Goal: Transaction & Acquisition: Obtain resource

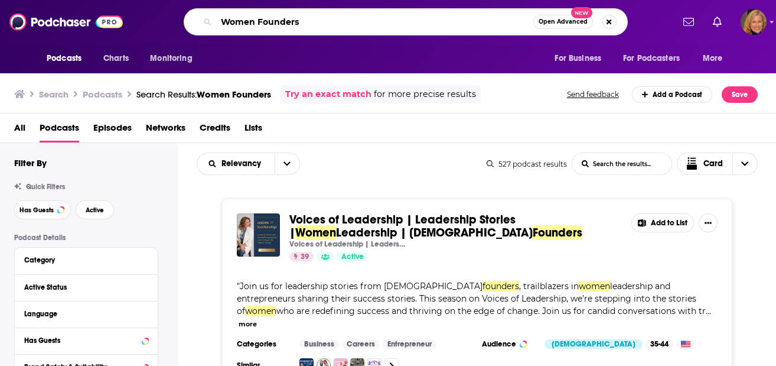
drag, startPoint x: 318, startPoint y: 27, endPoint x: 209, endPoint y: 18, distance: 109.1
click at [209, 18] on div "Women Founders Open Advanced New" at bounding box center [406, 21] width 444 height 27
type input "Workplace culture and AI"
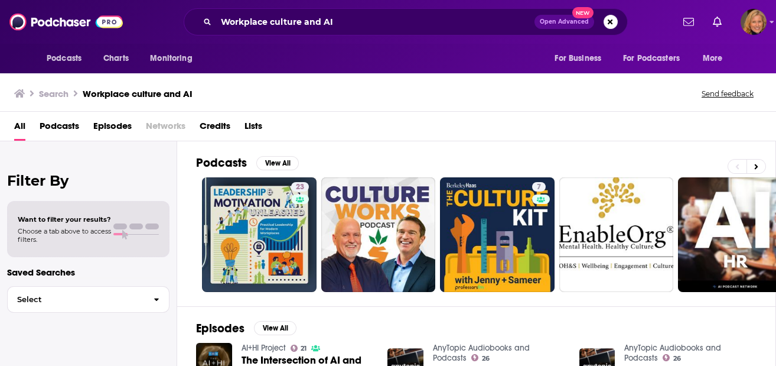
click at [289, 154] on div "Podcasts View All 23 7 58 37 + 38" at bounding box center [486, 223] width 580 height 165
click at [279, 161] on button "View All" at bounding box center [277, 163] width 43 height 14
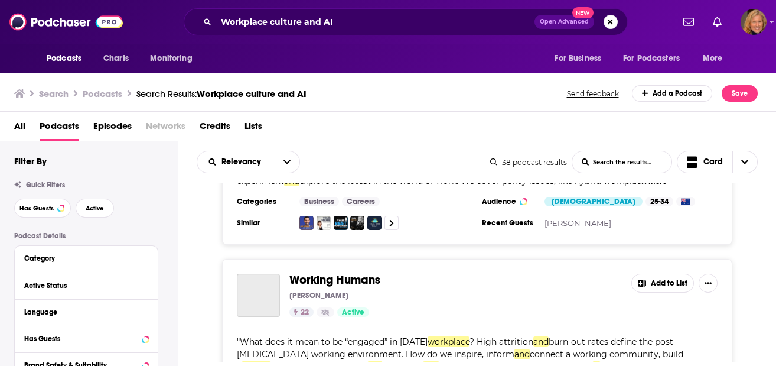
scroll to position [1654, 0]
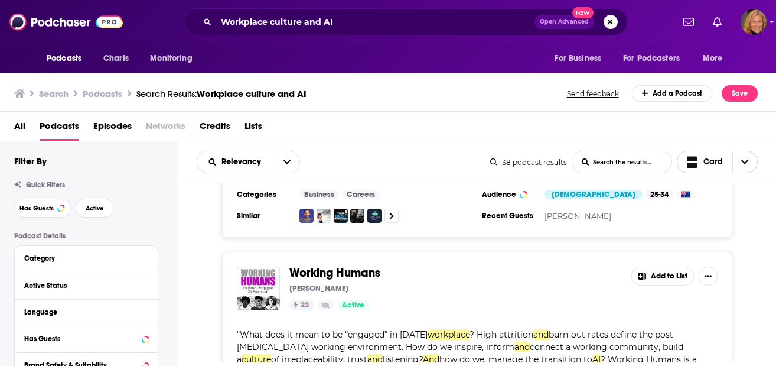
click at [735, 165] on span "Choose View" at bounding box center [745, 161] width 25 height 21
click at [750, 156] on span "Choose View" at bounding box center [745, 161] width 25 height 21
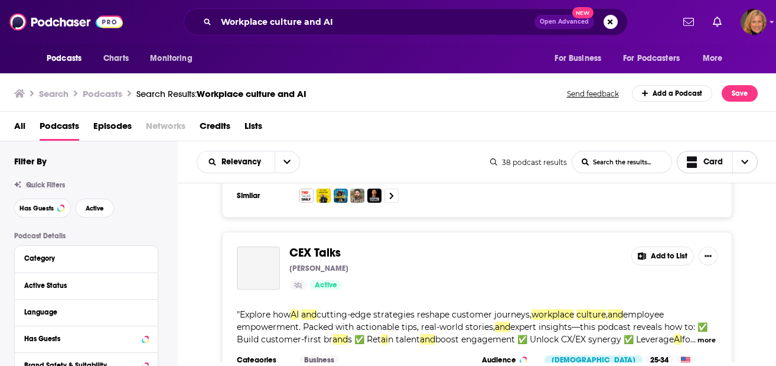
scroll to position [1890, 0]
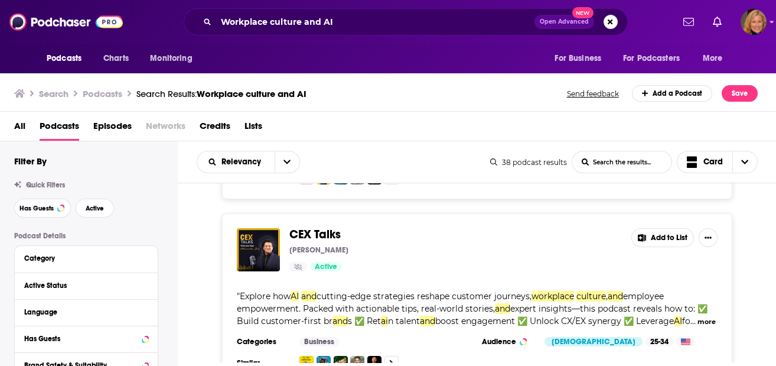
click at [545, 162] on div "38 podcast results" at bounding box center [528, 162] width 77 height 9
click at [289, 160] on icon "open menu" at bounding box center [287, 162] width 7 height 4
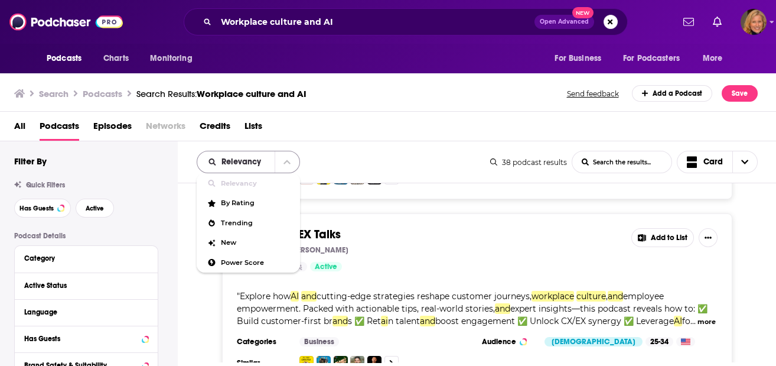
click at [289, 160] on icon "close menu" at bounding box center [287, 162] width 7 height 8
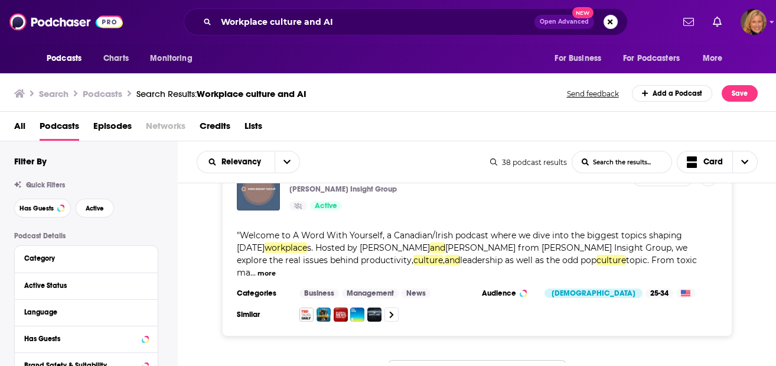
scroll to position [4516, 0]
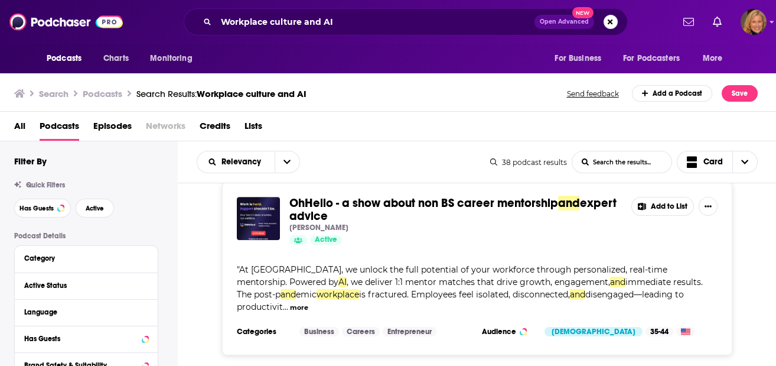
scroll to position [5461, 0]
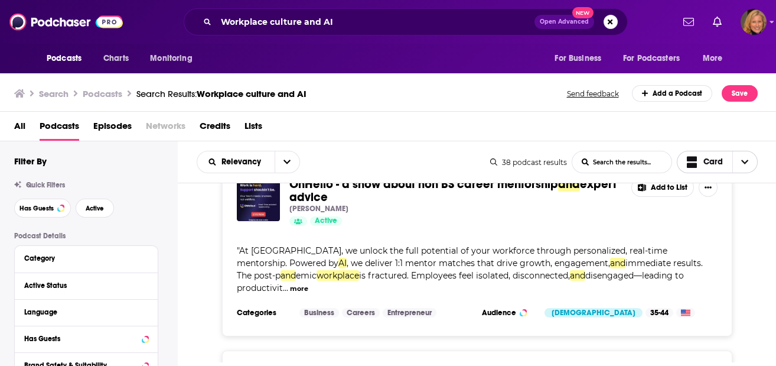
click at [735, 163] on span "Choose View" at bounding box center [745, 161] width 25 height 21
click at [379, 157] on div "Relevancy List Search Input Search the results... Card" at bounding box center [344, 162] width 294 height 22
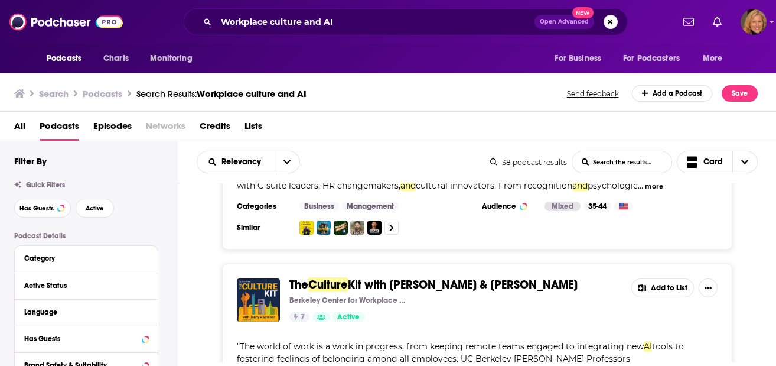
scroll to position [0, 0]
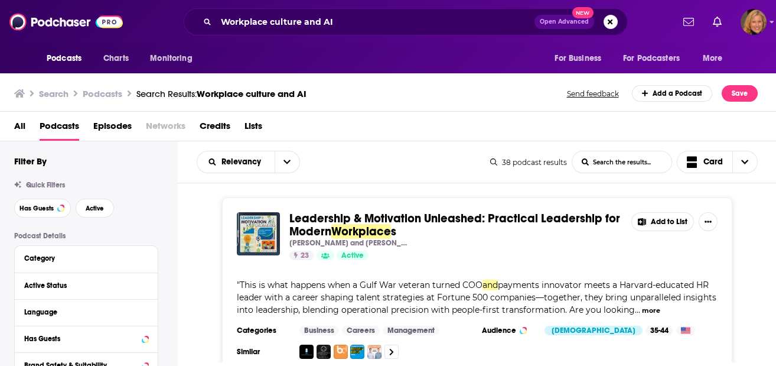
click at [668, 222] on button "Add to List" at bounding box center [663, 221] width 63 height 19
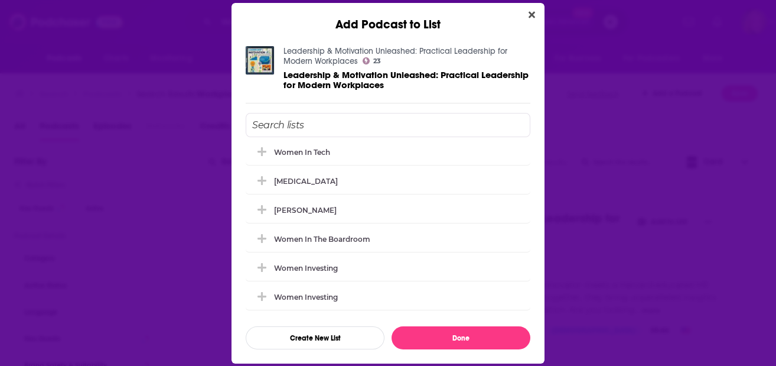
scroll to position [177, 0]
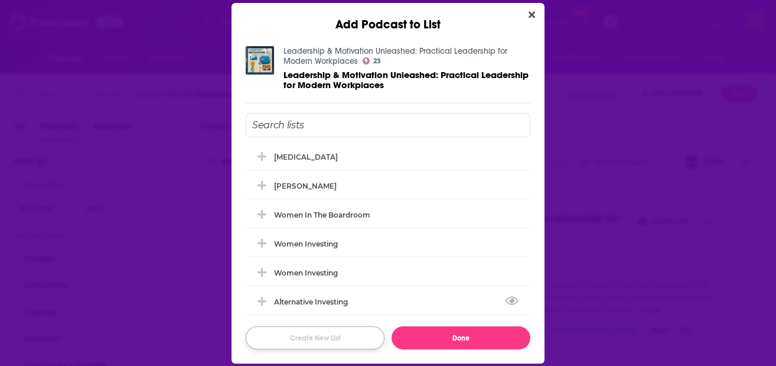
click at [324, 335] on button "Create New List" at bounding box center [315, 337] width 139 height 23
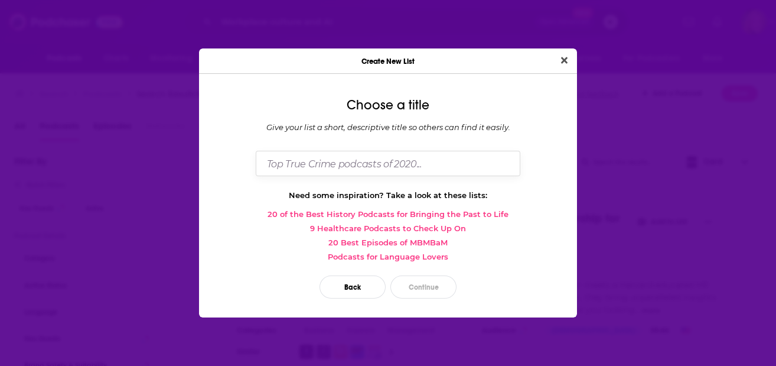
click at [388, 164] on input "Dialog" at bounding box center [388, 163] width 265 height 25
paste input "[PERSON_NAME] is founder and CEO of Wryver"
drag, startPoint x: 485, startPoint y: 160, endPoint x: 401, endPoint y: 164, distance: 84.0
click at [401, 164] on input "Workplace Culture & AI [PERSON_NAME] is founder and CEO of Wryver" at bounding box center [388, 163] width 265 height 25
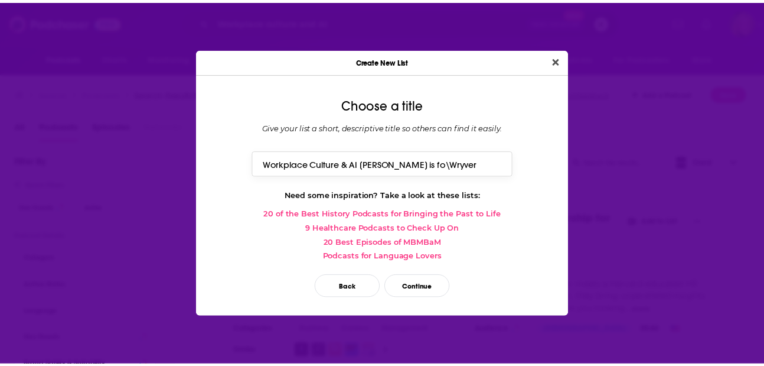
scroll to position [0, 0]
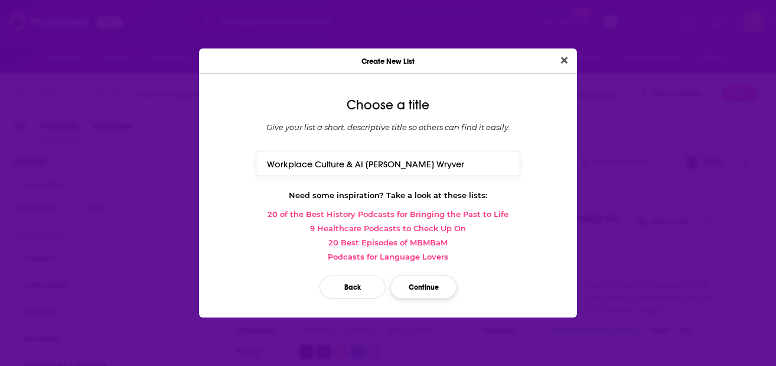
type input "Workplace Culture & AI [PERSON_NAME] Wryver"
click at [435, 289] on button "Continue" at bounding box center [423, 286] width 66 height 23
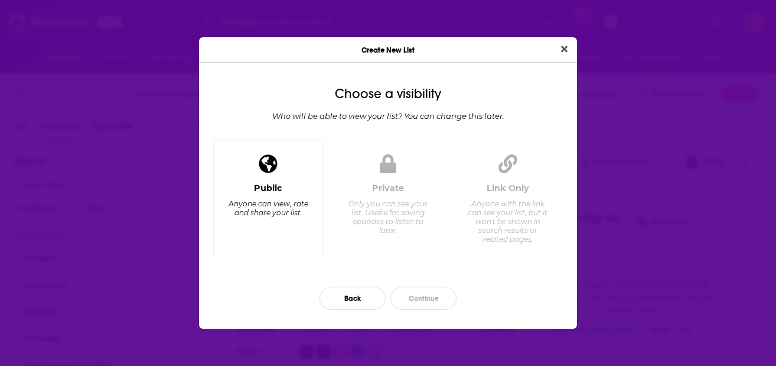
click at [285, 183] on div "Public Anyone can view, rate and share your list." at bounding box center [268, 198] width 110 height 119
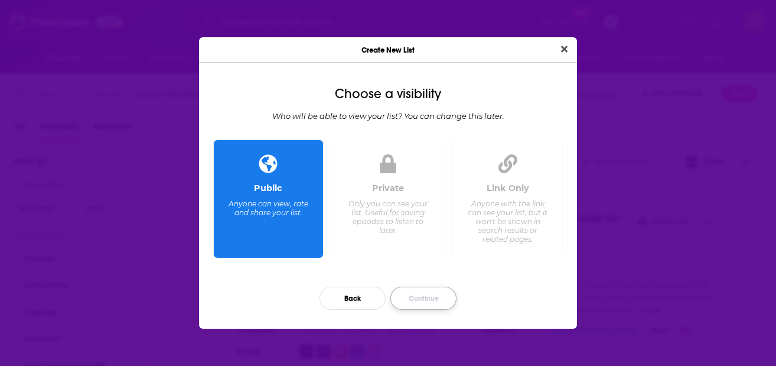
click at [431, 300] on button "Continue" at bounding box center [423, 298] width 66 height 23
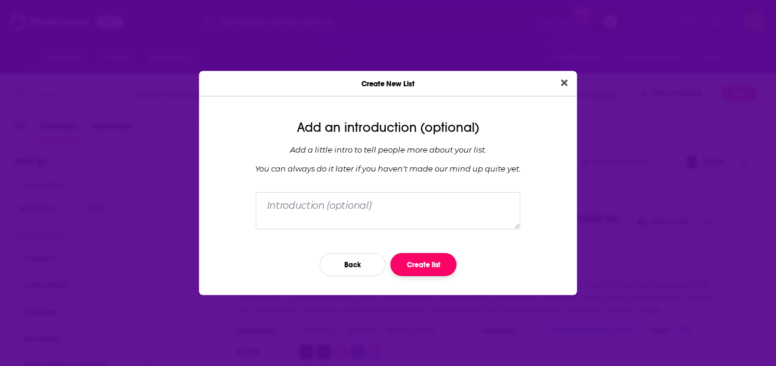
click at [424, 261] on button "Create list" at bounding box center [423, 264] width 66 height 23
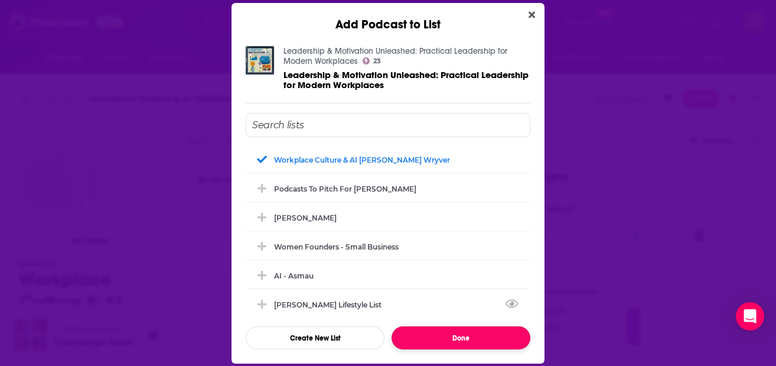
click at [455, 333] on button "Done" at bounding box center [461, 337] width 139 height 23
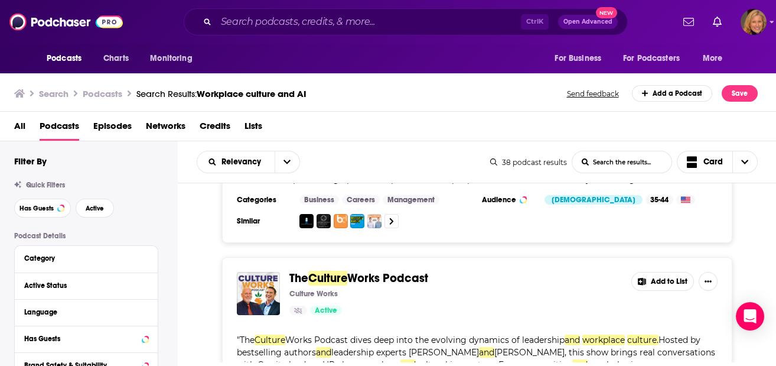
scroll to position [157, 0]
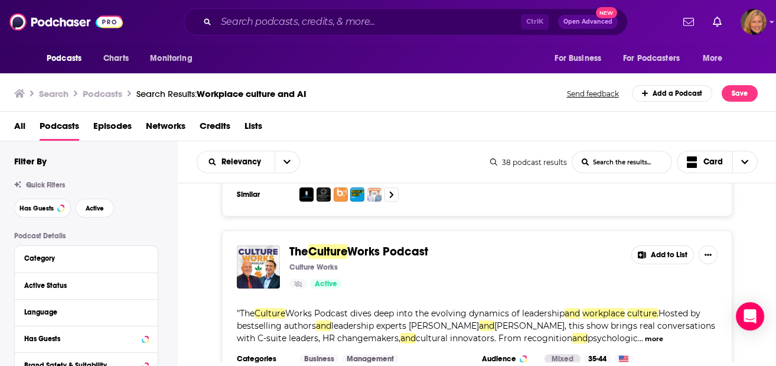
click at [663, 254] on button "Add to List" at bounding box center [663, 254] width 63 height 19
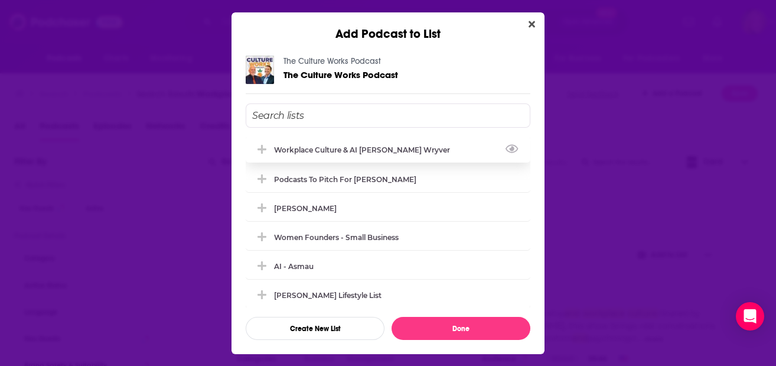
click at [399, 147] on div "Workplace Culture & AI [PERSON_NAME] Wryver" at bounding box center [365, 149] width 183 height 9
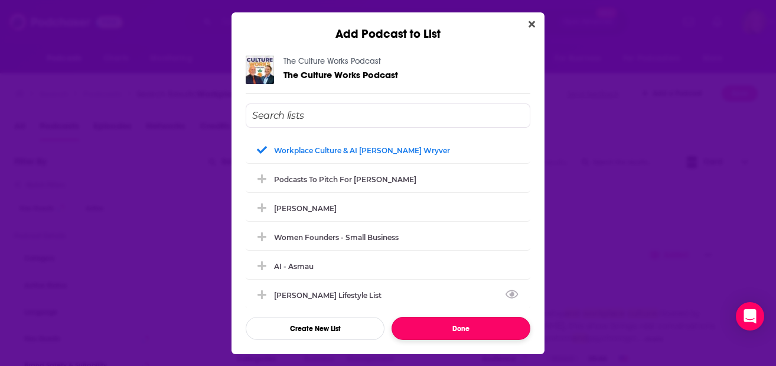
click at [467, 330] on button "Done" at bounding box center [461, 328] width 139 height 23
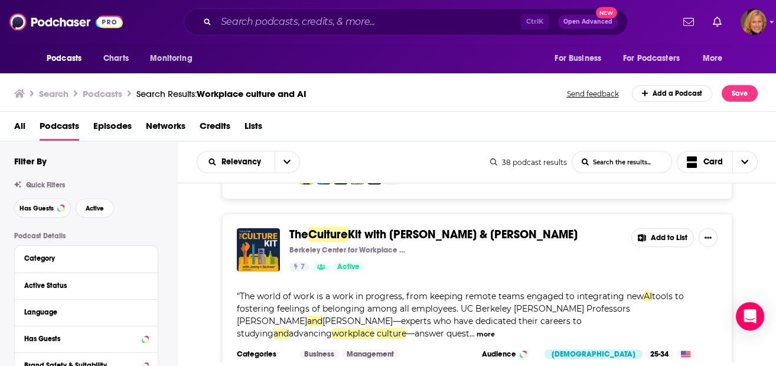
scroll to position [393, 0]
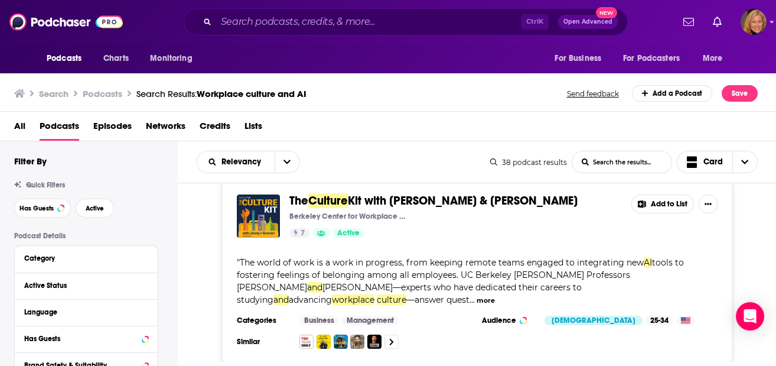
click at [671, 197] on button "Add to List" at bounding box center [663, 203] width 63 height 19
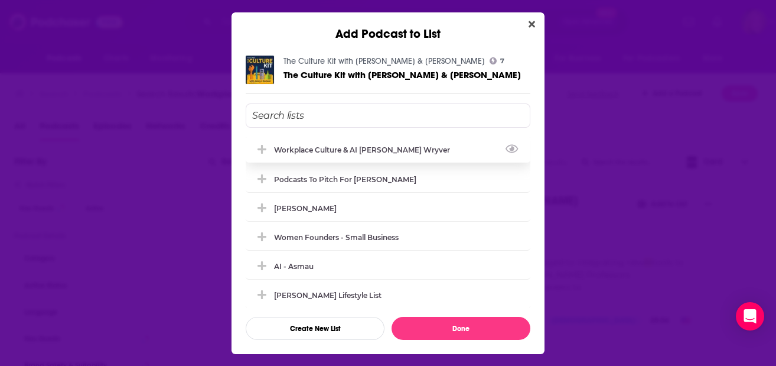
click at [349, 148] on div "Workplace Culture & AI [PERSON_NAME] Wryver" at bounding box center [365, 149] width 183 height 9
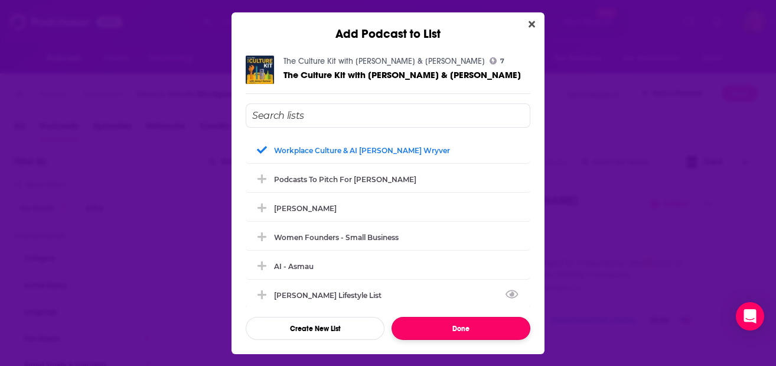
click at [454, 325] on button "Done" at bounding box center [461, 328] width 139 height 23
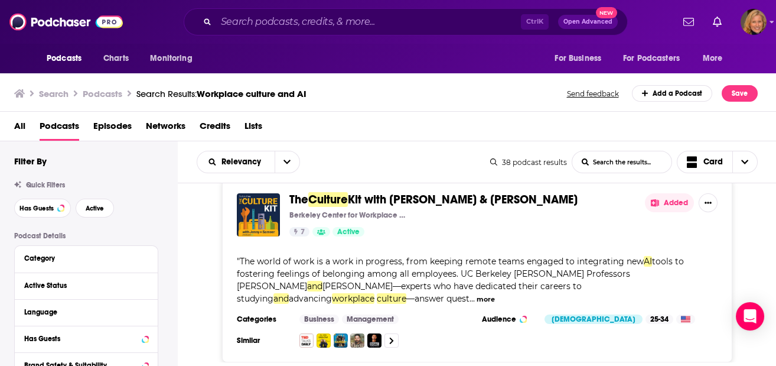
scroll to position [551, 0]
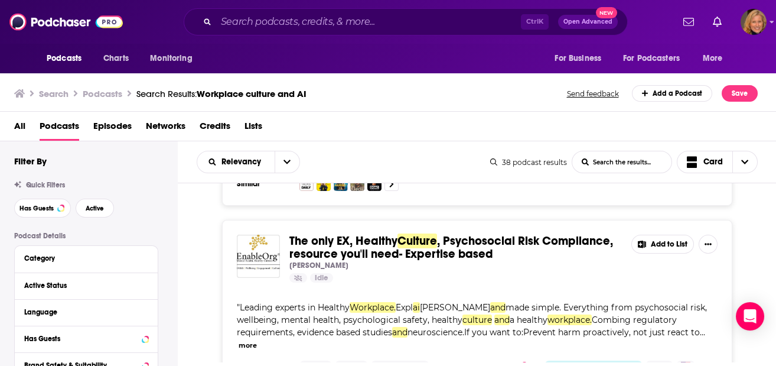
click at [669, 249] on button "Add to List" at bounding box center [663, 244] width 63 height 19
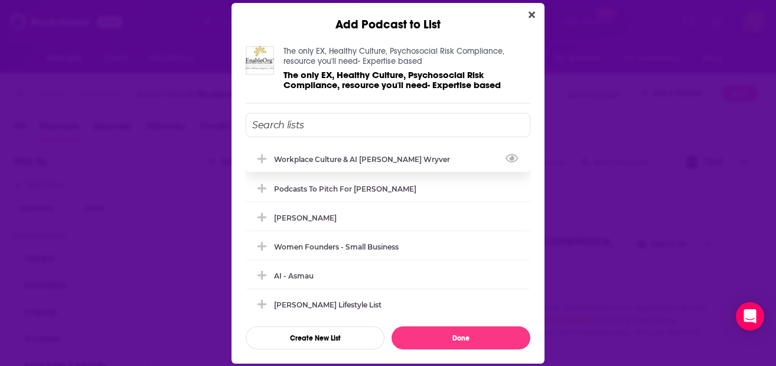
click at [386, 162] on div "Workplace Culture & AI [PERSON_NAME] Wryver" at bounding box center [365, 159] width 183 height 9
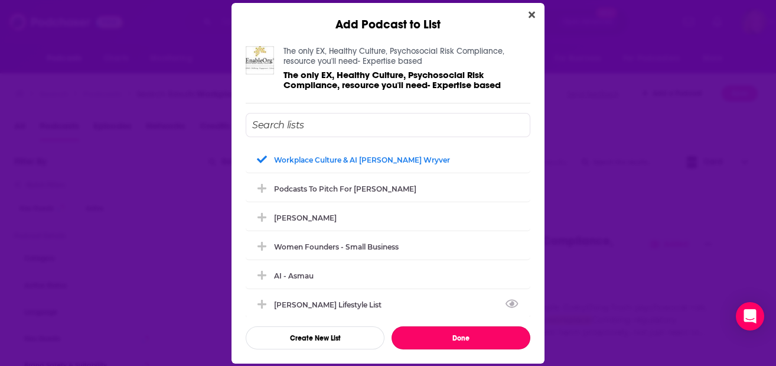
click at [461, 336] on button "Done" at bounding box center [461, 337] width 139 height 23
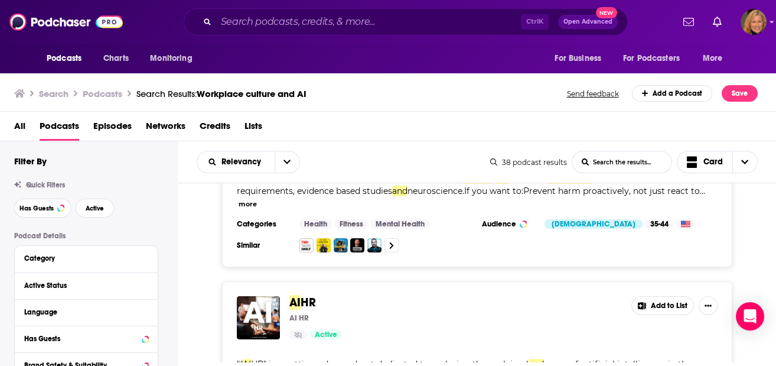
scroll to position [709, 0]
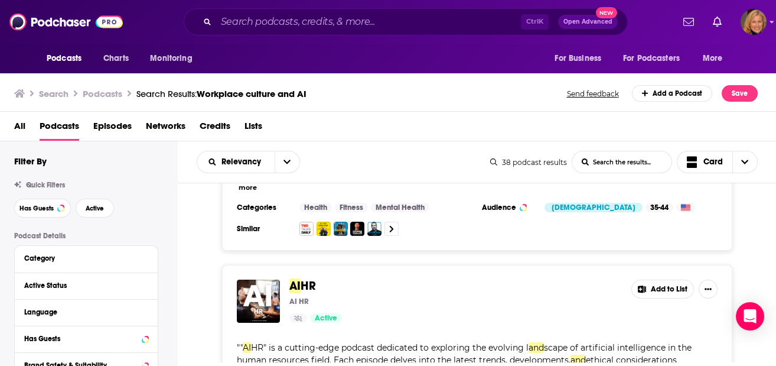
click at [668, 279] on button "Add to List" at bounding box center [663, 288] width 63 height 19
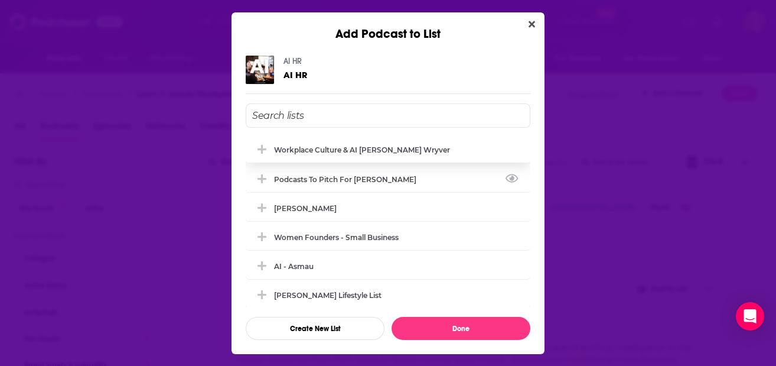
click at [429, 152] on div "Workplace Culture & AI [PERSON_NAME] Wryver" at bounding box center [362, 149] width 176 height 9
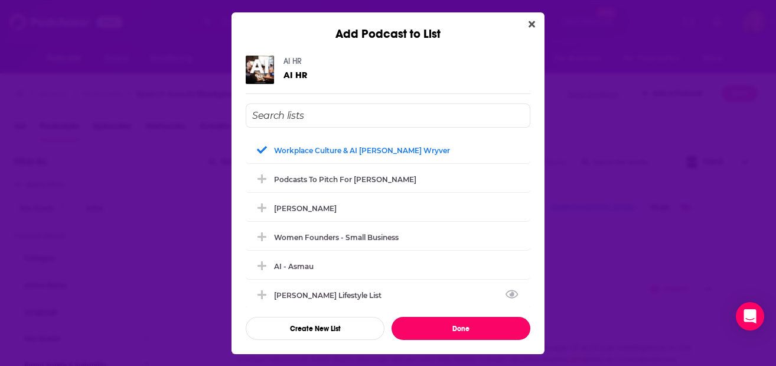
click at [471, 324] on button "Done" at bounding box center [461, 328] width 139 height 23
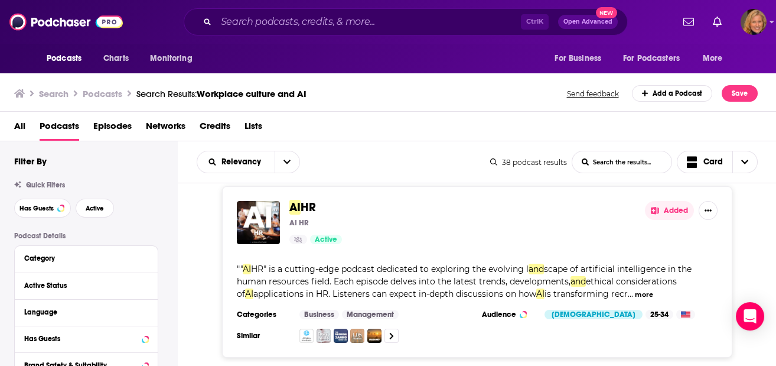
scroll to position [866, 0]
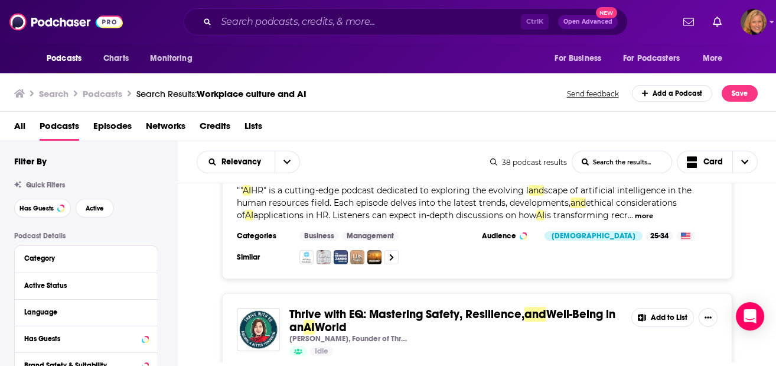
click at [665, 308] on button "Add to List" at bounding box center [663, 317] width 63 height 19
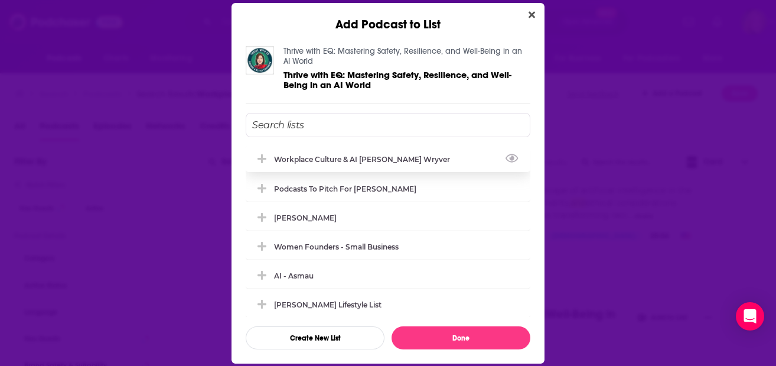
click at [411, 156] on div "Workplace Culture & AI [PERSON_NAME] Wryver" at bounding box center [365, 159] width 183 height 9
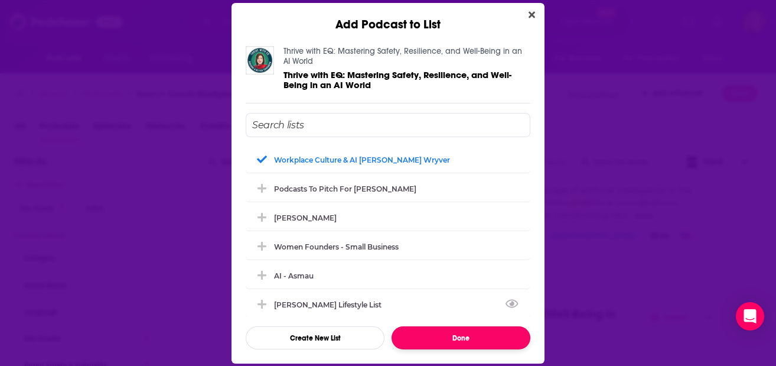
click at [461, 332] on button "Done" at bounding box center [461, 337] width 139 height 23
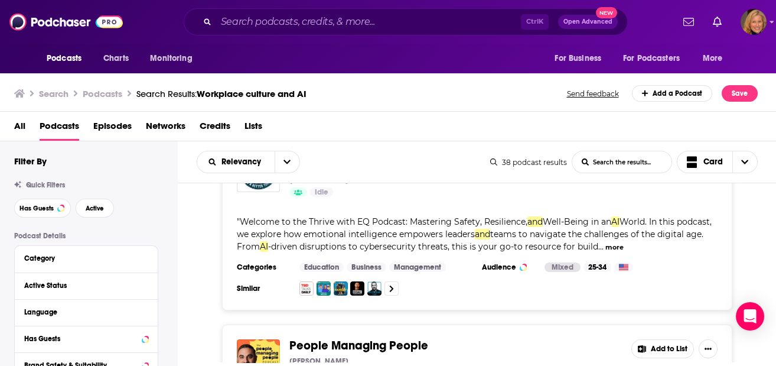
scroll to position [1102, 0]
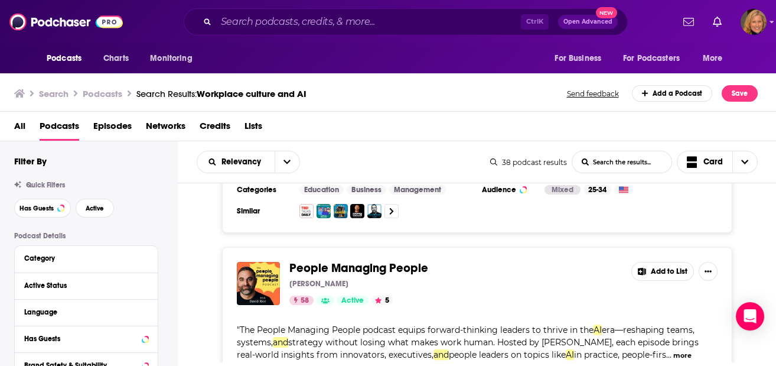
click at [670, 262] on button "Add to List" at bounding box center [663, 271] width 63 height 19
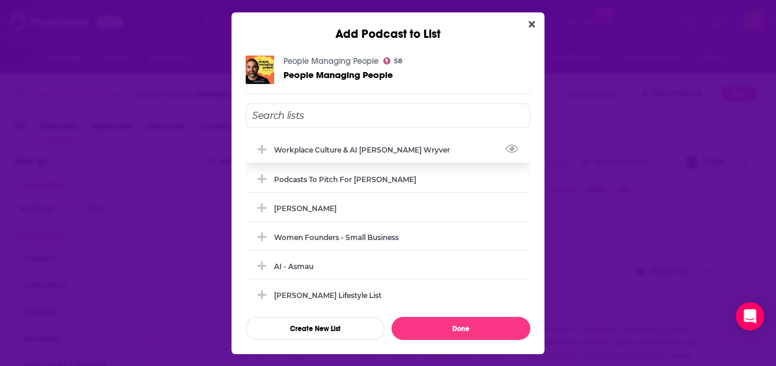
click at [318, 148] on div "Workplace Culture & AI [PERSON_NAME] Wryver" at bounding box center [365, 149] width 183 height 9
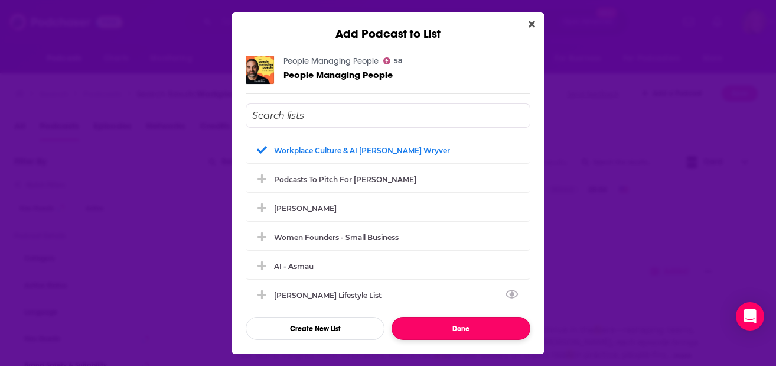
click at [447, 320] on button "Done" at bounding box center [461, 328] width 139 height 23
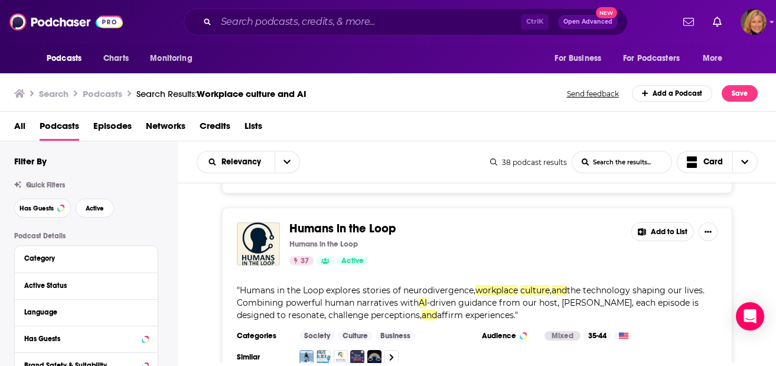
scroll to position [1339, 0]
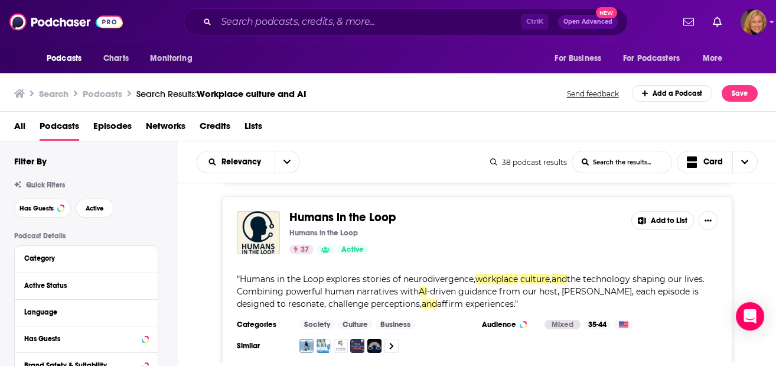
click at [663, 211] on button "Add to List" at bounding box center [663, 220] width 63 height 19
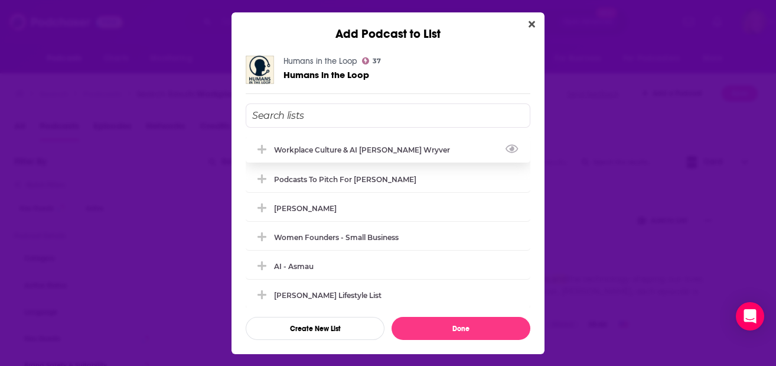
click at [346, 147] on div "Workplace Culture & AI [PERSON_NAME] Wryver" at bounding box center [365, 149] width 183 height 9
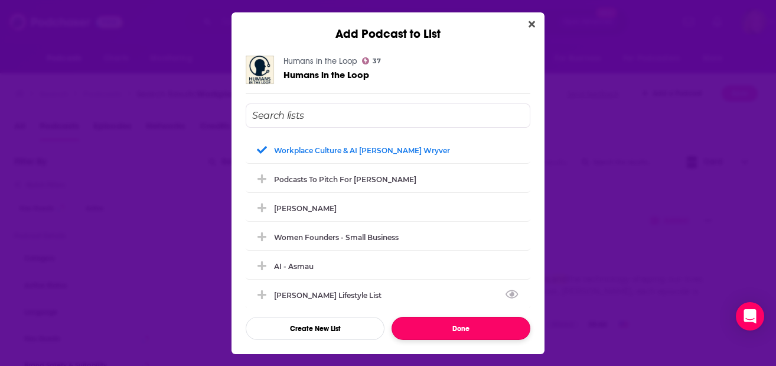
click at [458, 325] on button "Done" at bounding box center [461, 328] width 139 height 23
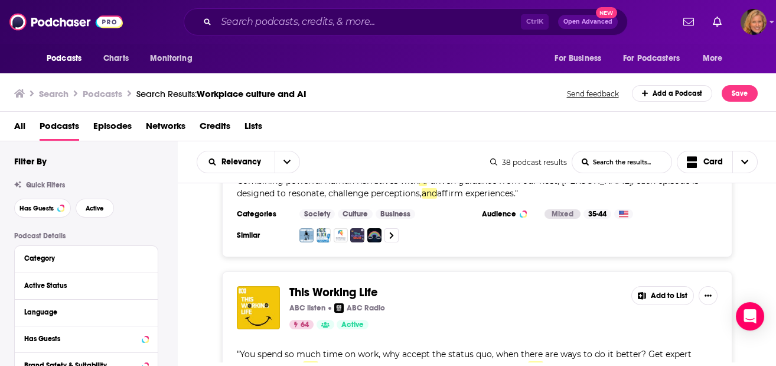
scroll to position [1496, 0]
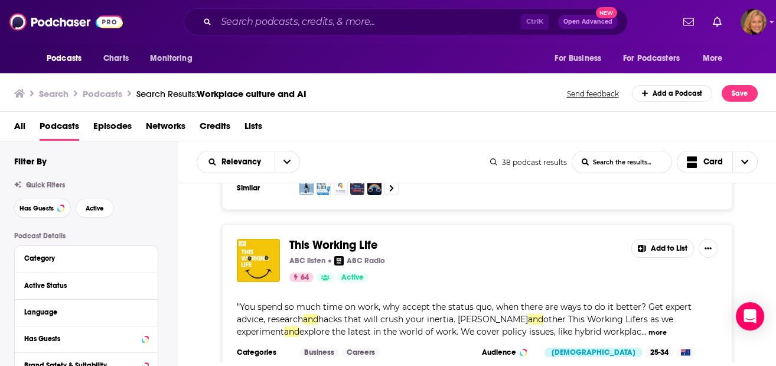
click at [669, 239] on button "Add to List" at bounding box center [663, 248] width 63 height 19
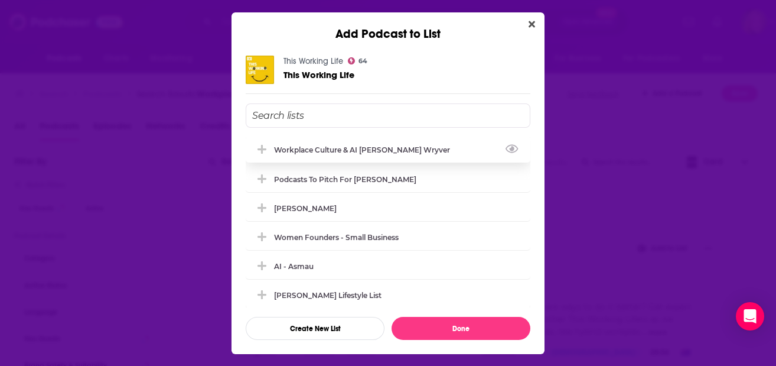
click at [330, 150] on div "Workplace Culture & AI [PERSON_NAME] Wryver" at bounding box center [365, 149] width 183 height 9
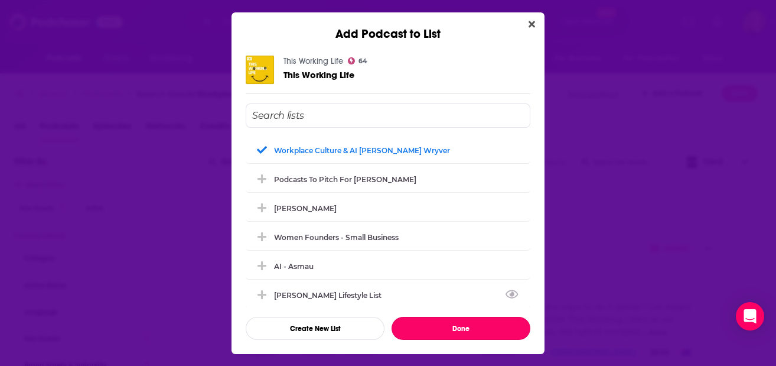
click at [446, 319] on button "Done" at bounding box center [461, 328] width 139 height 23
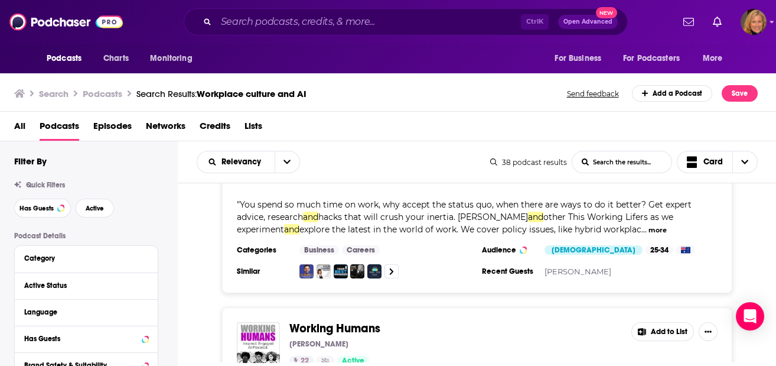
scroll to position [1654, 0]
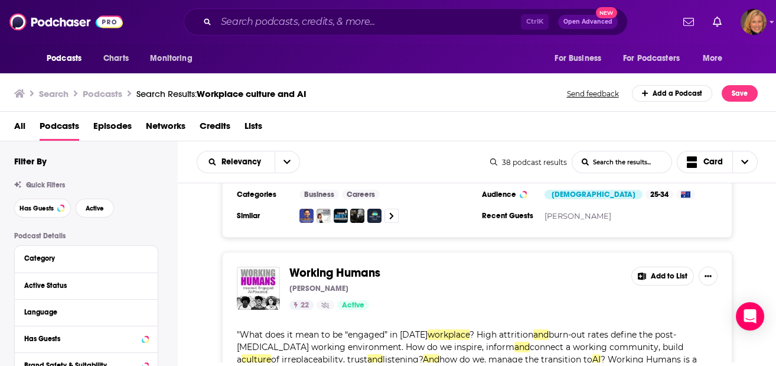
click at [666, 266] on button "Add to List" at bounding box center [663, 275] width 63 height 19
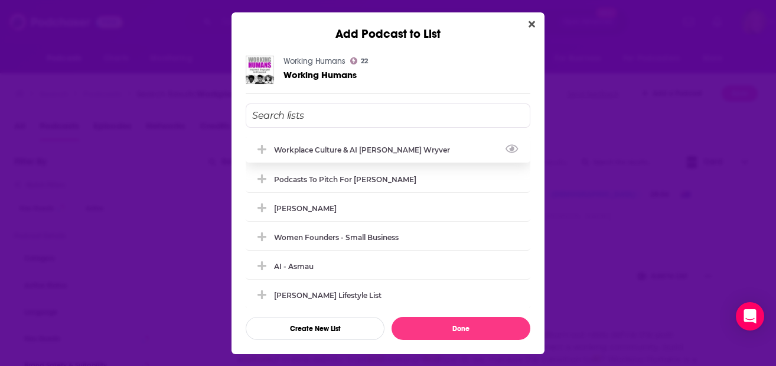
click at [340, 145] on div "Workplace Culture & AI [PERSON_NAME] Wryver" at bounding box center [365, 149] width 183 height 9
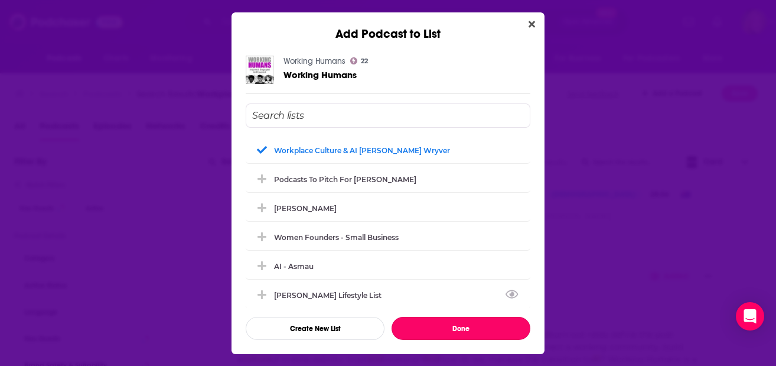
drag, startPoint x: 452, startPoint y: 326, endPoint x: 450, endPoint y: 310, distance: 16.0
click at [453, 326] on button "Done" at bounding box center [461, 328] width 139 height 23
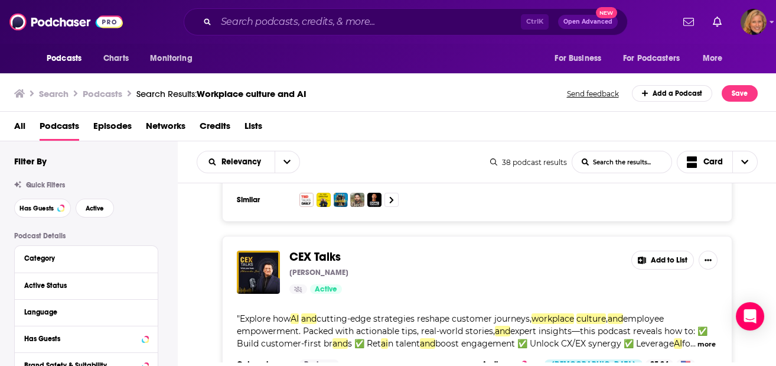
scroll to position [1890, 0]
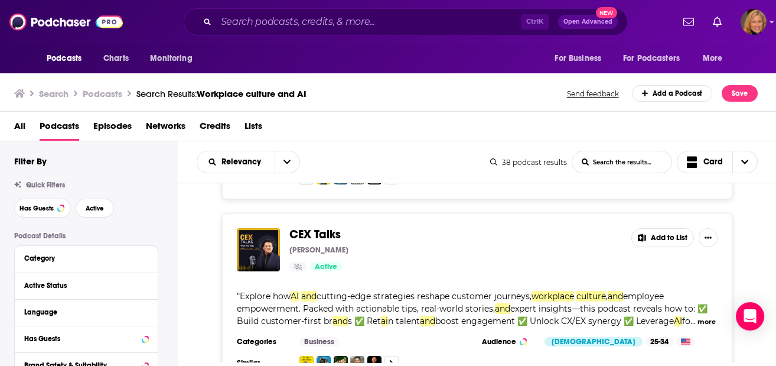
click at [669, 228] on button "Add to List" at bounding box center [663, 237] width 63 height 19
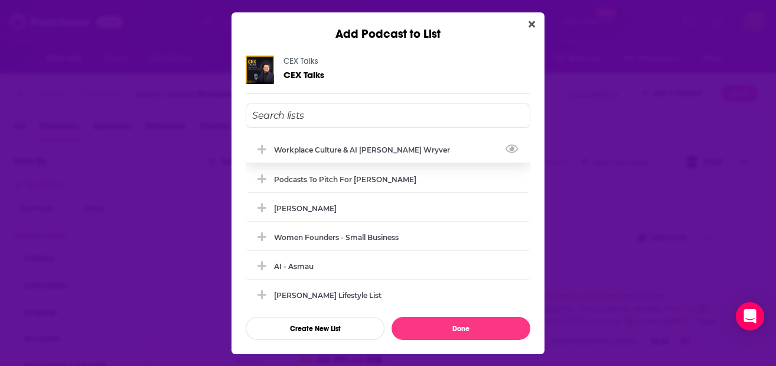
click at [310, 149] on div "Workplace Culture & AI [PERSON_NAME] Wryver" at bounding box center [365, 149] width 183 height 9
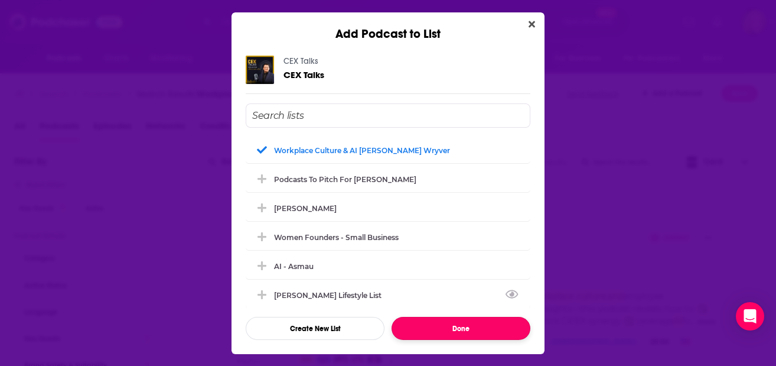
click at [441, 326] on button "Done" at bounding box center [461, 328] width 139 height 23
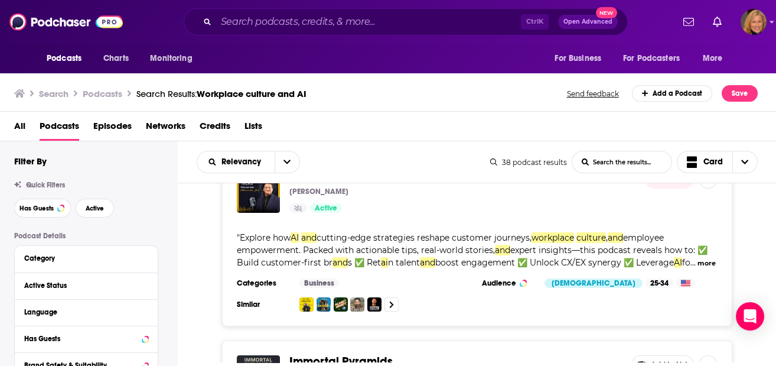
scroll to position [1969, 0]
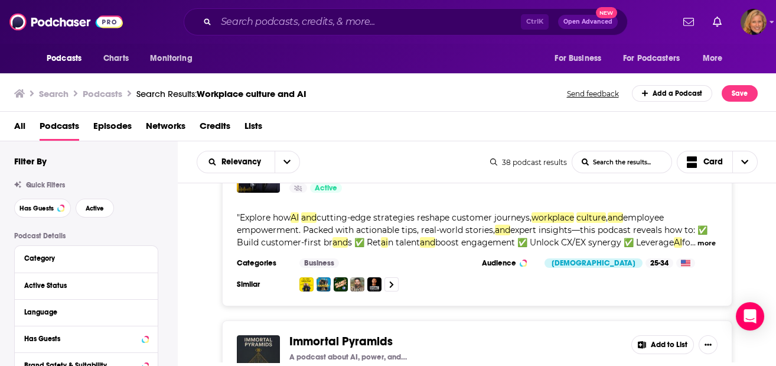
click at [648, 335] on button "Add to List" at bounding box center [663, 344] width 63 height 19
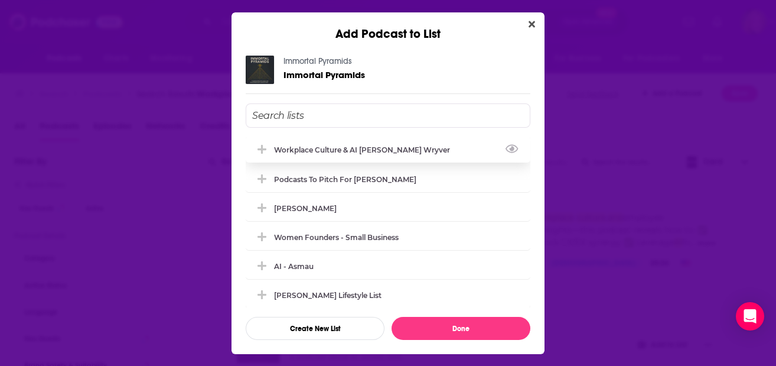
click at [318, 148] on div "Workplace Culture & AI [PERSON_NAME] Wryver" at bounding box center [365, 149] width 183 height 9
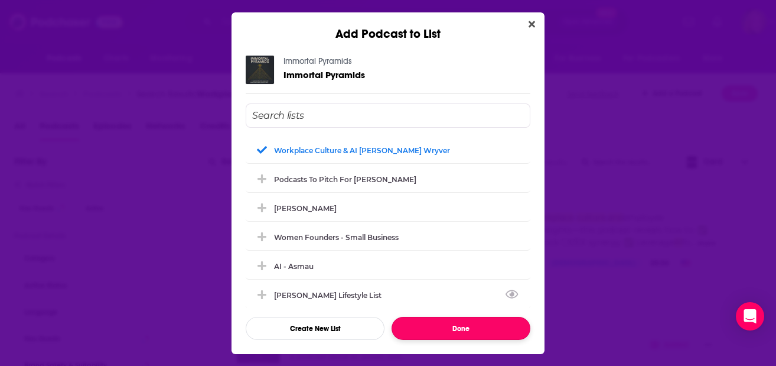
click at [467, 331] on button "Done" at bounding box center [461, 328] width 139 height 23
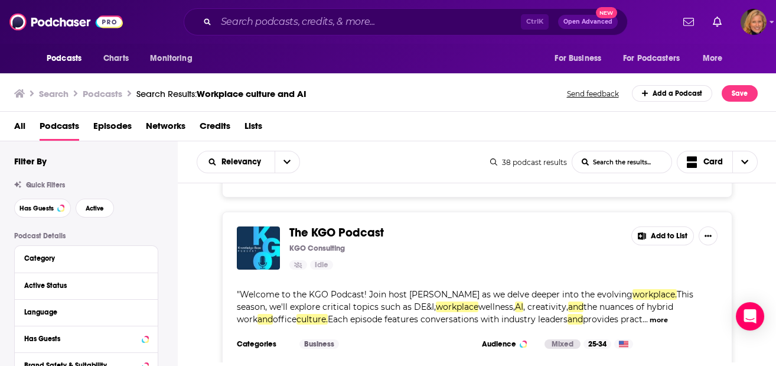
scroll to position [2284, 0]
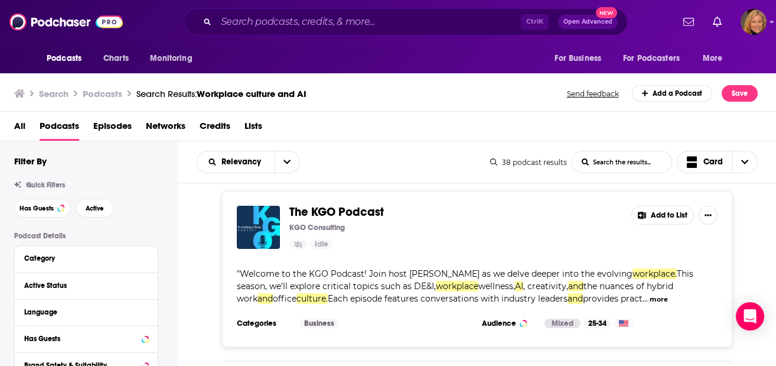
click at [671, 206] on button "Add to List" at bounding box center [663, 215] width 63 height 19
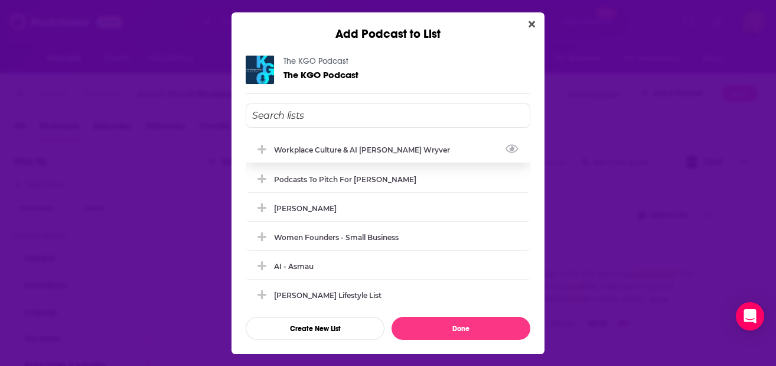
click at [324, 146] on div "Workplace Culture & AI [PERSON_NAME] Wryver" at bounding box center [365, 149] width 183 height 9
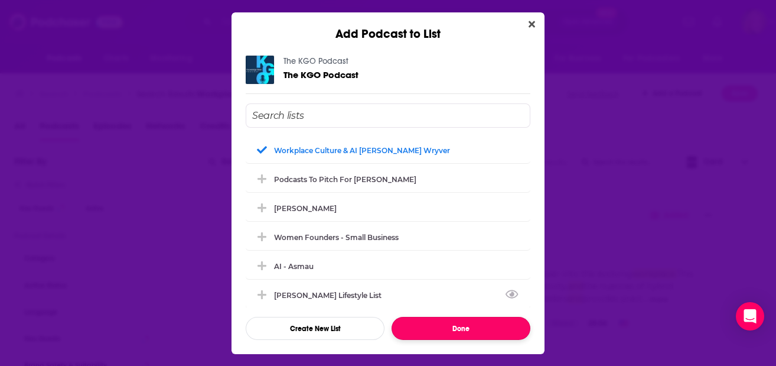
click at [481, 331] on button "Done" at bounding box center [461, 328] width 139 height 23
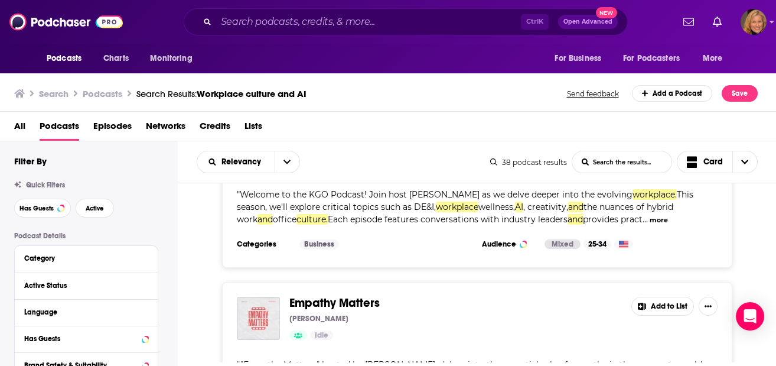
scroll to position [2442, 0]
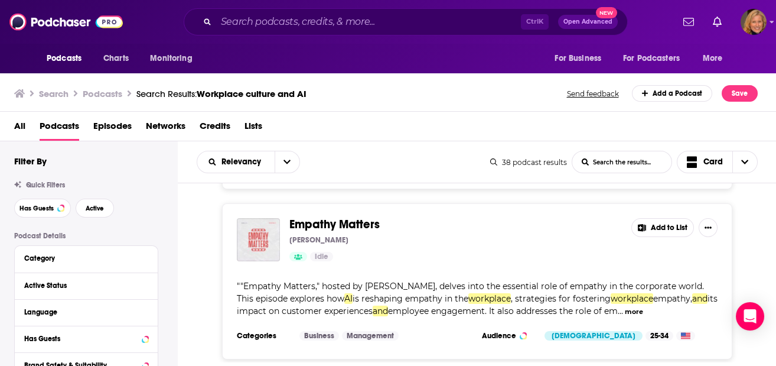
click at [666, 218] on button "Add to List" at bounding box center [663, 227] width 63 height 19
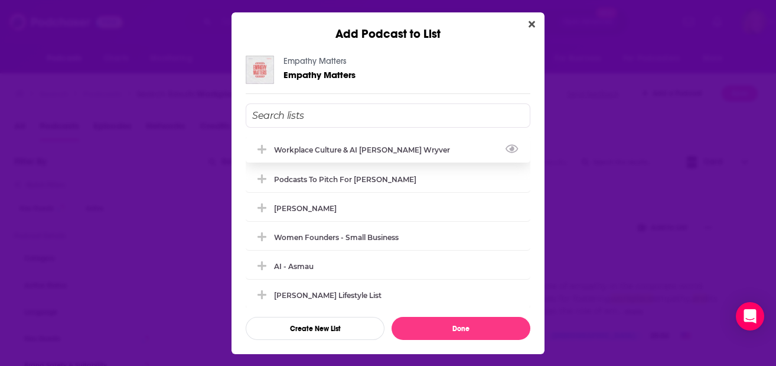
drag, startPoint x: 296, startPoint y: 150, endPoint x: 332, endPoint y: 150, distance: 36.0
click at [297, 150] on div "Workplace Culture & AI [PERSON_NAME] Wryver" at bounding box center [365, 149] width 183 height 9
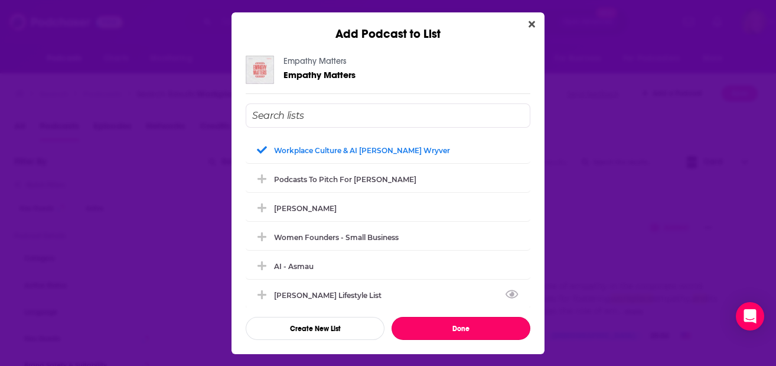
click at [440, 329] on button "Done" at bounding box center [461, 328] width 139 height 23
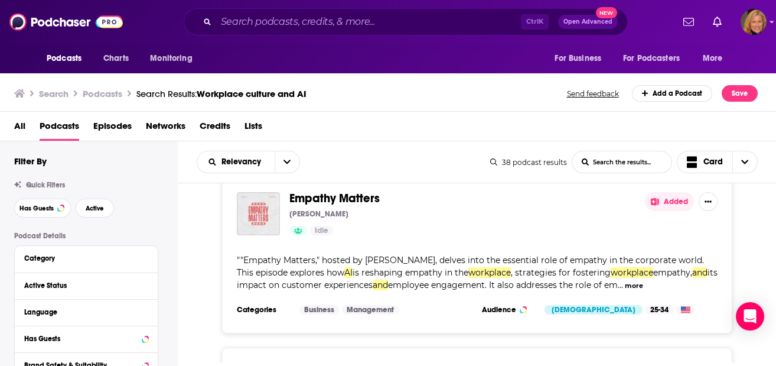
scroll to position [2520, 0]
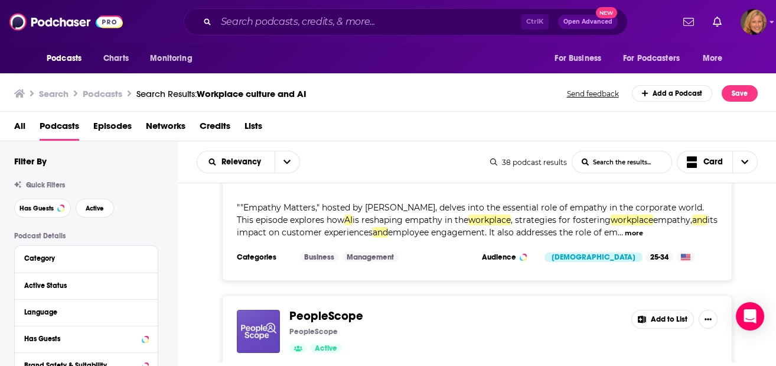
click at [655, 310] on button "Add to List" at bounding box center [663, 319] width 63 height 19
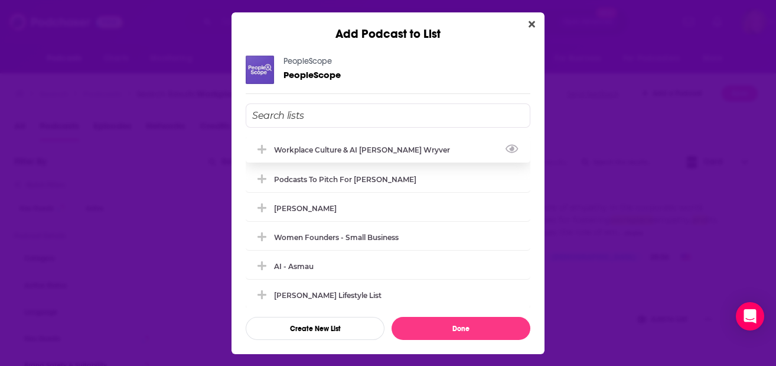
click at [299, 144] on div "Workplace Culture & AI [PERSON_NAME] Wryver" at bounding box center [388, 149] width 285 height 26
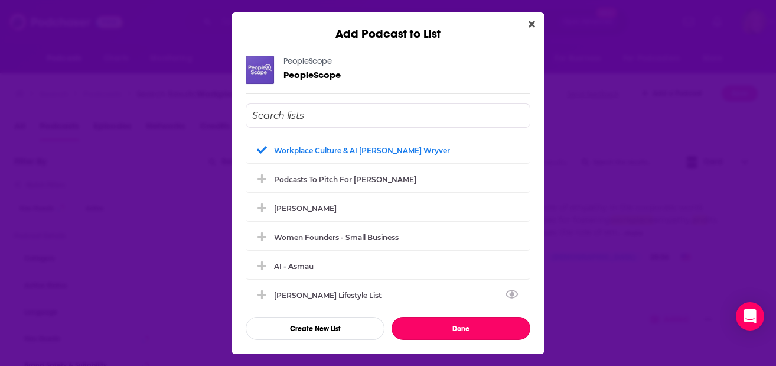
click at [445, 323] on button "Done" at bounding box center [461, 328] width 139 height 23
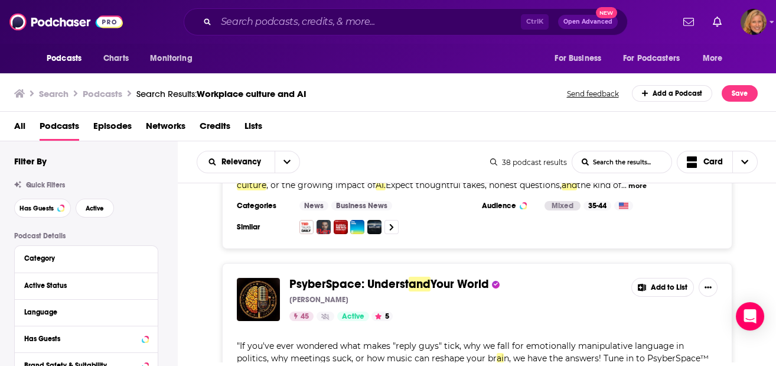
scroll to position [2756, 0]
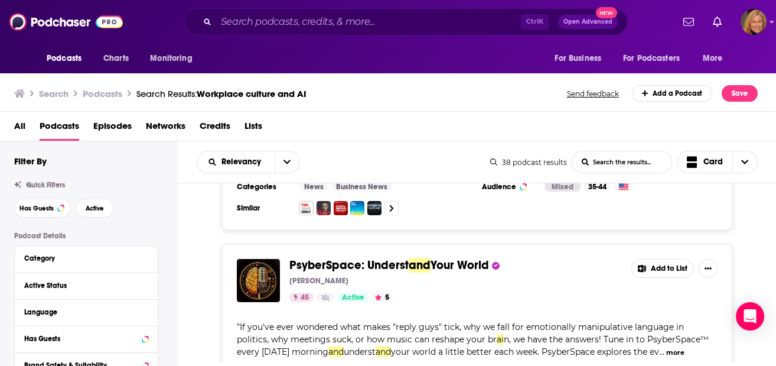
click at [661, 259] on button "Add to List" at bounding box center [663, 268] width 63 height 19
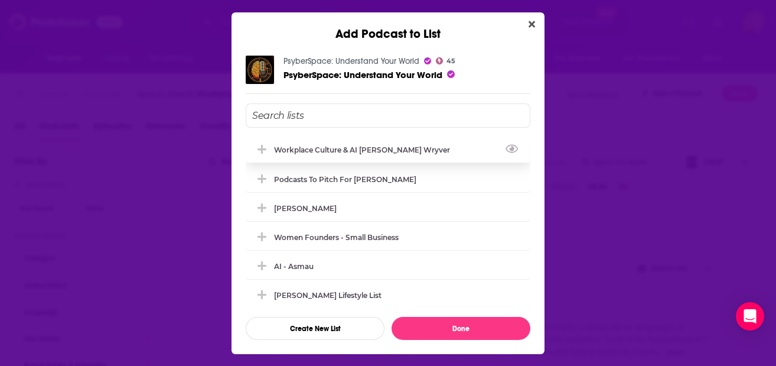
click at [311, 148] on div "Workplace Culture & AI [PERSON_NAME] Wryver" at bounding box center [365, 149] width 183 height 9
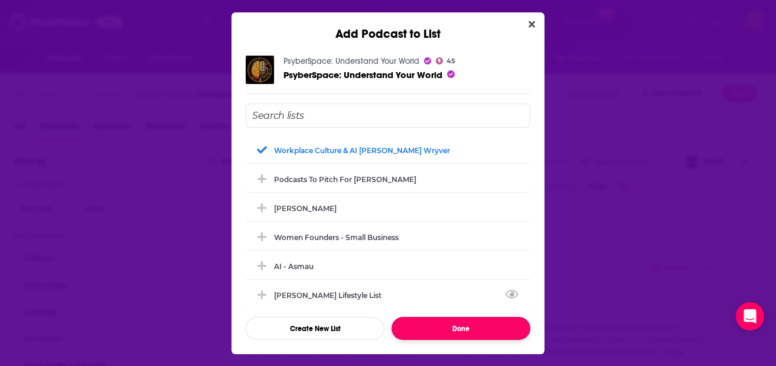
click at [456, 325] on button "Done" at bounding box center [461, 328] width 139 height 23
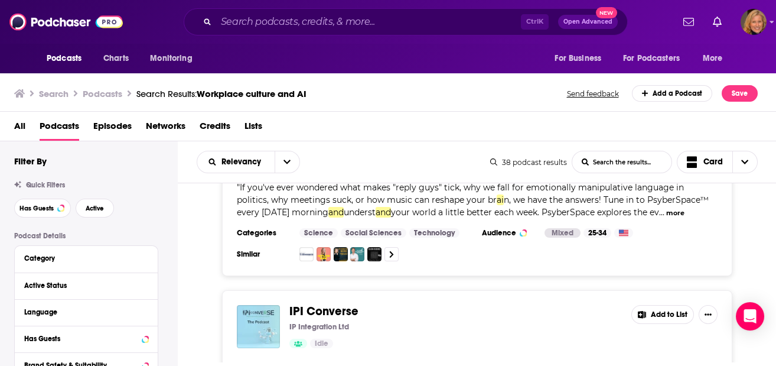
scroll to position [2914, 0]
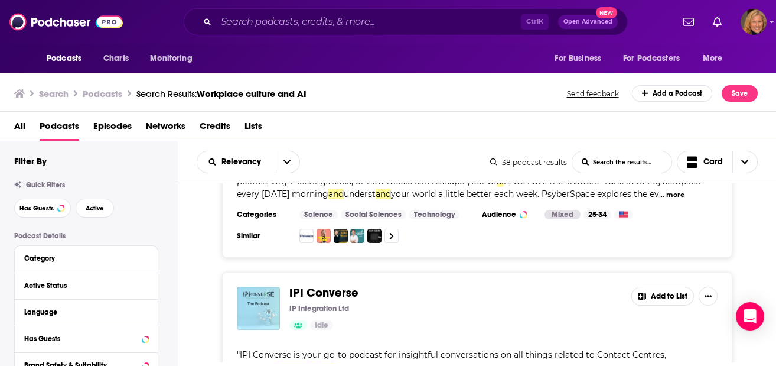
click at [656, 287] on button "Add to List" at bounding box center [663, 296] width 63 height 19
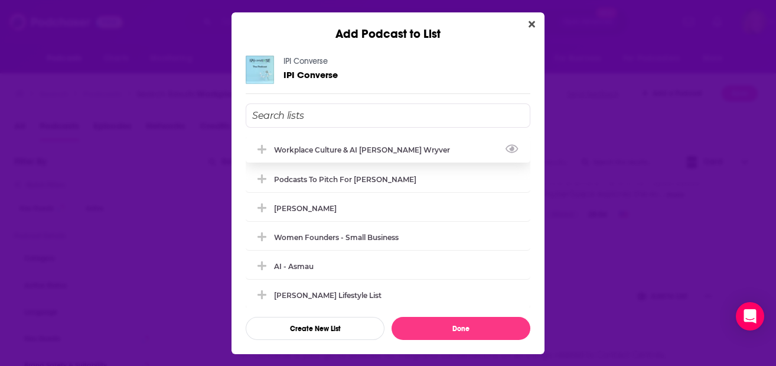
drag, startPoint x: 305, startPoint y: 145, endPoint x: 337, endPoint y: 147, distance: 32.6
click at [305, 145] on div "Workplace Culture & AI [PERSON_NAME] Wryver" at bounding box center [365, 149] width 183 height 9
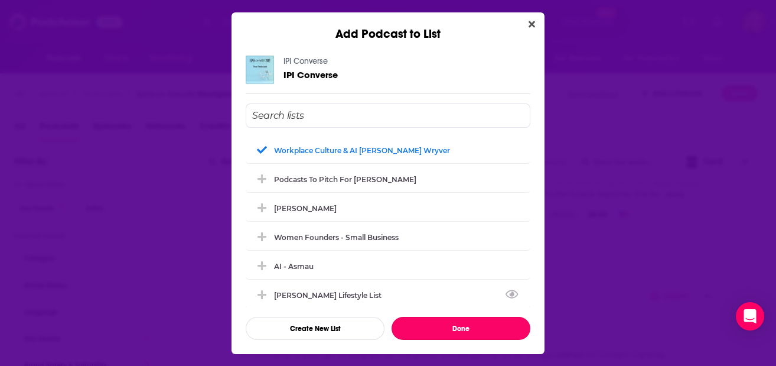
click at [482, 333] on button "Done" at bounding box center [461, 328] width 139 height 23
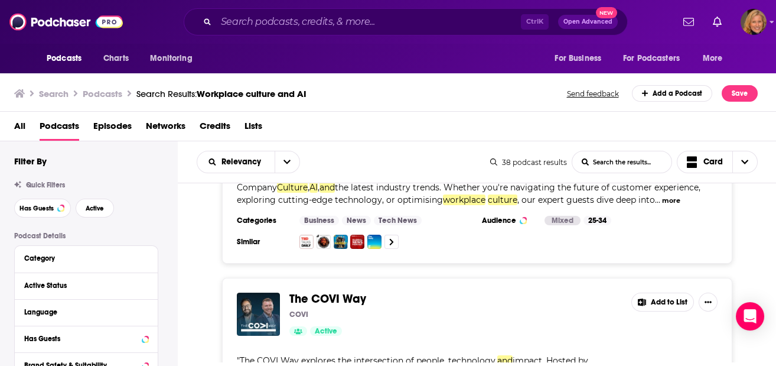
scroll to position [3151, 0]
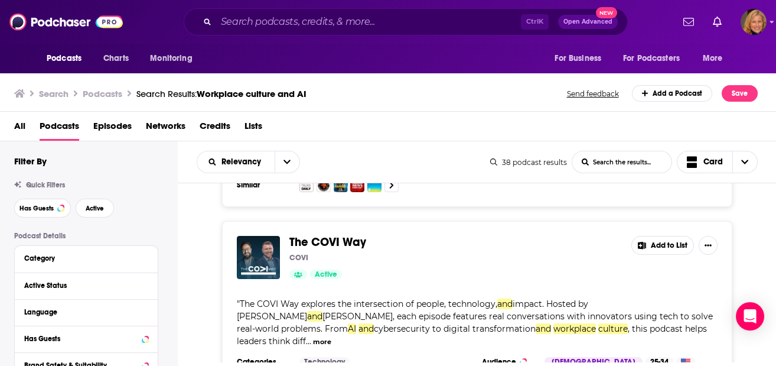
click at [673, 236] on button "Add to List" at bounding box center [663, 245] width 63 height 19
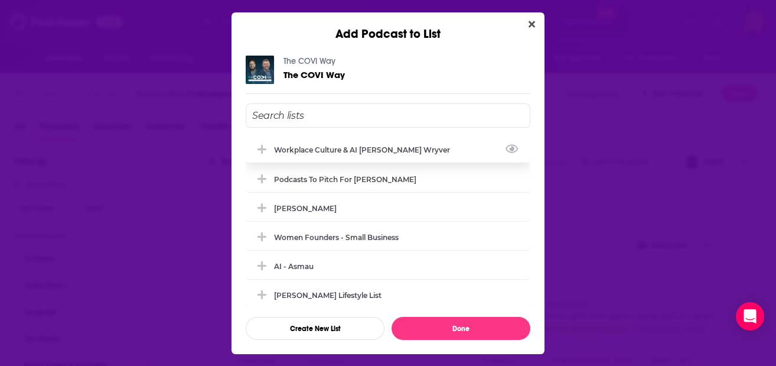
click at [288, 139] on div "Workplace Culture & AI [PERSON_NAME] Wryver" at bounding box center [388, 149] width 285 height 26
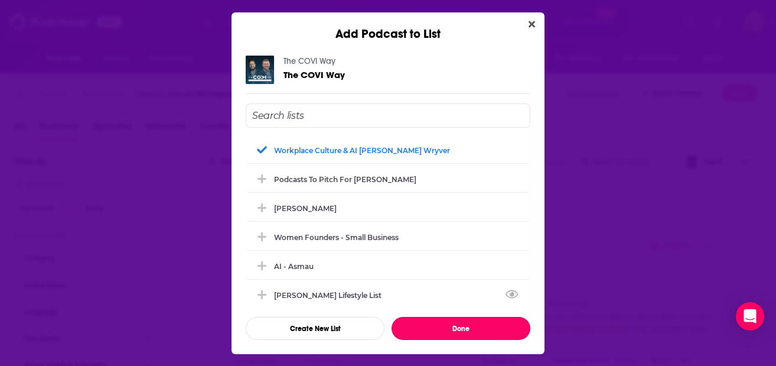
click at [450, 321] on button "Done" at bounding box center [461, 328] width 139 height 23
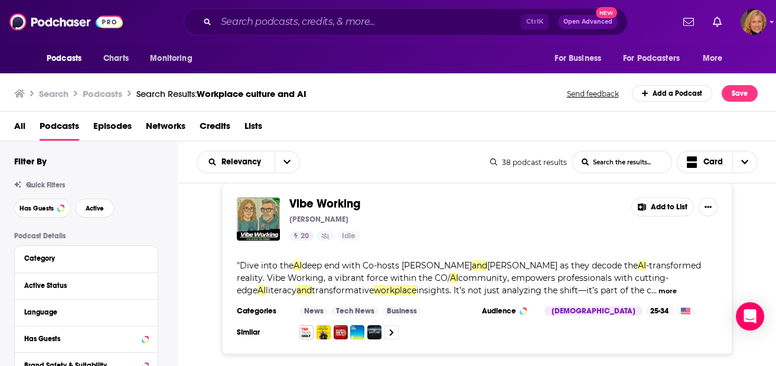
scroll to position [3308, 0]
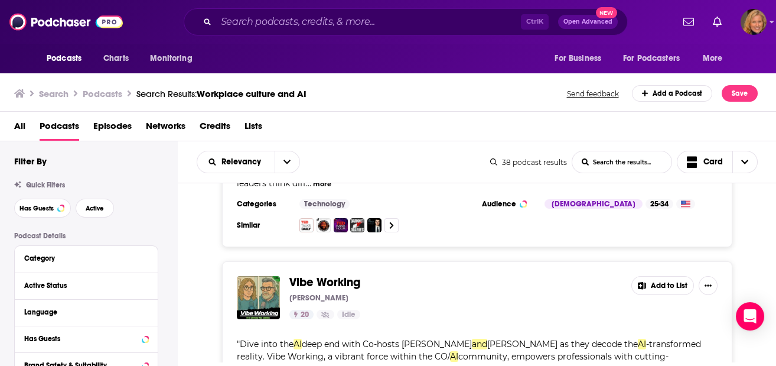
click at [659, 276] on button "Add to List" at bounding box center [663, 285] width 63 height 19
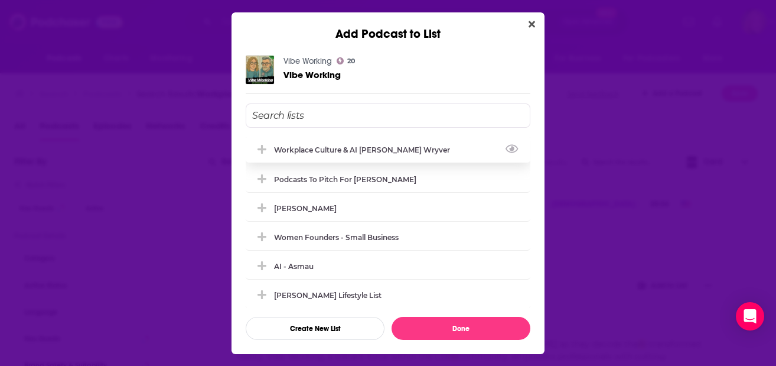
click at [310, 146] on div "Workplace Culture & AI [PERSON_NAME] Wryver" at bounding box center [365, 149] width 183 height 9
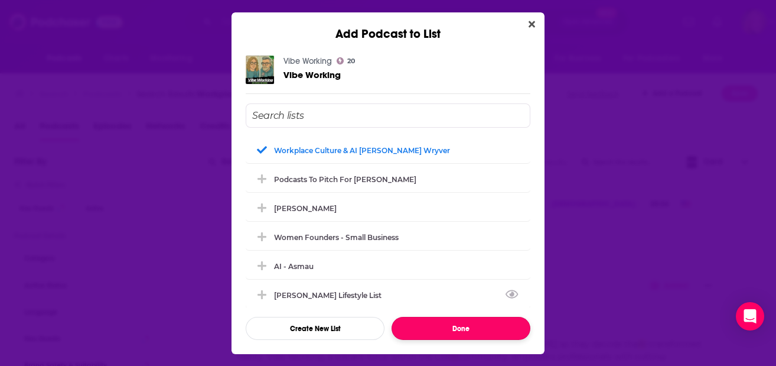
click at [481, 331] on button "Done" at bounding box center [461, 328] width 139 height 23
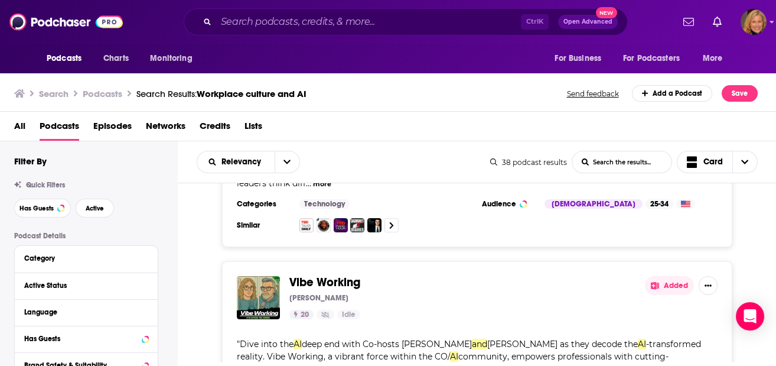
scroll to position [3465, 0]
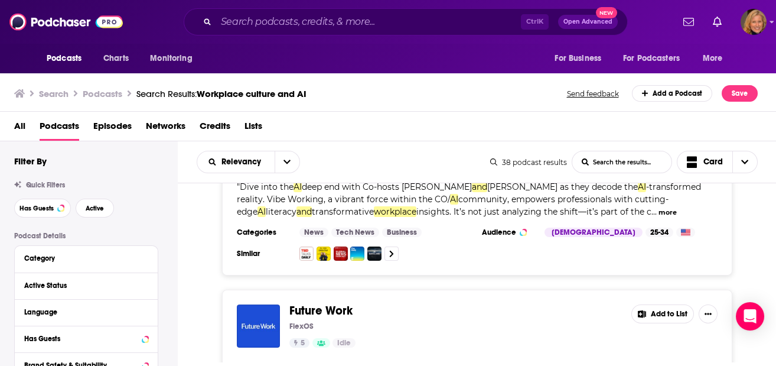
click at [663, 304] on button "Add to List" at bounding box center [663, 313] width 63 height 19
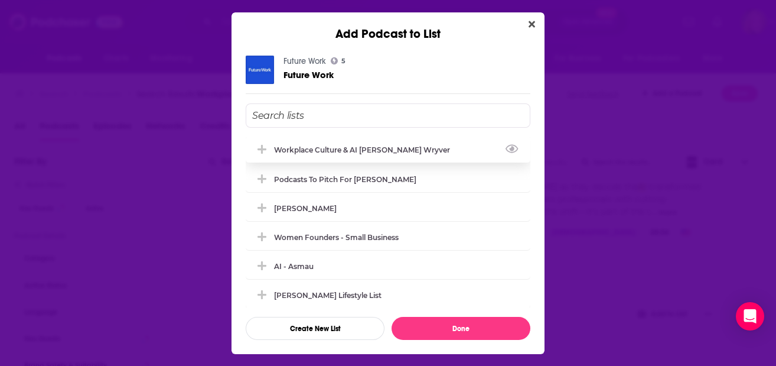
click at [300, 144] on div "Workplace Culture & AI [PERSON_NAME] Wryver" at bounding box center [388, 149] width 285 height 26
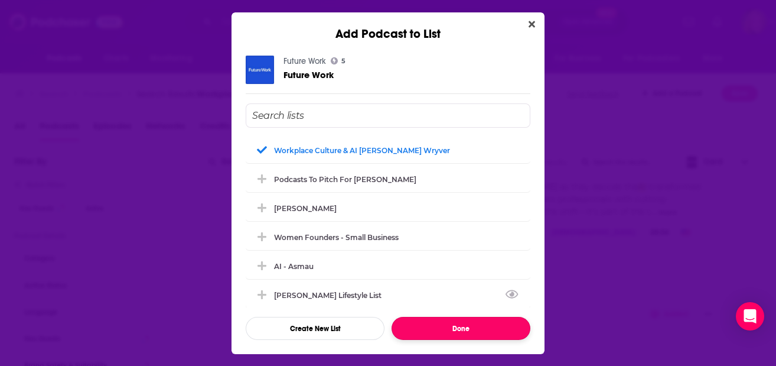
click at [451, 333] on button "Done" at bounding box center [461, 328] width 139 height 23
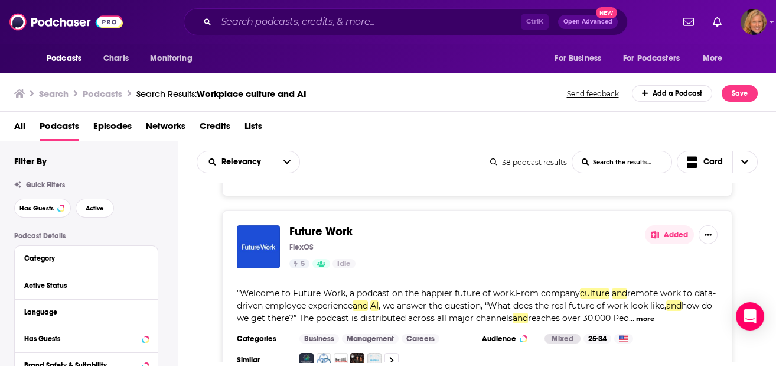
scroll to position [3623, 0]
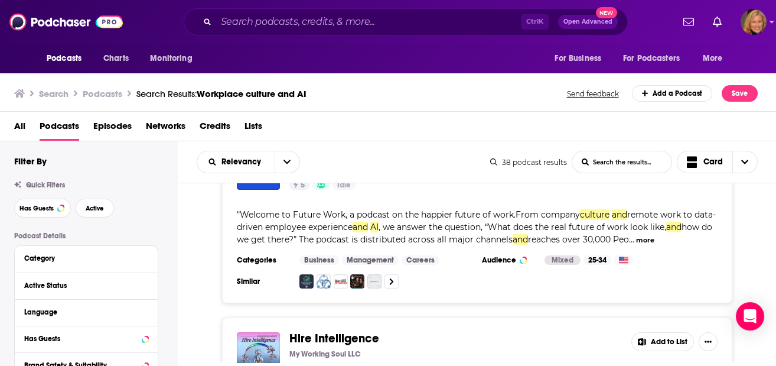
click at [648, 332] on button "Add to List" at bounding box center [663, 341] width 63 height 19
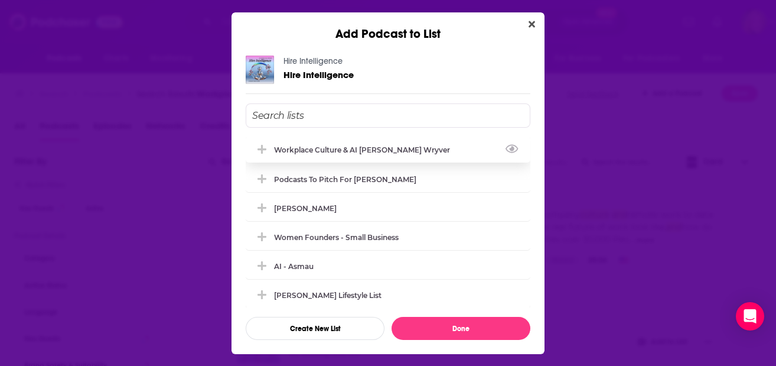
click at [285, 138] on div "Workplace Culture & AI [PERSON_NAME] Wryver" at bounding box center [388, 149] width 285 height 26
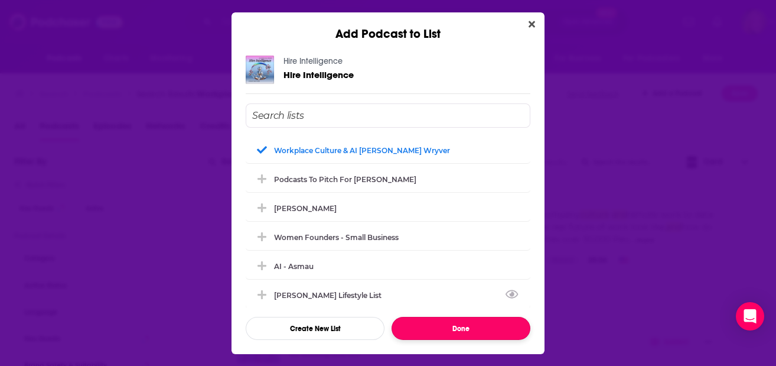
click at [441, 322] on button "Done" at bounding box center [461, 328] width 139 height 23
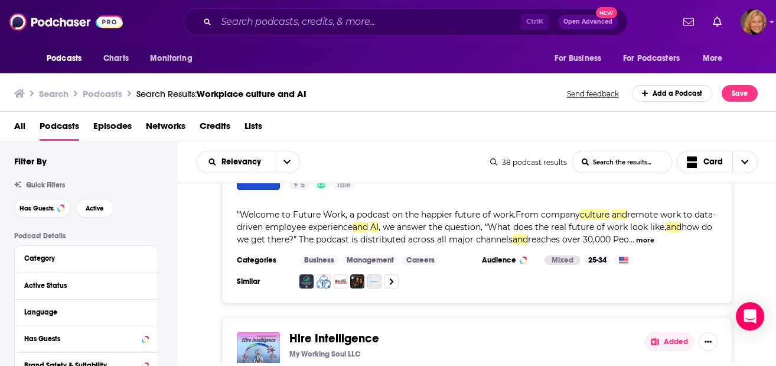
scroll to position [3781, 0]
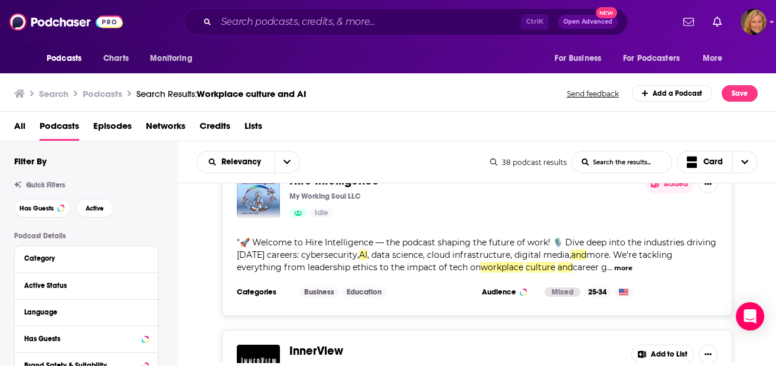
click at [647, 344] on button "Add to List" at bounding box center [663, 353] width 63 height 19
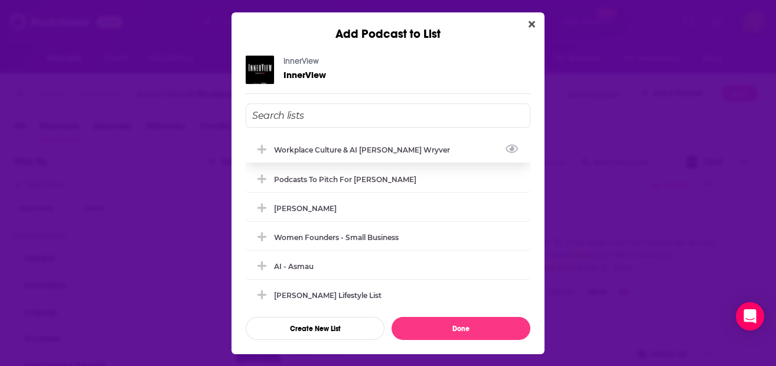
click at [300, 150] on div "Workplace Culture & AI [PERSON_NAME] Wryver" at bounding box center [365, 149] width 183 height 9
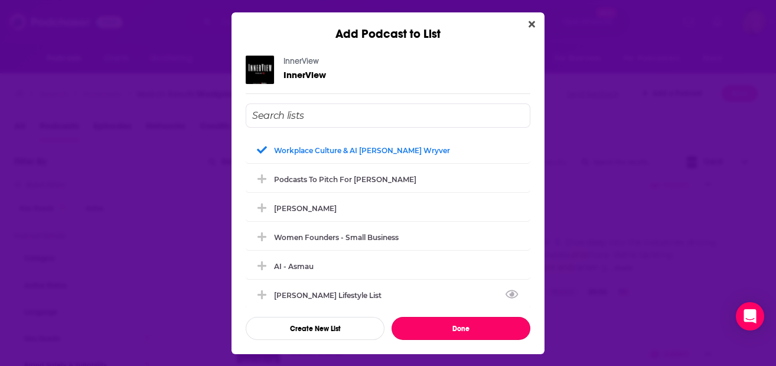
click at [451, 326] on button "Done" at bounding box center [461, 328] width 139 height 23
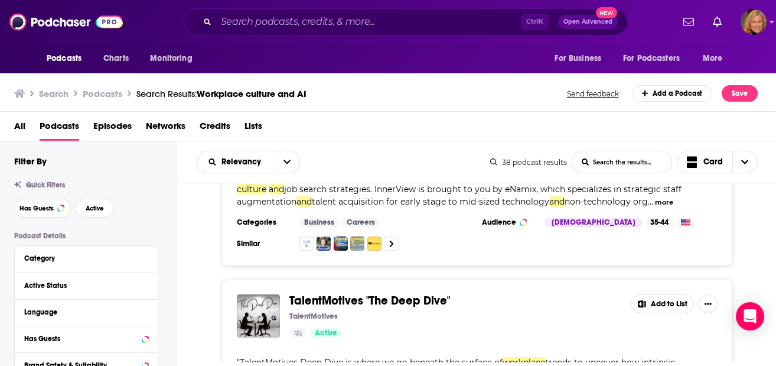
scroll to position [4017, 0]
click at [663, 294] on button "Add to List" at bounding box center [663, 303] width 63 height 19
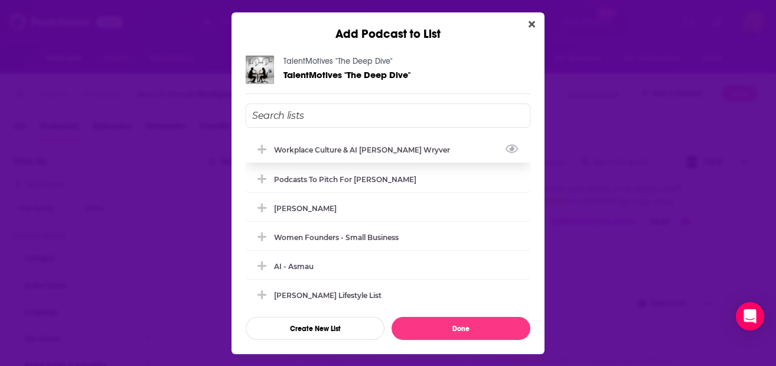
click at [337, 157] on div "Workplace Culture & AI [PERSON_NAME] Wryver" at bounding box center [388, 149] width 285 height 26
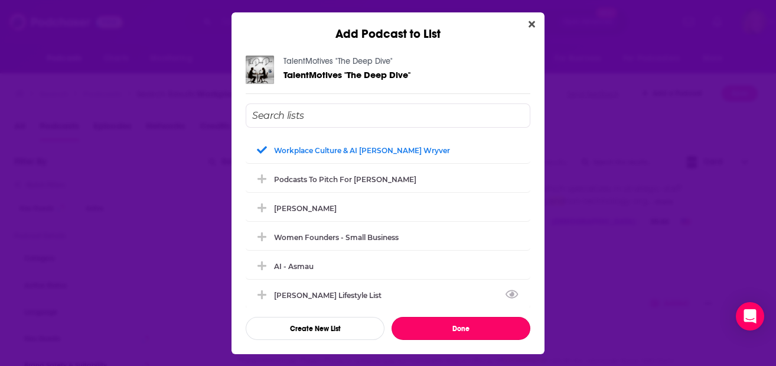
click at [442, 323] on button "Done" at bounding box center [461, 328] width 139 height 23
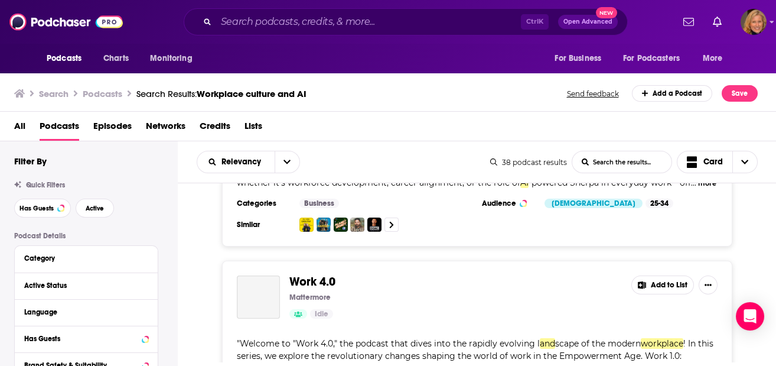
scroll to position [4253, 0]
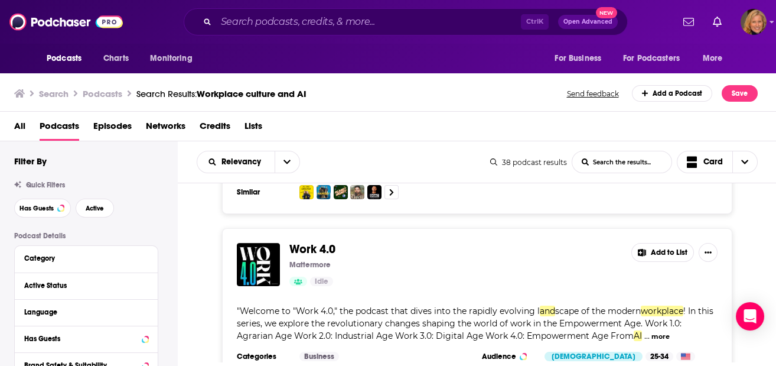
click at [655, 243] on button "Add to List" at bounding box center [663, 252] width 63 height 19
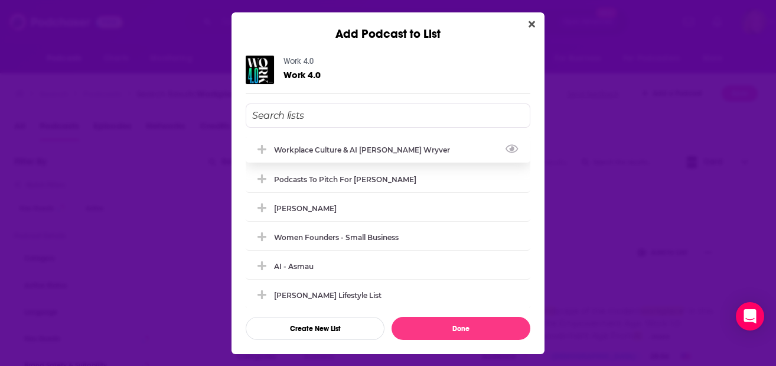
click at [286, 148] on div "Workplace Culture & AI [PERSON_NAME] Wryver" at bounding box center [365, 149] width 183 height 9
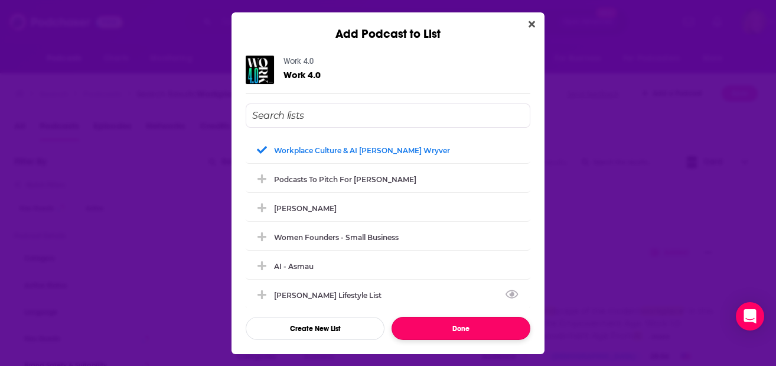
click at [447, 324] on button "Done" at bounding box center [461, 328] width 139 height 23
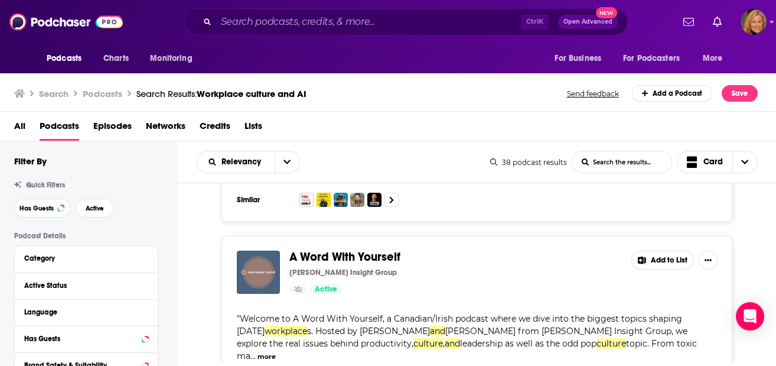
scroll to position [4411, 0]
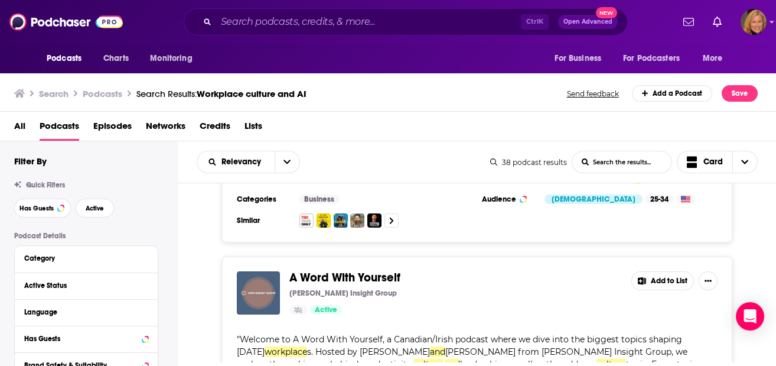
click at [665, 271] on button "Add to List" at bounding box center [663, 280] width 63 height 19
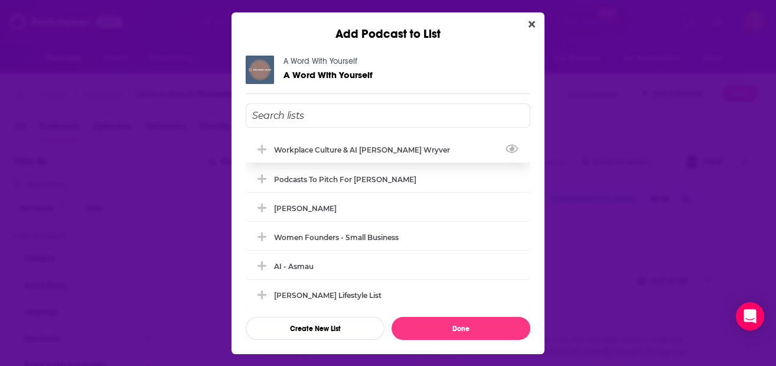
click at [319, 149] on div "Workplace Culture & AI [PERSON_NAME] Wryver" at bounding box center [365, 149] width 183 height 9
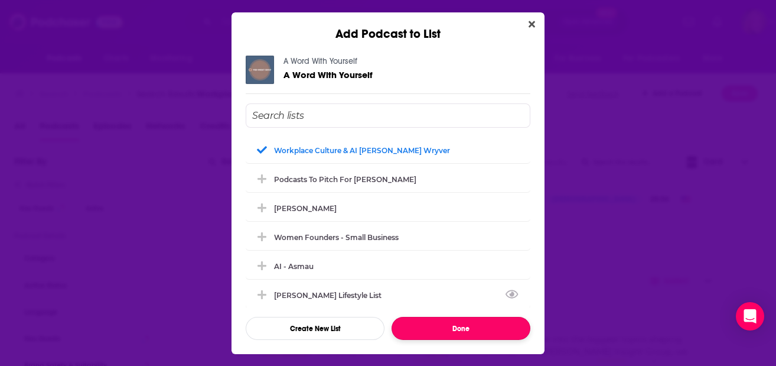
click at [461, 328] on button "Done" at bounding box center [461, 328] width 139 height 23
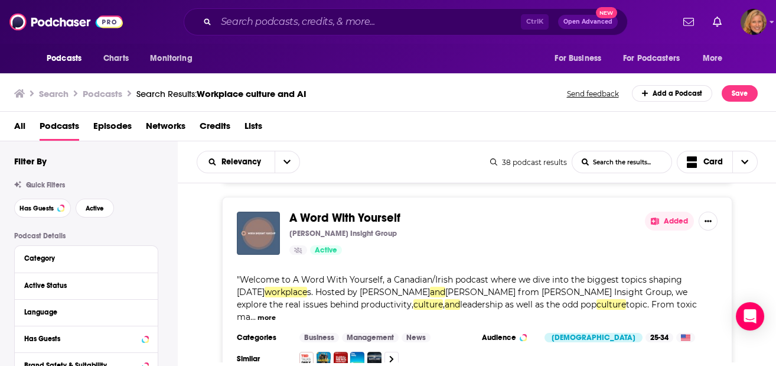
scroll to position [4568, 0]
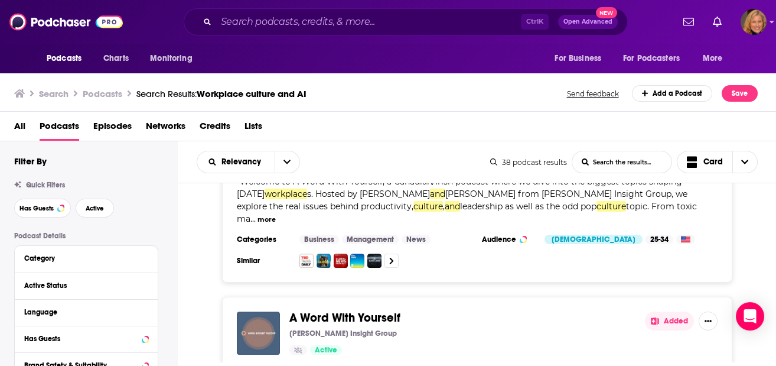
click at [665, 311] on div "A Word With Yourself [PERSON_NAME] Insight Group Active Added" at bounding box center [477, 332] width 481 height 43
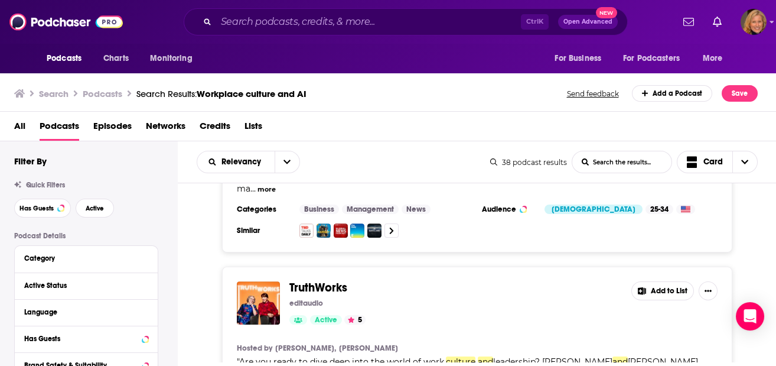
scroll to position [4805, 0]
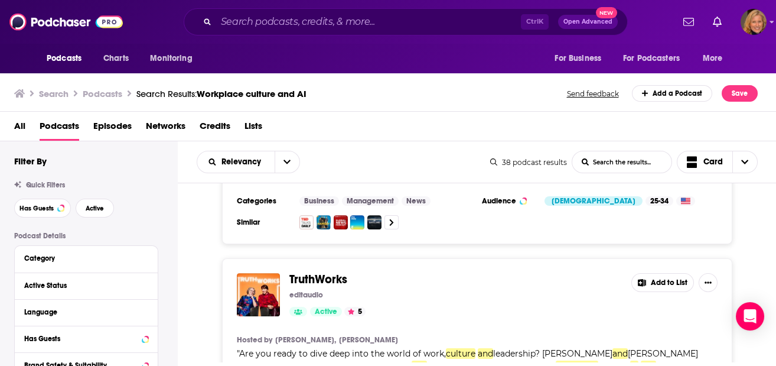
click at [649, 273] on button "Add to List" at bounding box center [663, 282] width 63 height 19
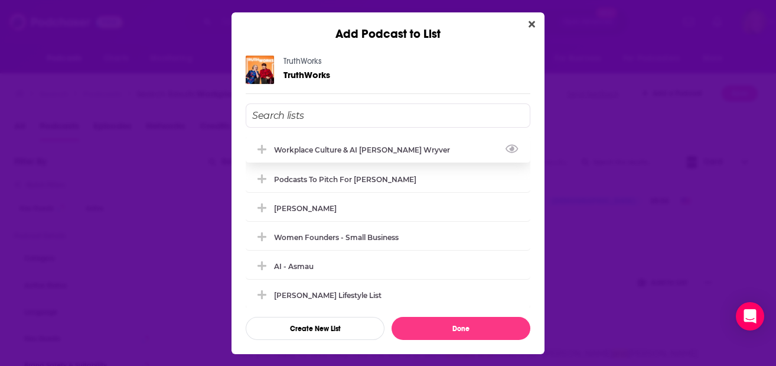
click at [297, 150] on div "Workplace Culture & AI [PERSON_NAME] Wryver" at bounding box center [365, 149] width 183 height 9
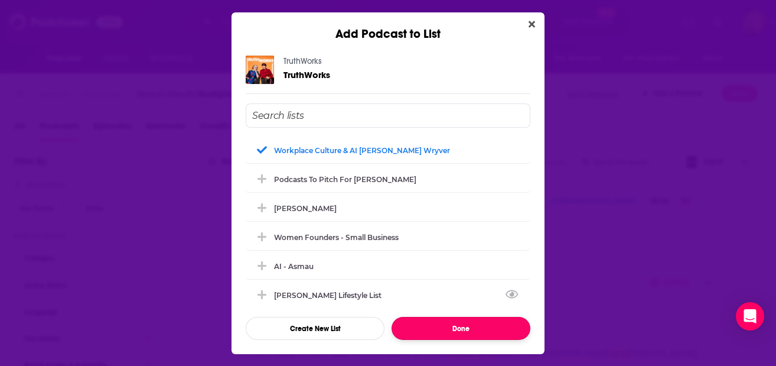
click at [468, 327] on button "Done" at bounding box center [461, 328] width 139 height 23
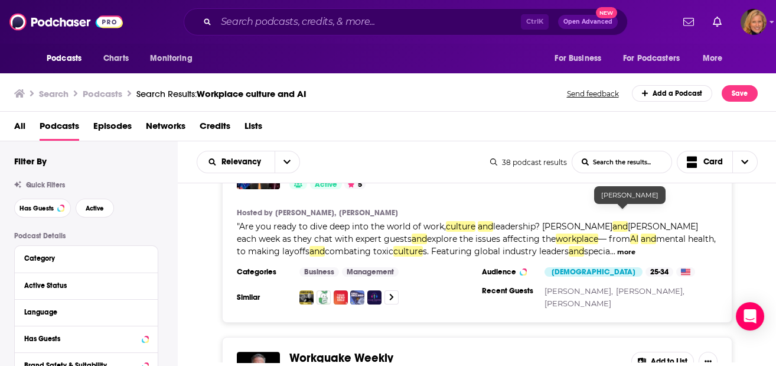
scroll to position [4962, 0]
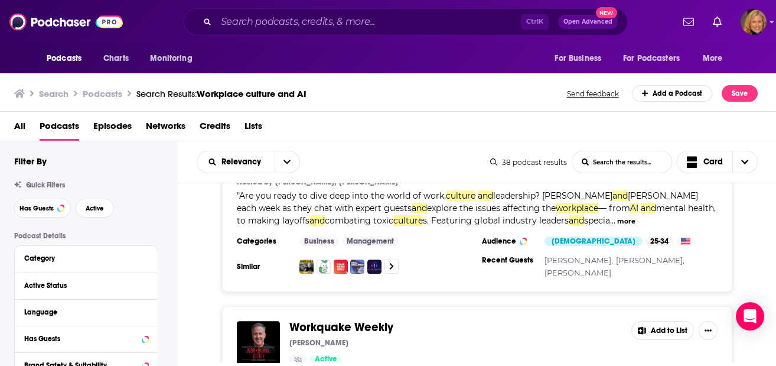
click at [669, 321] on button "Add to List" at bounding box center [663, 330] width 63 height 19
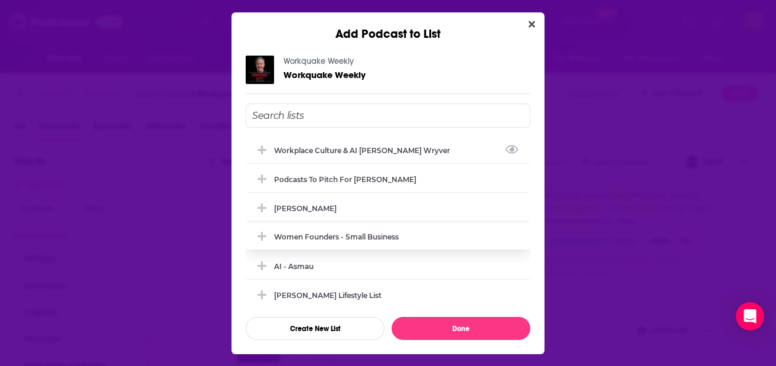
drag, startPoint x: 295, startPoint y: 153, endPoint x: 406, endPoint y: 230, distance: 134.9
click at [296, 153] on div "Workplace Culture & AI [PERSON_NAME] Wryver" at bounding box center [365, 150] width 183 height 9
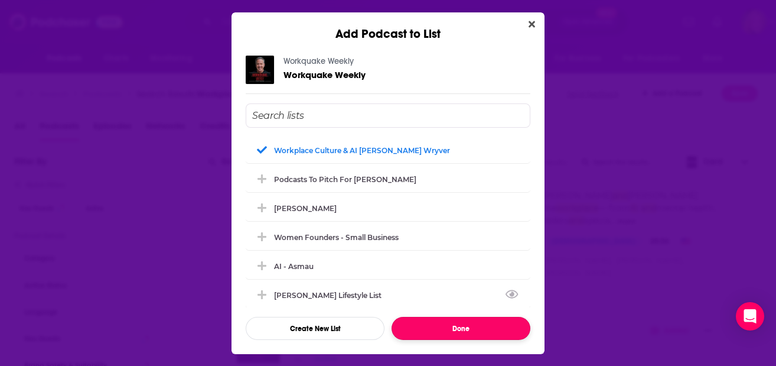
click at [452, 331] on button "Done" at bounding box center [461, 328] width 139 height 23
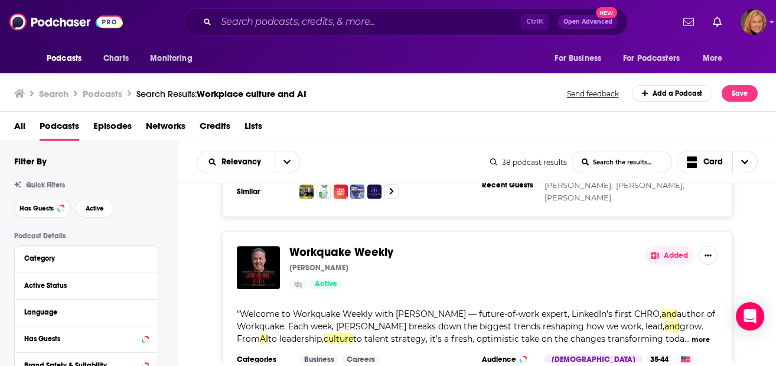
scroll to position [5120, 0]
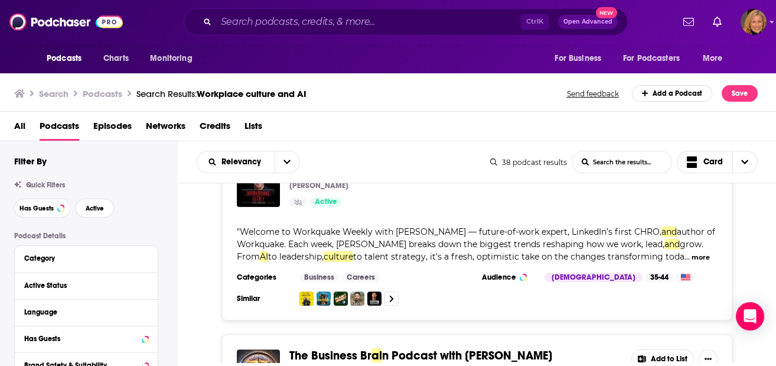
click at [656, 349] on button "Add to List" at bounding box center [663, 358] width 63 height 19
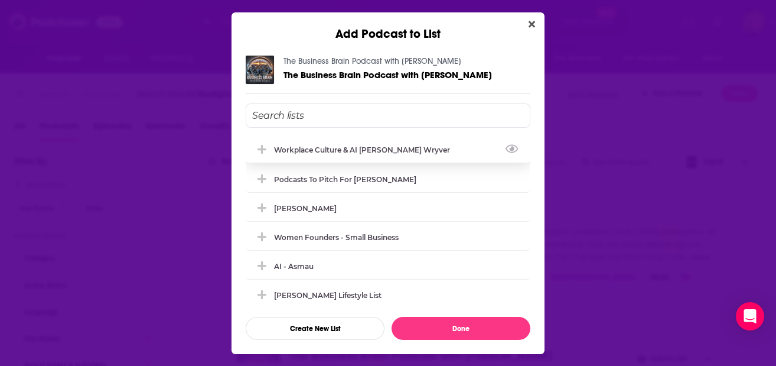
click at [301, 147] on div "Workplace Culture & AI [PERSON_NAME] Wryver" at bounding box center [365, 149] width 183 height 9
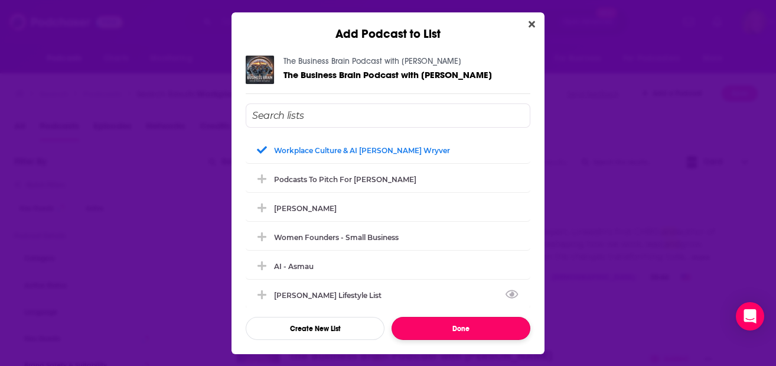
click at [448, 329] on button "Done" at bounding box center [461, 328] width 139 height 23
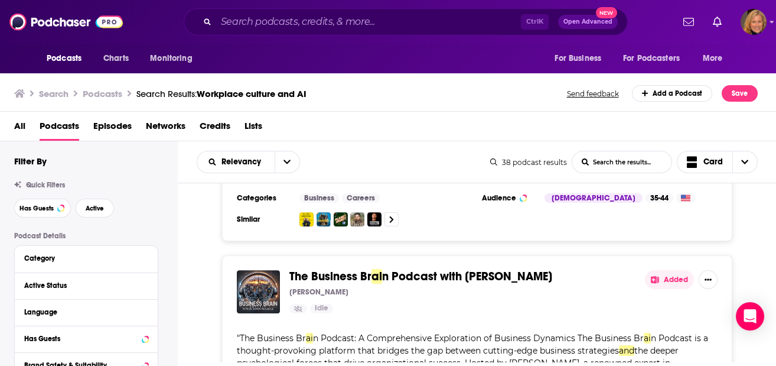
scroll to position [5277, 0]
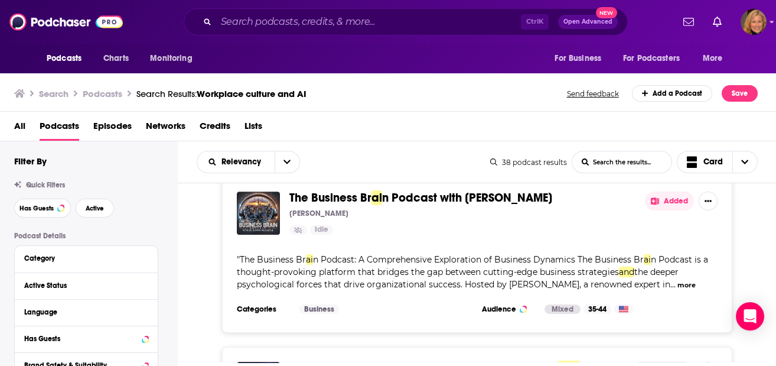
click at [647, 362] on button "Add to List" at bounding box center [663, 371] width 63 height 19
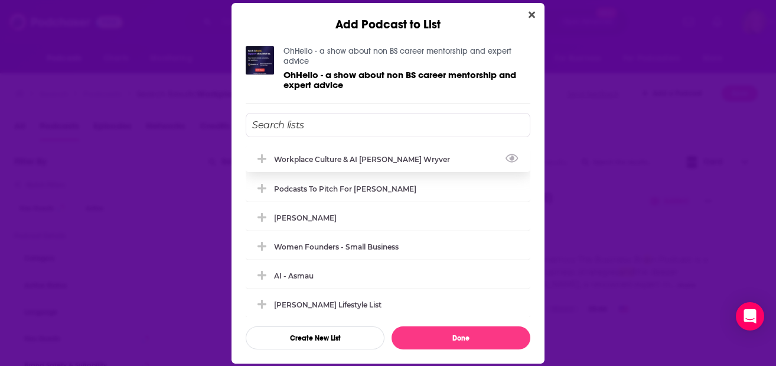
click at [284, 157] on div "Workplace Culture & AI [PERSON_NAME] Wryver" at bounding box center [365, 159] width 183 height 9
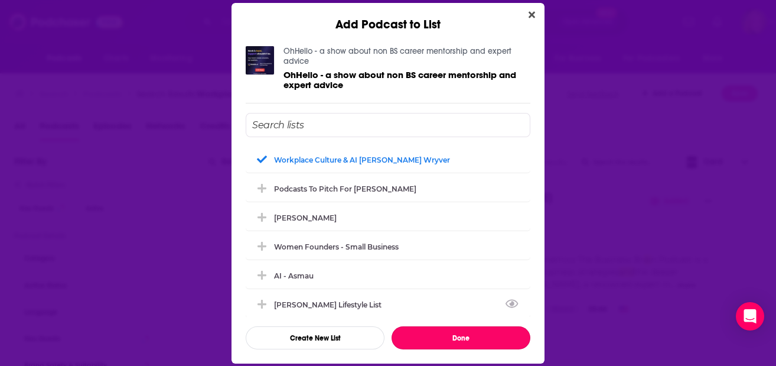
drag, startPoint x: 434, startPoint y: 332, endPoint x: 522, endPoint y: 302, distance: 93.4
click at [434, 333] on button "Done" at bounding box center [461, 337] width 139 height 23
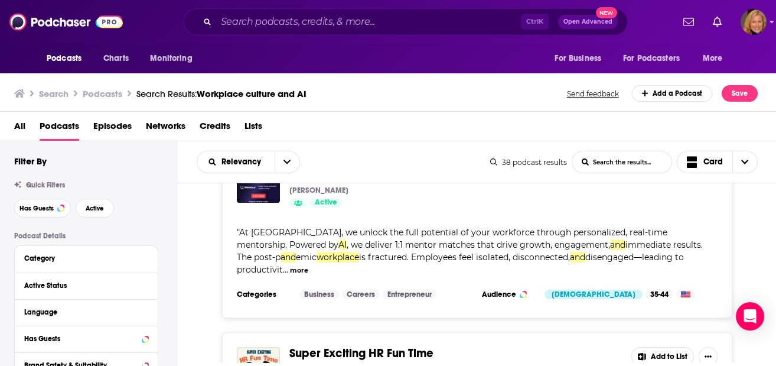
scroll to position [5514, 0]
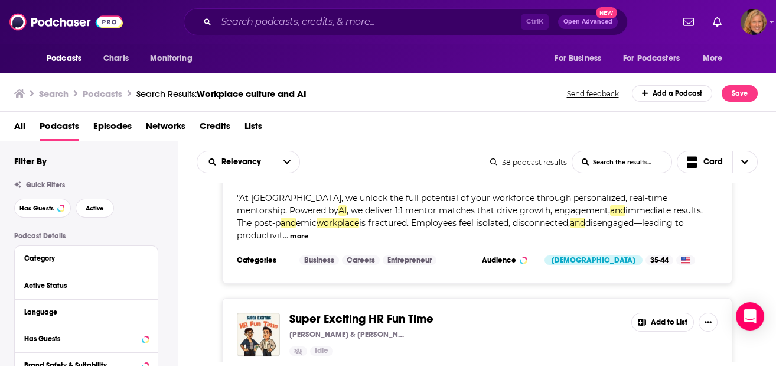
click at [675, 313] on button "Add to List" at bounding box center [663, 322] width 63 height 19
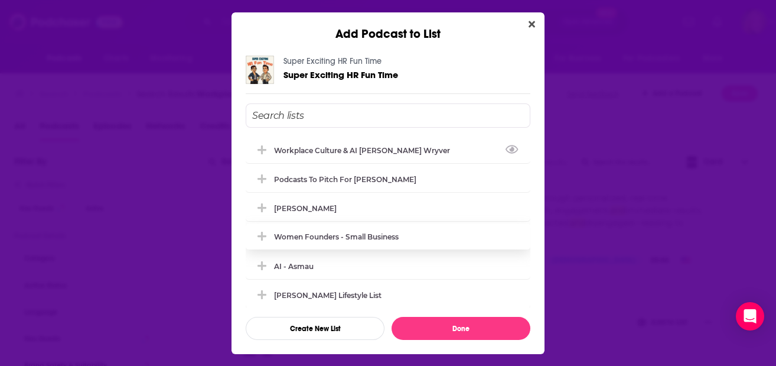
click at [313, 148] on div "Workplace Culture & AI [PERSON_NAME] Wryver" at bounding box center [365, 150] width 183 height 9
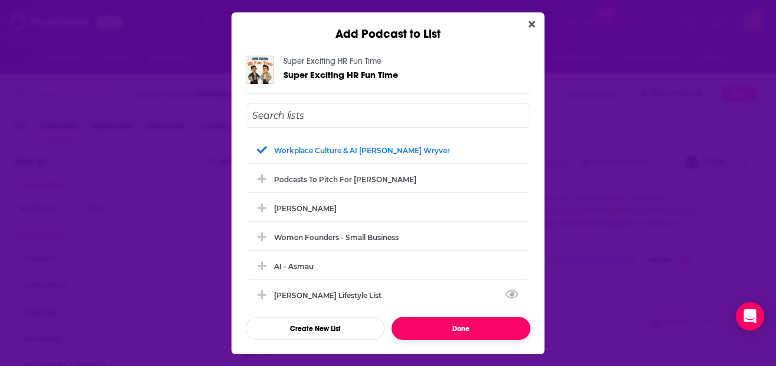
click at [456, 326] on button "Done" at bounding box center [461, 328] width 139 height 23
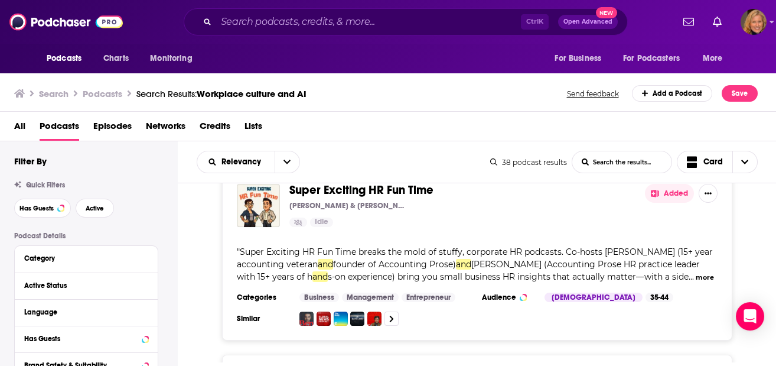
scroll to position [5671, 0]
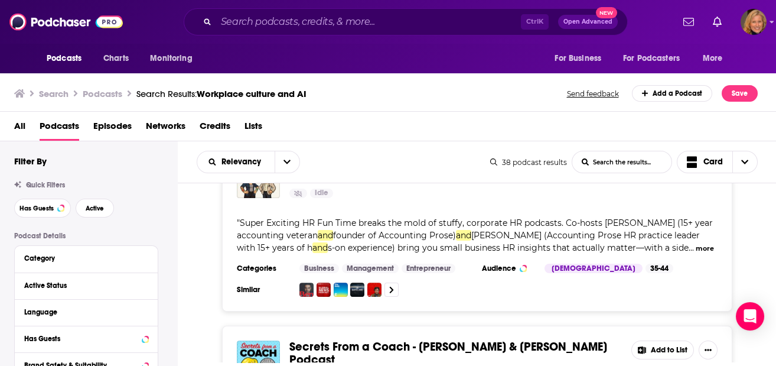
click at [660, 340] on button "Add to List" at bounding box center [663, 349] width 63 height 19
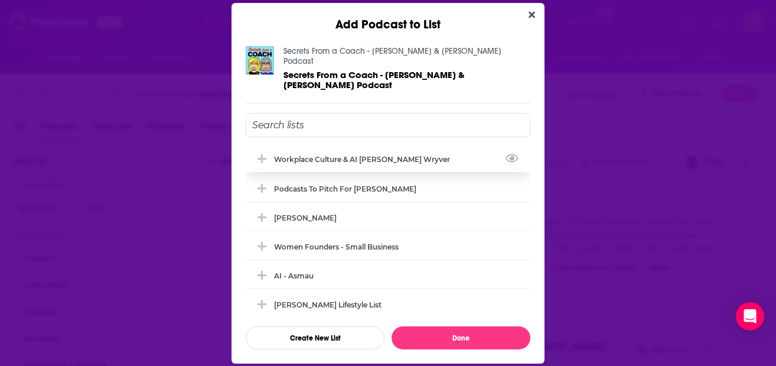
click at [305, 155] on div "Workplace Culture & AI [PERSON_NAME] Wryver" at bounding box center [365, 159] width 183 height 9
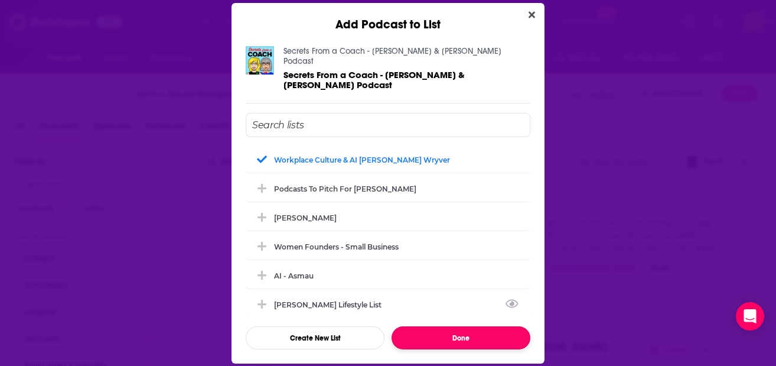
click at [465, 332] on button "Done" at bounding box center [461, 337] width 139 height 23
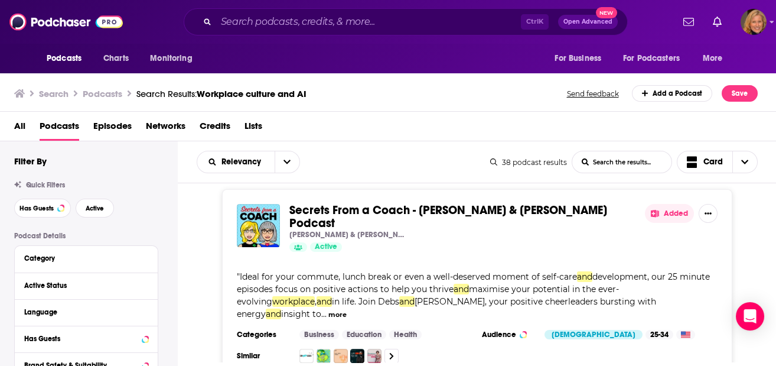
scroll to position [5828, 0]
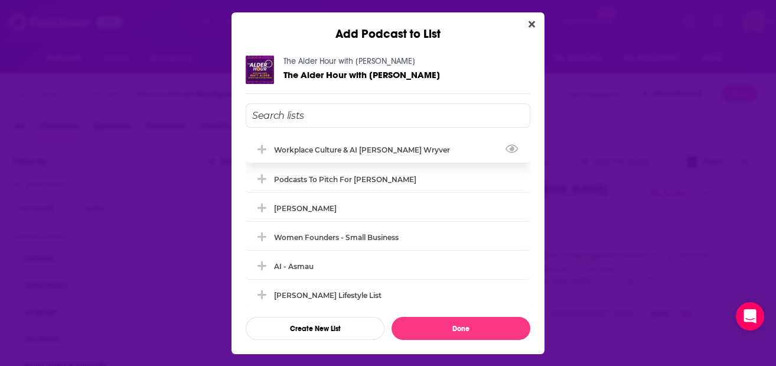
click at [274, 144] on div "Workplace Culture & AI [PERSON_NAME] Wryver" at bounding box center [388, 149] width 285 height 26
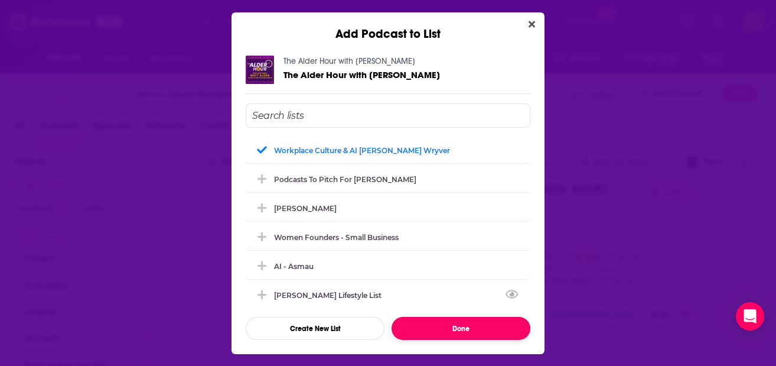
click at [446, 331] on button "Done" at bounding box center [461, 328] width 139 height 23
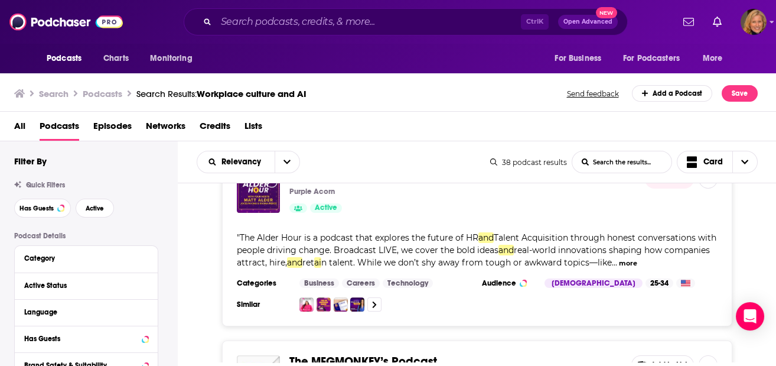
scroll to position [6065, 0]
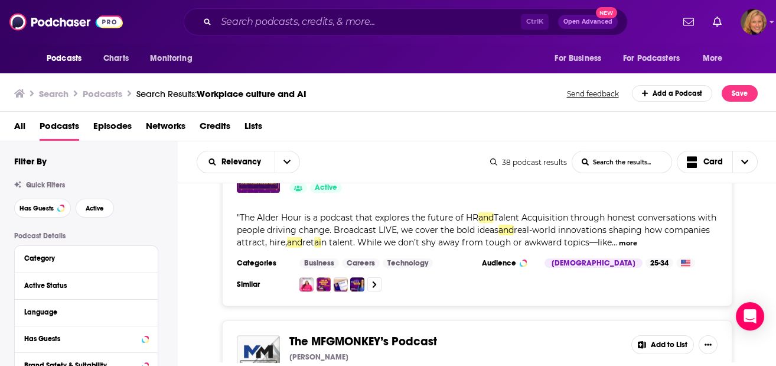
click at [665, 335] on button "Add to List" at bounding box center [663, 344] width 63 height 19
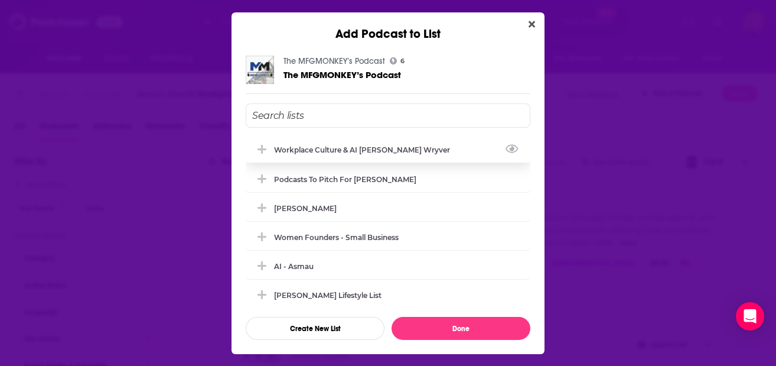
click at [305, 150] on div "Workplace Culture & AI [PERSON_NAME] Wryver" at bounding box center [365, 149] width 183 height 9
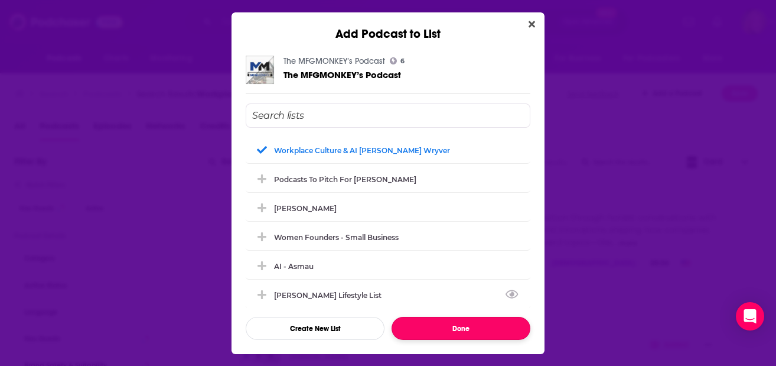
click at [467, 336] on button "Done" at bounding box center [461, 328] width 139 height 23
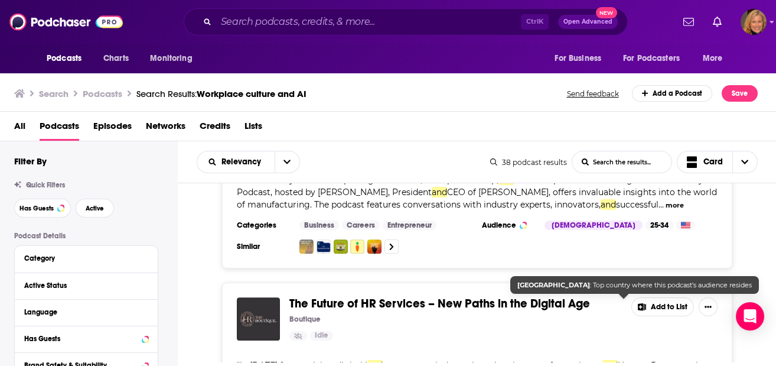
scroll to position [6301, 0]
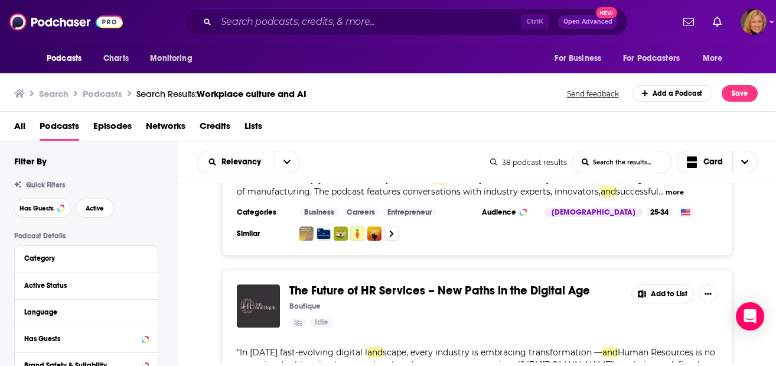
click at [649, 284] on button "Add to List" at bounding box center [663, 293] width 63 height 19
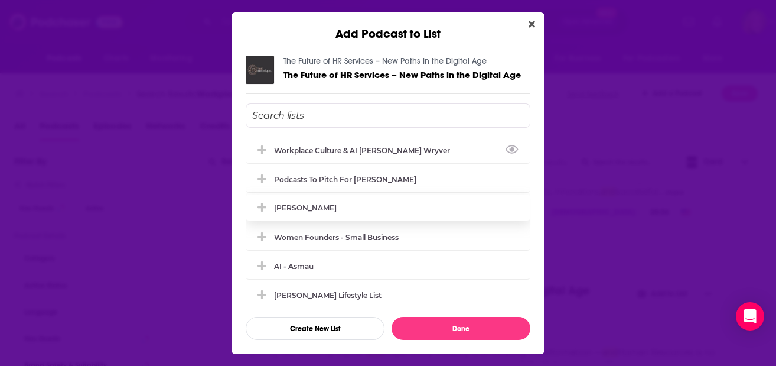
drag, startPoint x: 284, startPoint y: 155, endPoint x: 398, endPoint y: 212, distance: 128.1
click at [284, 154] on div "Workplace Culture & AI [PERSON_NAME] Wryver" at bounding box center [388, 150] width 285 height 26
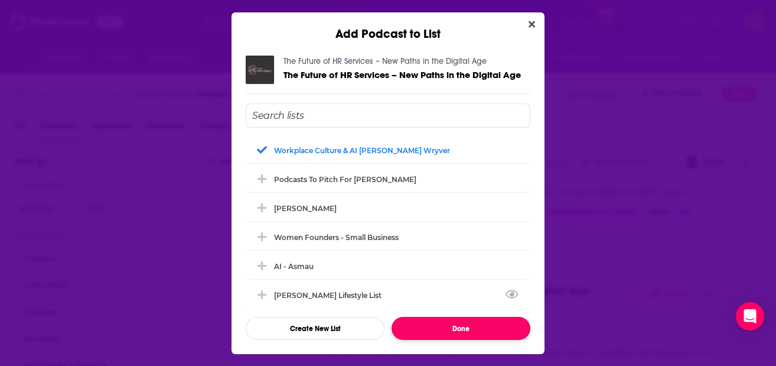
click at [461, 336] on button "Done" at bounding box center [461, 328] width 139 height 23
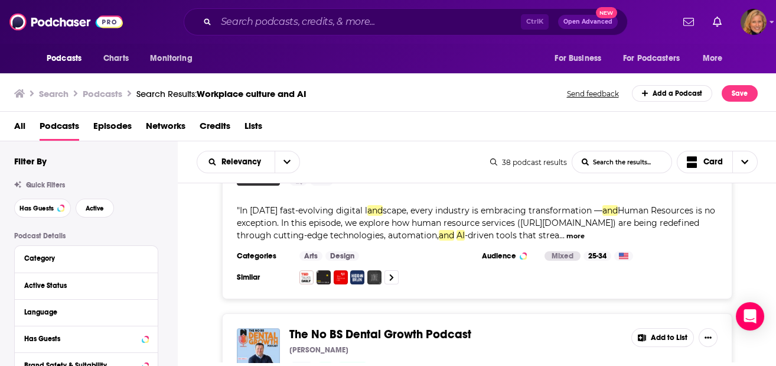
scroll to position [6459, 0]
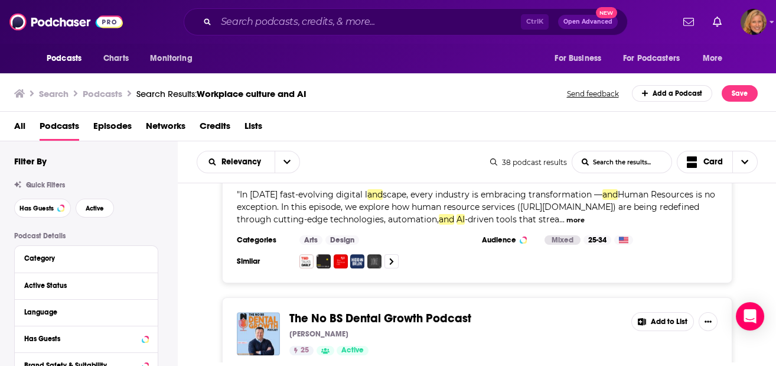
click at [651, 312] on button "Add to List" at bounding box center [663, 321] width 63 height 19
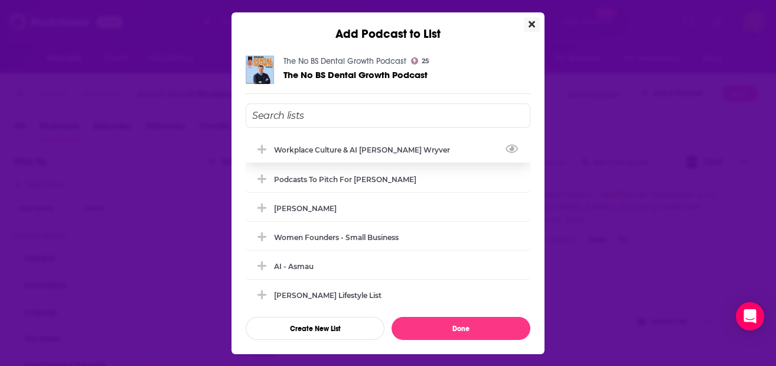
click at [321, 141] on div "Workplace Culture & AI [PERSON_NAME] Wryver" at bounding box center [388, 149] width 285 height 26
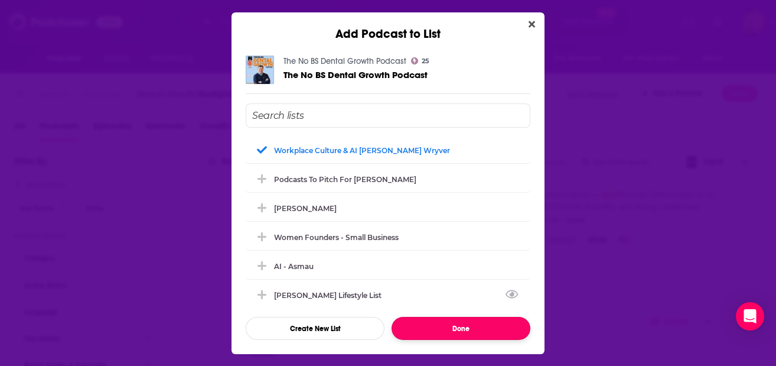
click at [457, 328] on button "Done" at bounding box center [461, 328] width 139 height 23
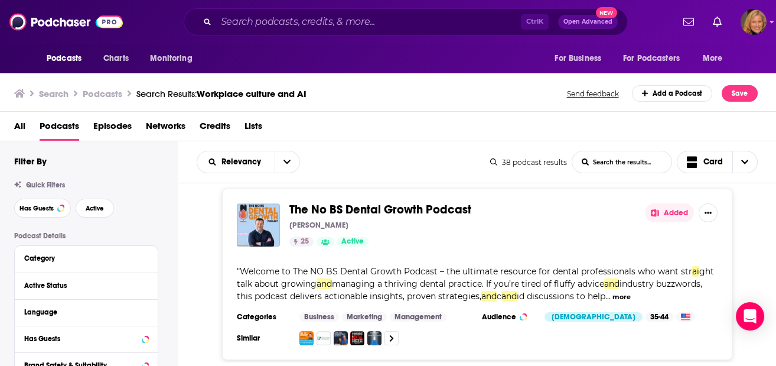
scroll to position [6617, 0]
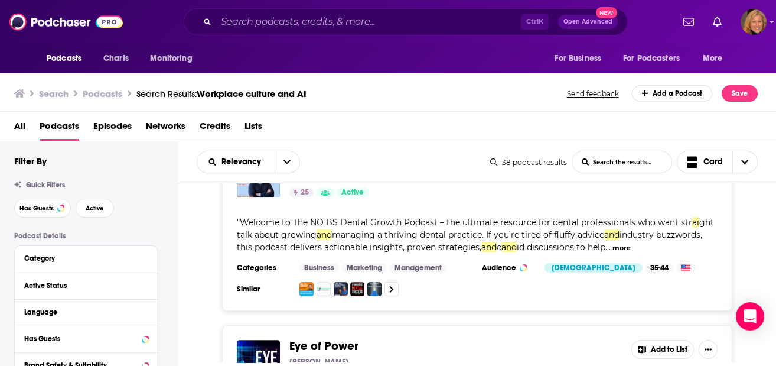
click at [657, 340] on button "Add to List" at bounding box center [663, 349] width 63 height 19
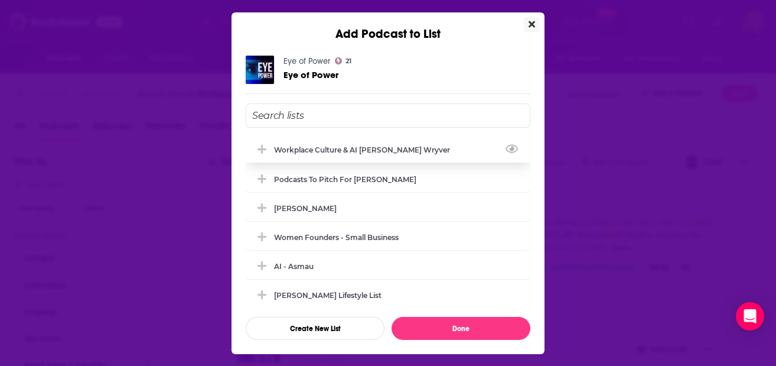
click at [286, 147] on div "Workplace Culture & AI [PERSON_NAME] Wryver" at bounding box center [365, 149] width 183 height 9
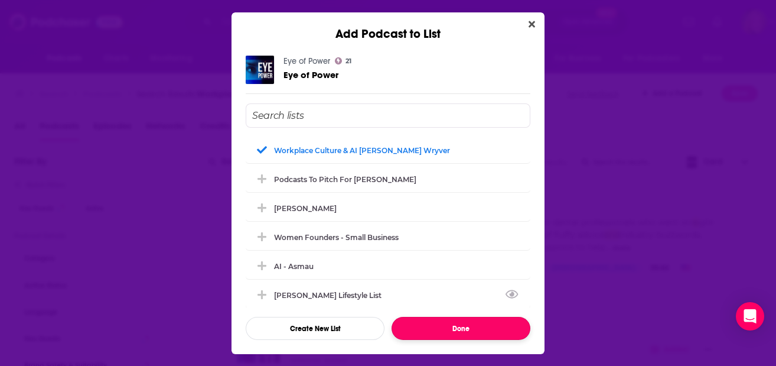
click at [445, 325] on button "Done" at bounding box center [461, 328] width 139 height 23
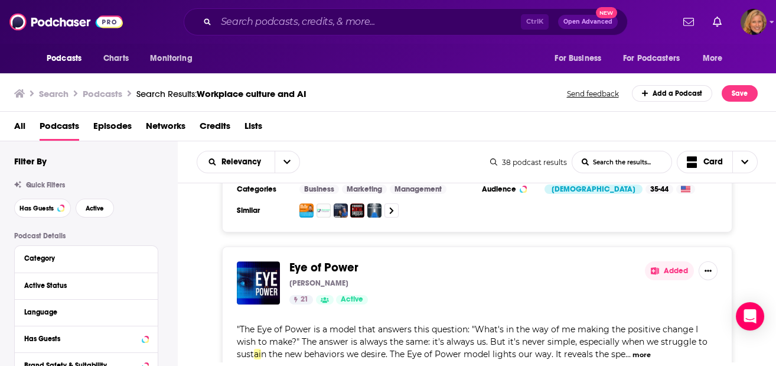
scroll to position [6774, 0]
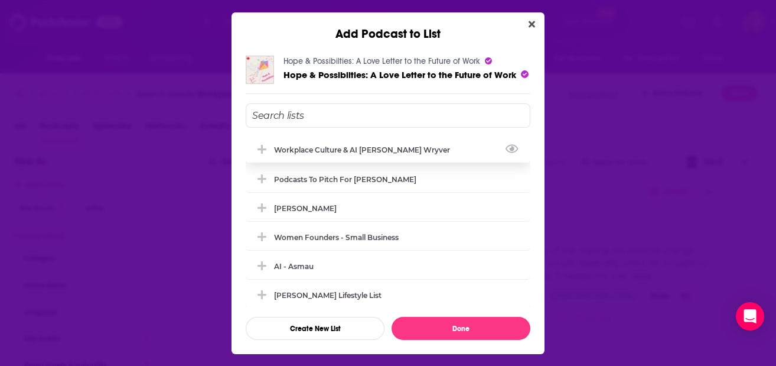
click at [318, 150] on div "Workplace Culture & AI [PERSON_NAME] Wryver" at bounding box center [365, 149] width 183 height 9
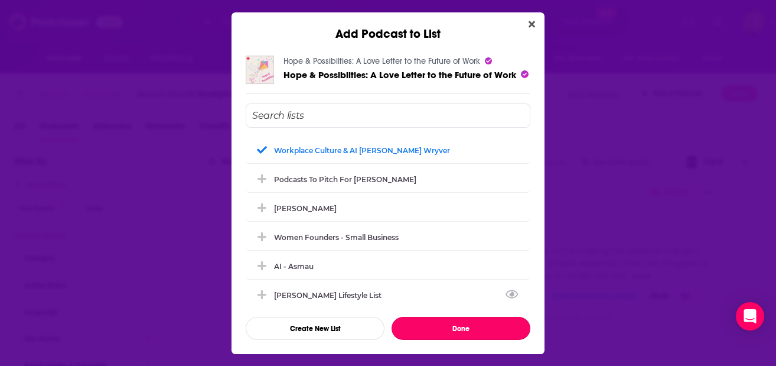
drag, startPoint x: 458, startPoint y: 325, endPoint x: 564, endPoint y: 298, distance: 109.8
click at [458, 325] on button "Done" at bounding box center [461, 328] width 139 height 23
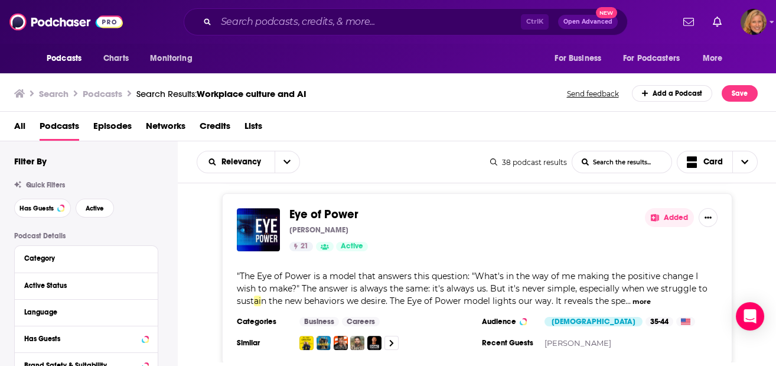
scroll to position [6768, 0]
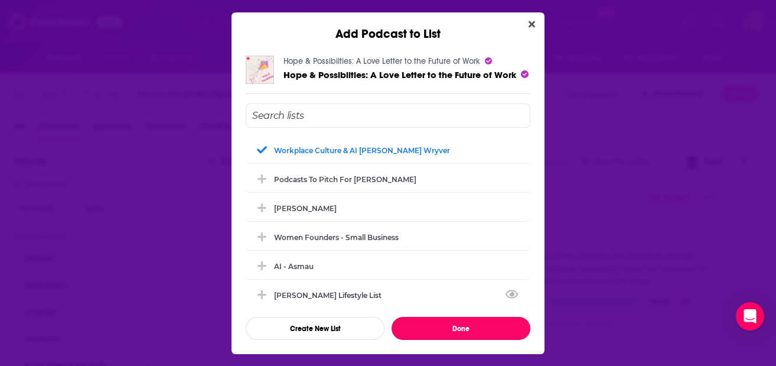
click at [439, 326] on button "Done" at bounding box center [461, 328] width 139 height 23
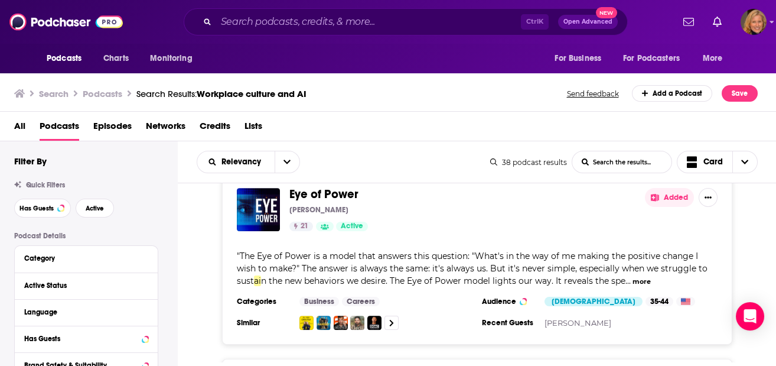
click at [261, 125] on span "Lists" at bounding box center [254, 128] width 18 height 24
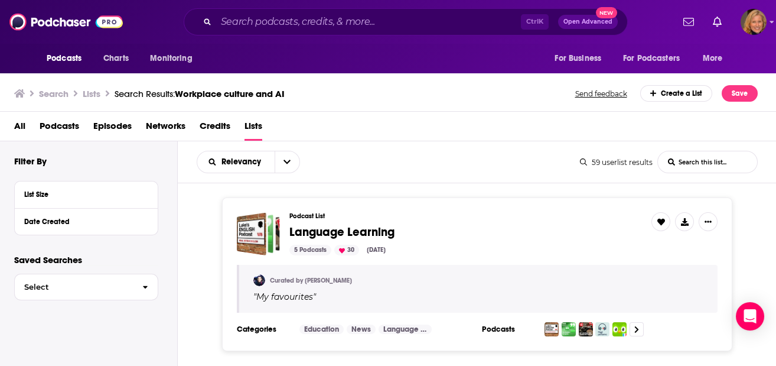
scroll to position [79, 0]
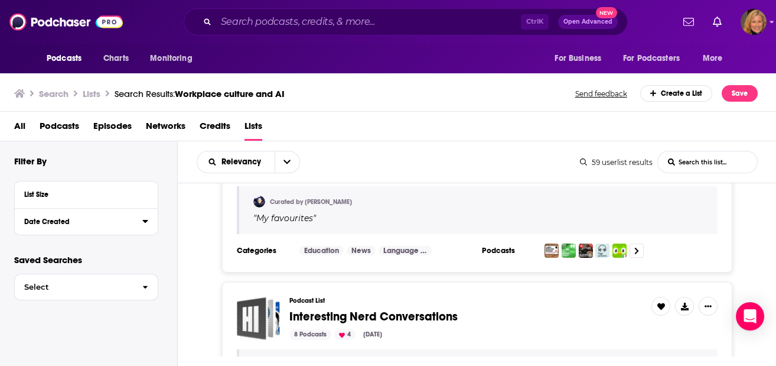
click at [84, 219] on div "Date Created" at bounding box center [79, 221] width 110 height 8
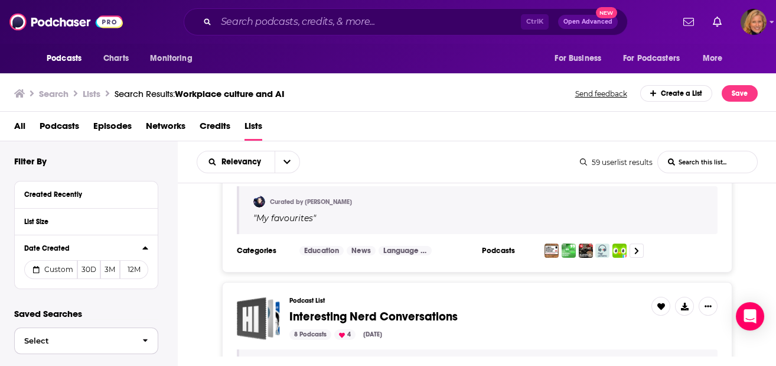
click at [95, 341] on span "Select" at bounding box center [74, 341] width 118 height 8
click at [621, 165] on div "59 userlist results" at bounding box center [616, 162] width 73 height 9
click at [685, 160] on AI-list-search-input "List Search Input" at bounding box center [707, 161] width 99 height 21
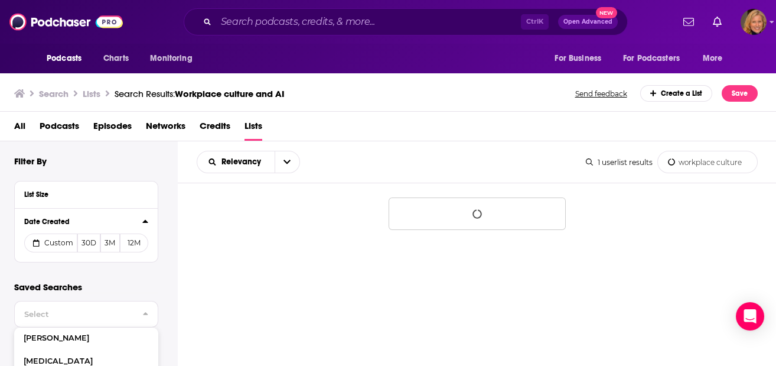
type AI-list-search-input "workplace culture"
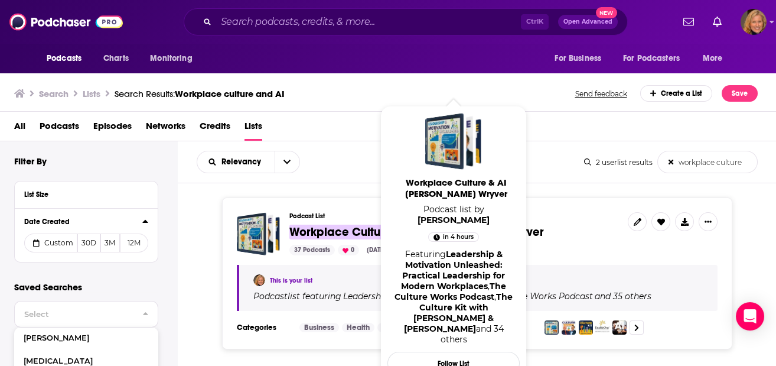
click at [344, 230] on span "Workplace Culture" at bounding box center [340, 231] width 102 height 15
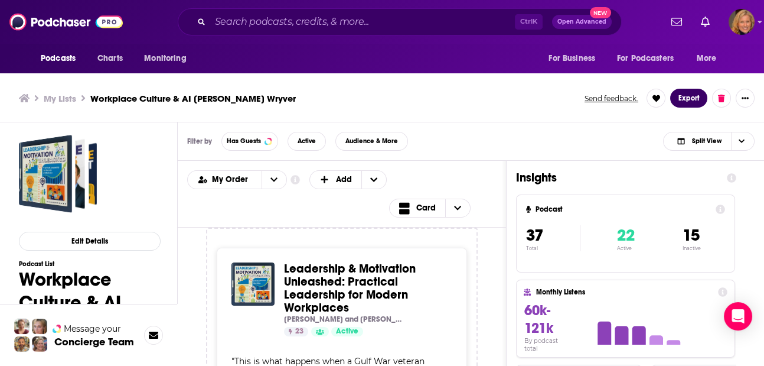
click at [691, 99] on button "Export" at bounding box center [689, 98] width 37 height 19
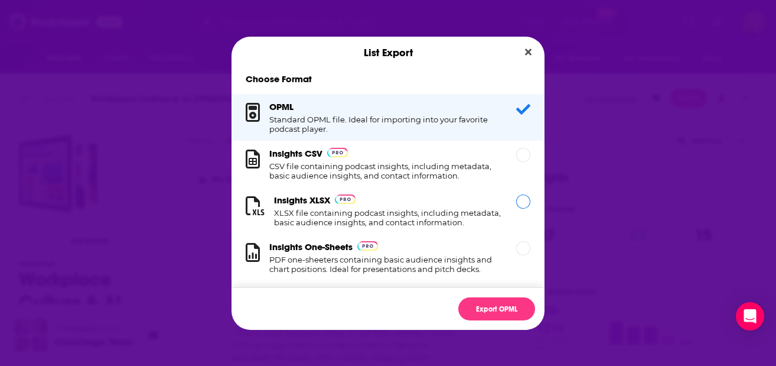
click at [516, 203] on div "Dialog" at bounding box center [523, 201] width 14 height 14
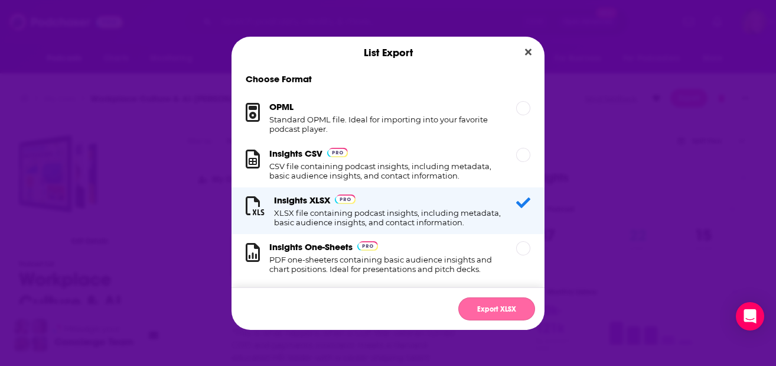
click at [493, 305] on button "Export XLSX" at bounding box center [496, 308] width 77 height 23
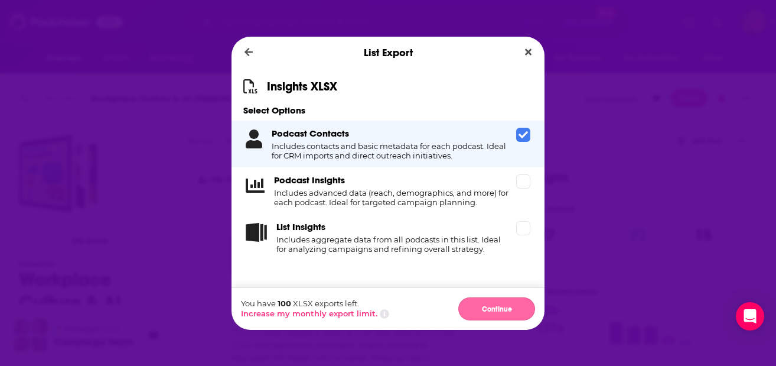
click at [484, 305] on button "Continue" at bounding box center [496, 308] width 77 height 23
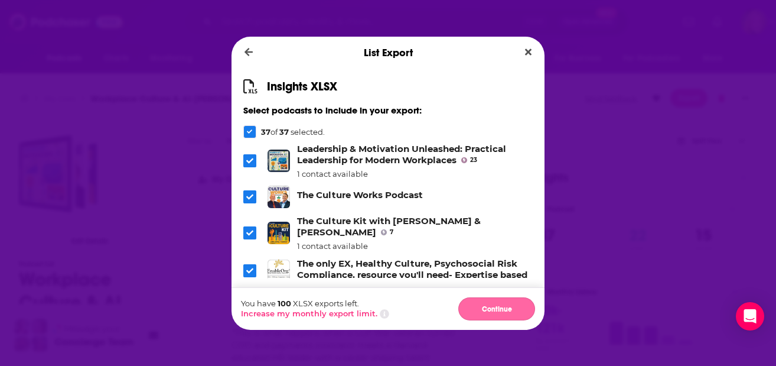
click at [497, 310] on button "Continue" at bounding box center [496, 308] width 77 height 23
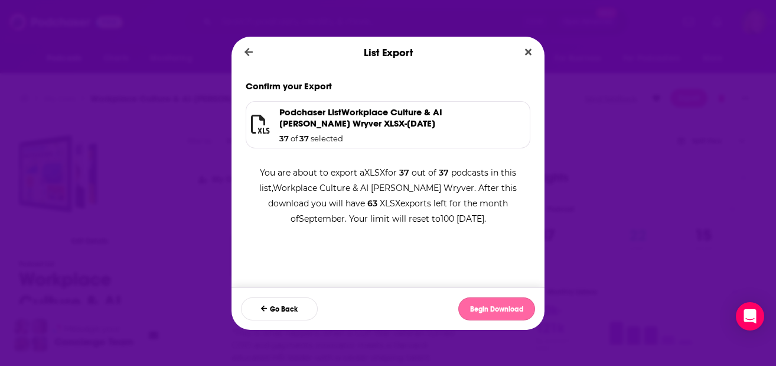
click at [500, 308] on button "Begin Download" at bounding box center [496, 308] width 77 height 23
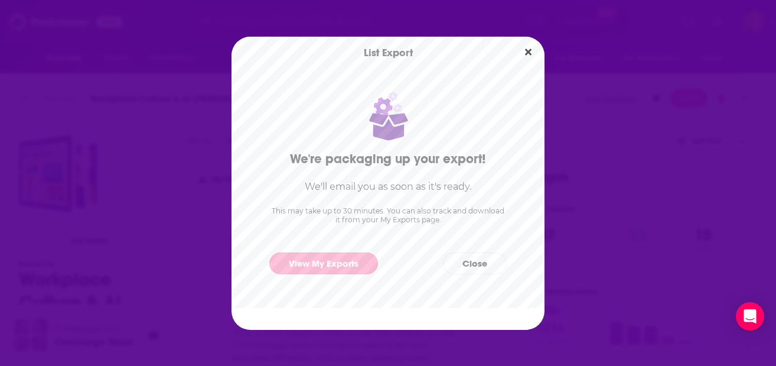
click at [341, 263] on link "View My Exports" at bounding box center [323, 263] width 109 height 22
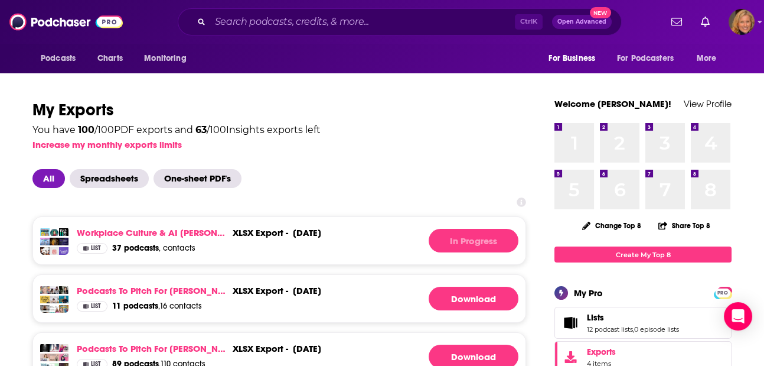
scroll to position [79, 0]
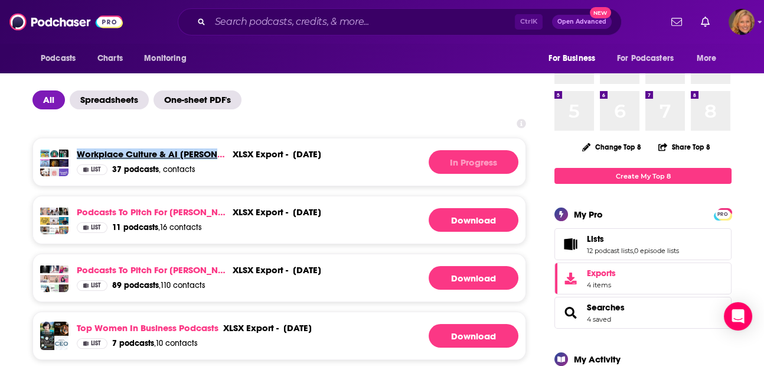
drag, startPoint x: 74, startPoint y: 144, endPoint x: 227, endPoint y: 153, distance: 153.3
click at [227, 153] on div "Workplace Culture & AI [PERSON_NAME] Wryver xlsx export - [DATE] xlsx export - …" at bounding box center [279, 162] width 494 height 48
drag, startPoint x: 227, startPoint y: 153, endPoint x: 198, endPoint y: 151, distance: 29.0
copy link "Workplace Culture & AI [PERSON_NAME]"
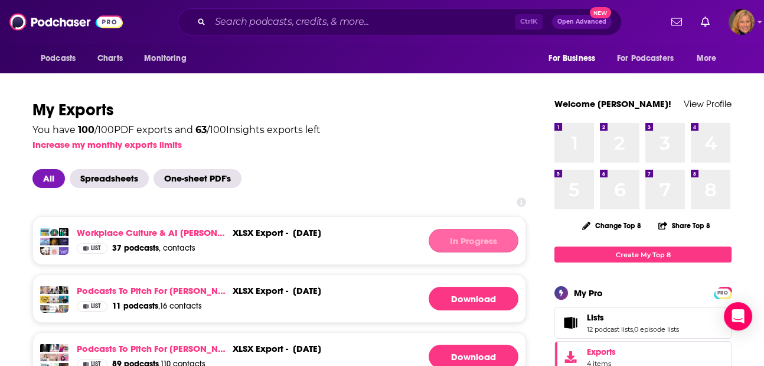
click at [450, 240] on div "In Progress" at bounding box center [474, 241] width 90 height 24
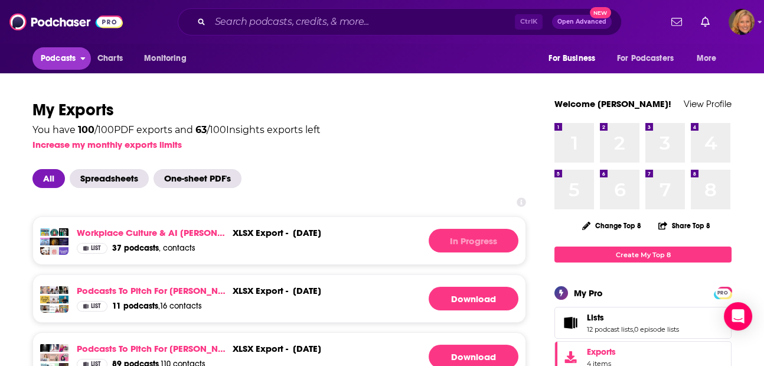
click at [67, 58] on span "Podcasts" at bounding box center [58, 58] width 35 height 17
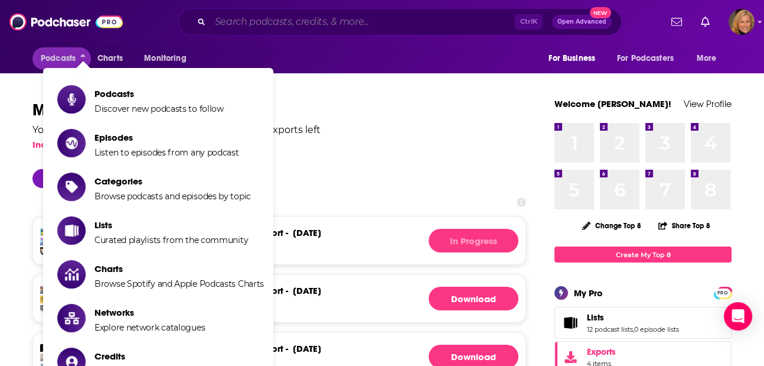
click at [263, 24] on input "Search podcasts, credits, & more..." at bounding box center [362, 21] width 305 height 19
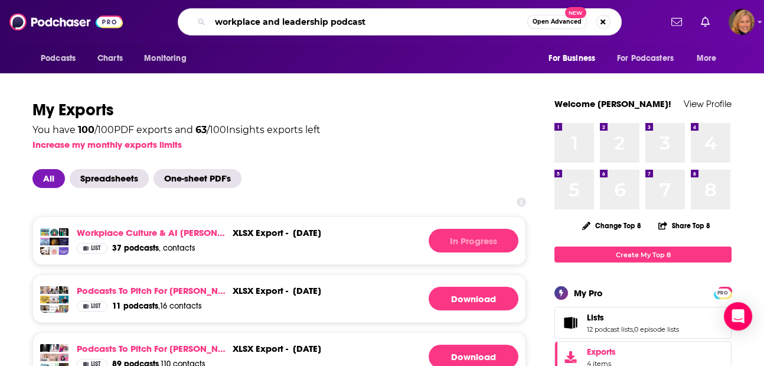
type input "workplace and leadership podcasts"
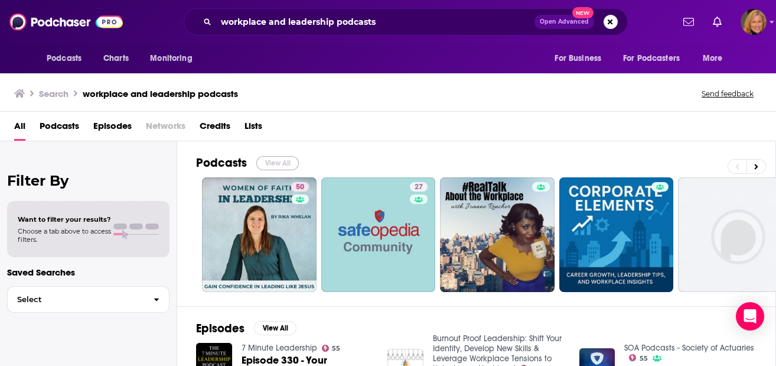
click at [287, 167] on button "View All" at bounding box center [277, 163] width 43 height 14
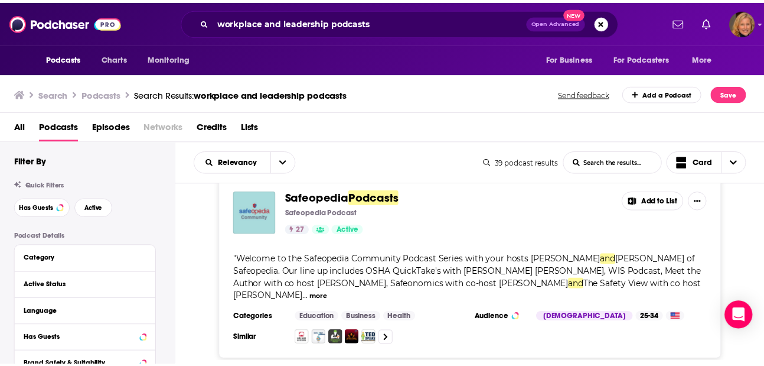
scroll to position [393, 0]
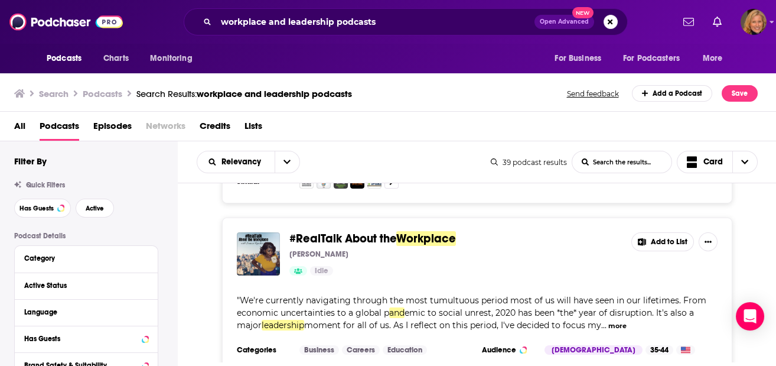
click at [660, 232] on button "Add to List" at bounding box center [663, 241] width 63 height 19
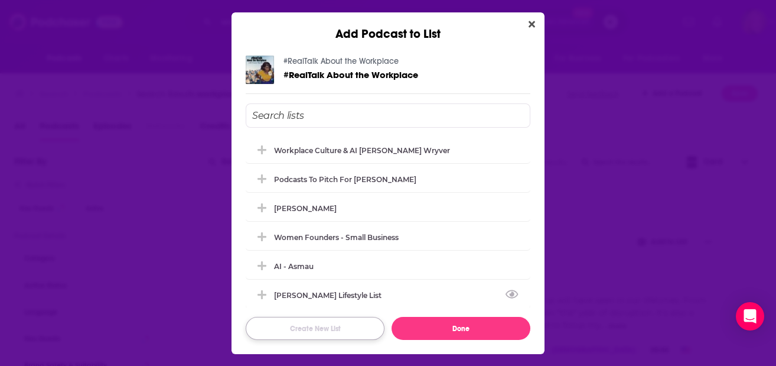
click at [327, 324] on button "Create New List" at bounding box center [315, 328] width 139 height 23
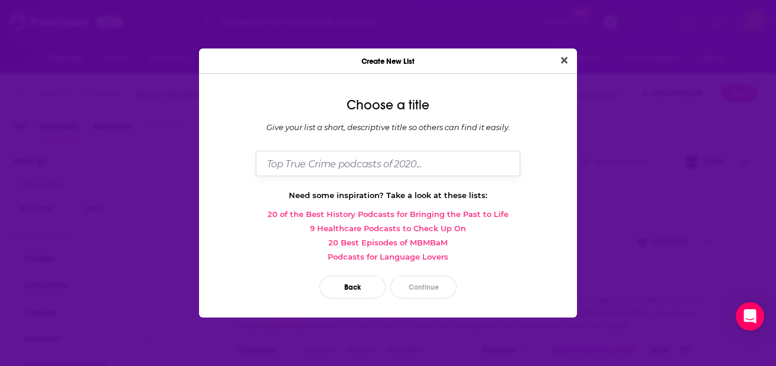
click at [291, 157] on input "Dialog" at bounding box center [388, 163] width 265 height 25
click at [336, 161] on input "Workplace and leadership Podcasts" at bounding box center [388, 163] width 265 height 25
type input "Workplace and leadership Podcasts"
click at [419, 284] on button "Continue" at bounding box center [423, 286] width 66 height 23
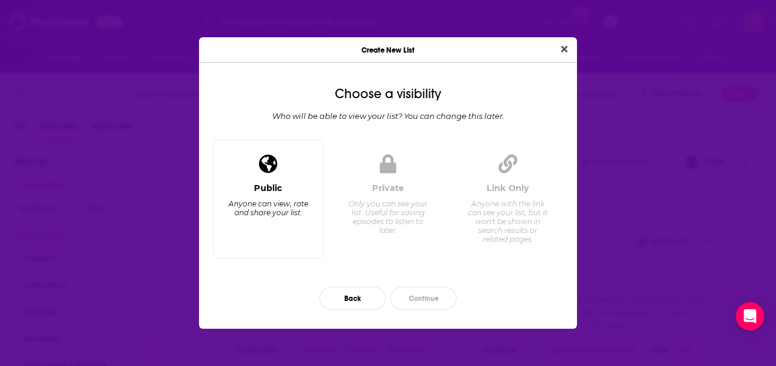
click at [283, 199] on div "Anyone can view, rate and share your list." at bounding box center [268, 208] width 81 height 18
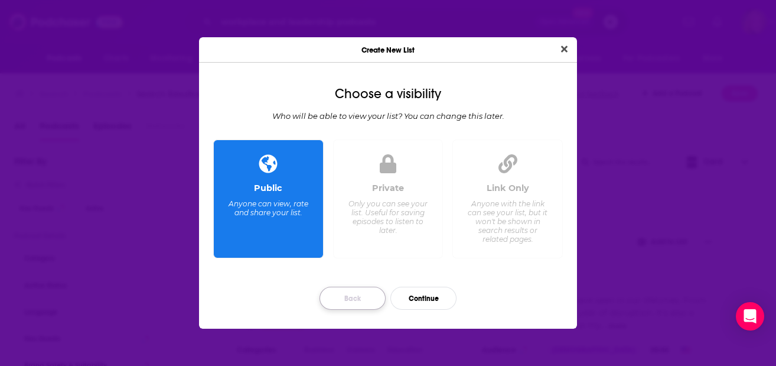
click at [349, 297] on button "Back" at bounding box center [353, 298] width 66 height 23
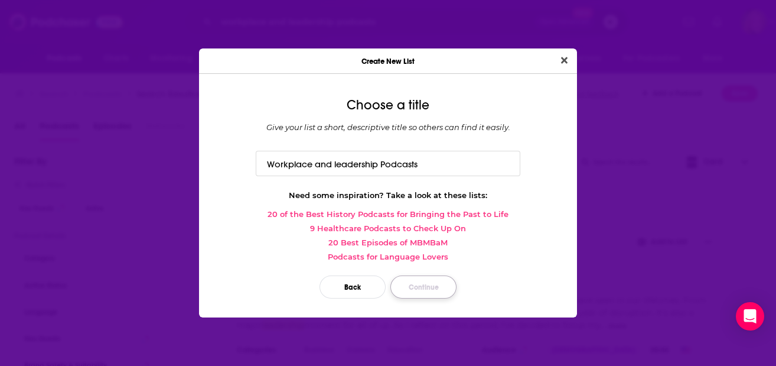
click at [436, 292] on button "Continue" at bounding box center [423, 286] width 66 height 23
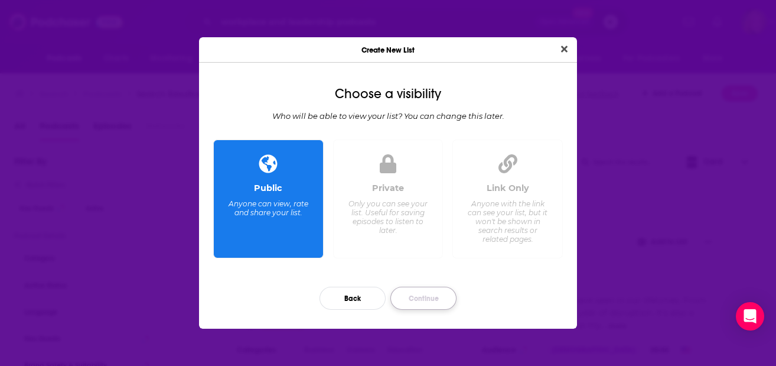
click at [432, 301] on button "Continue" at bounding box center [423, 298] width 66 height 23
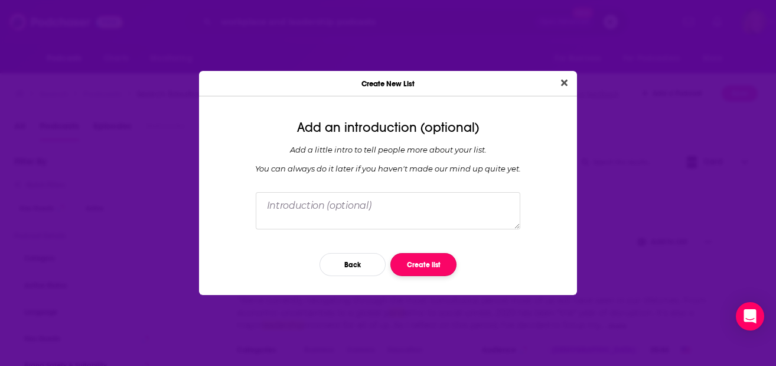
click at [425, 262] on button "Create list" at bounding box center [423, 264] width 66 height 23
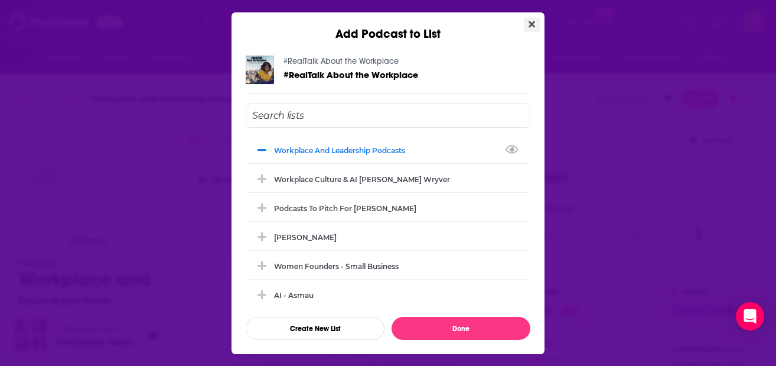
click at [533, 18] on button "Close" at bounding box center [532, 24] width 16 height 15
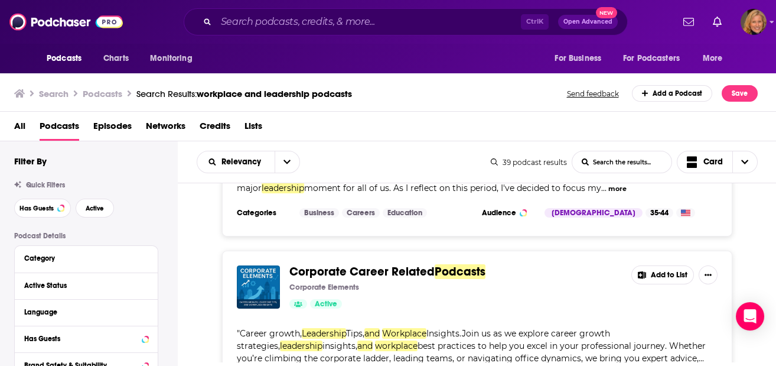
scroll to position [551, 0]
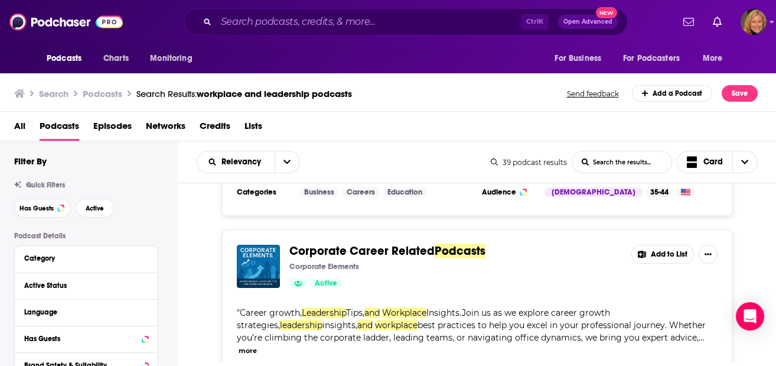
click at [678, 245] on button "Add to List" at bounding box center [663, 254] width 63 height 19
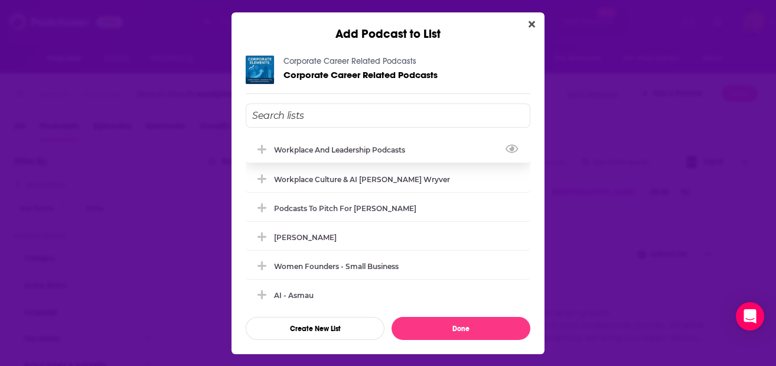
click at [334, 145] on div "Workplace and leadership Podcasts" at bounding box center [343, 149] width 138 height 9
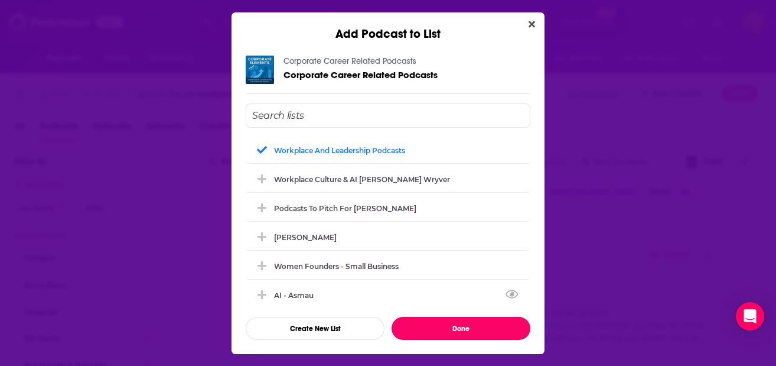
click at [442, 322] on button "Done" at bounding box center [461, 328] width 139 height 23
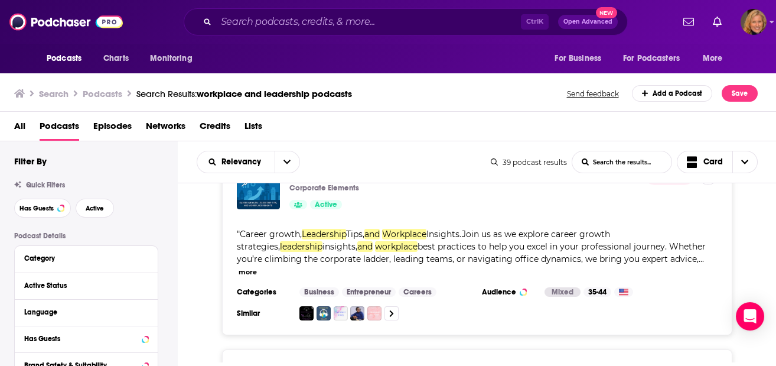
scroll to position [709, 0]
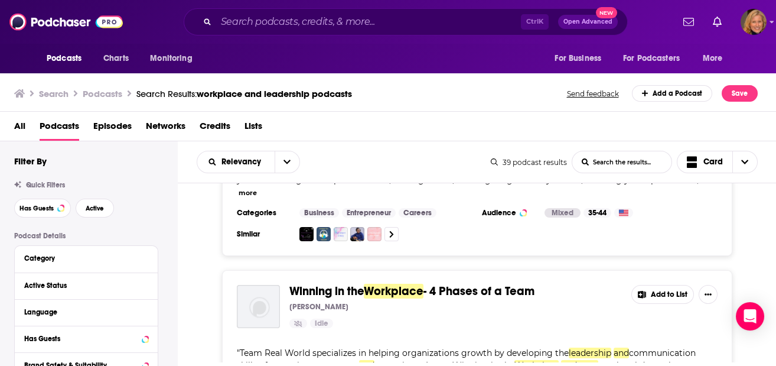
click at [682, 285] on button "Add to List" at bounding box center [663, 294] width 63 height 19
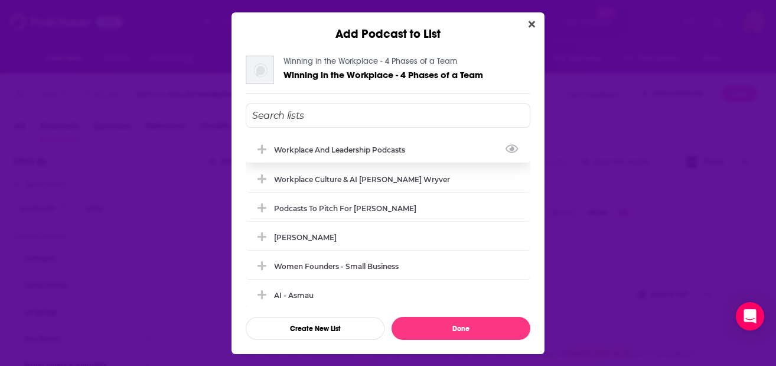
click at [403, 151] on div "Workplace and leadership Podcasts" at bounding box center [343, 149] width 138 height 9
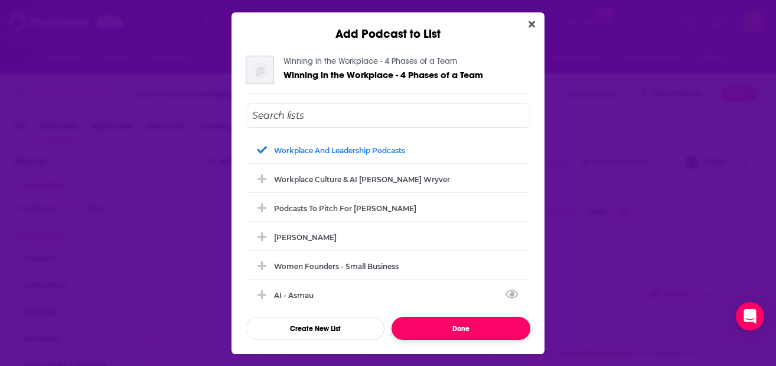
click at [463, 336] on button "Done" at bounding box center [461, 328] width 139 height 23
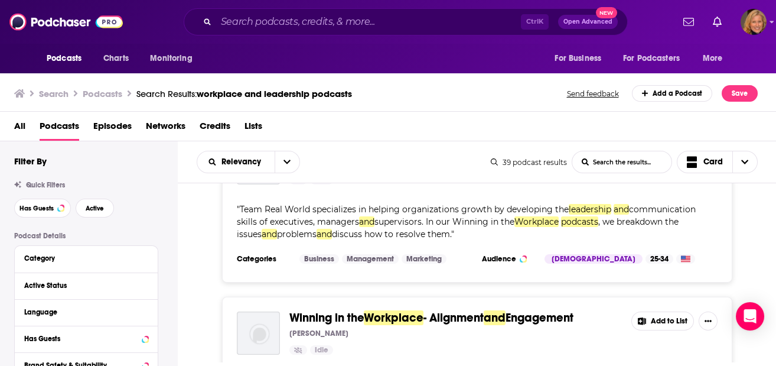
scroll to position [866, 0]
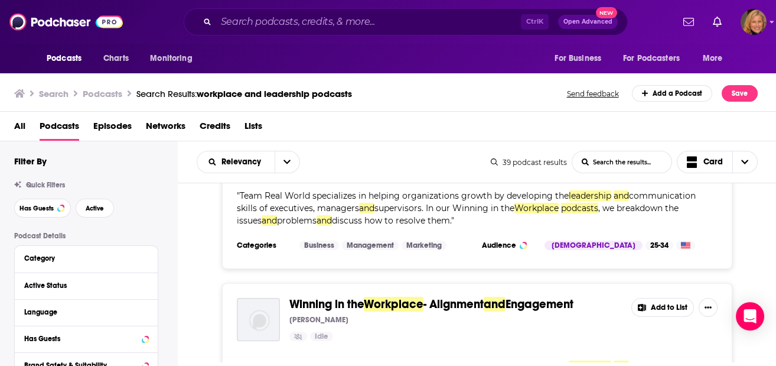
click at [665, 298] on button "Add to List" at bounding box center [663, 307] width 63 height 19
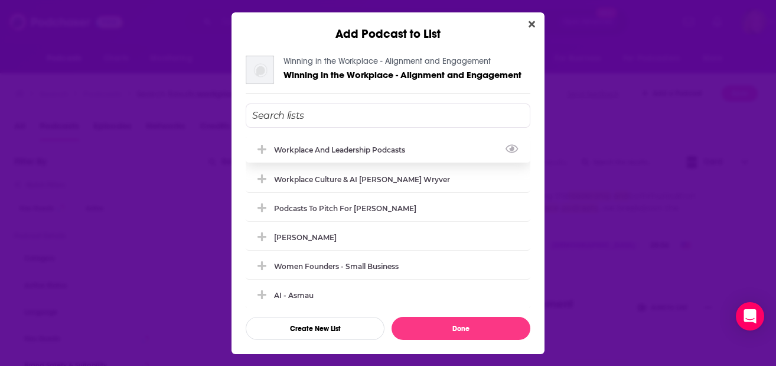
click at [281, 155] on div "Workplace and leadership Podcasts" at bounding box center [388, 149] width 285 height 26
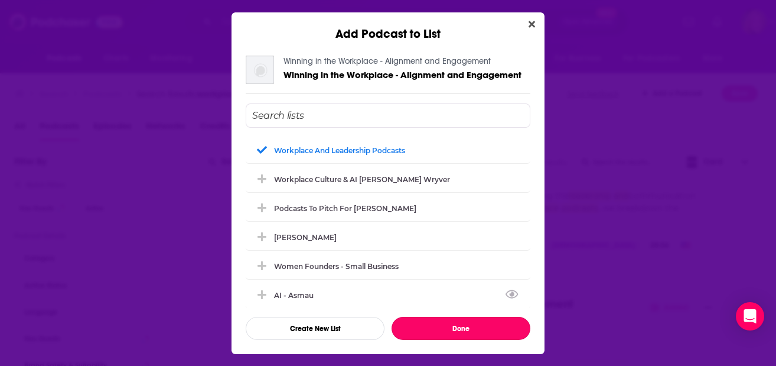
click at [425, 323] on button "Done" at bounding box center [461, 328] width 139 height 23
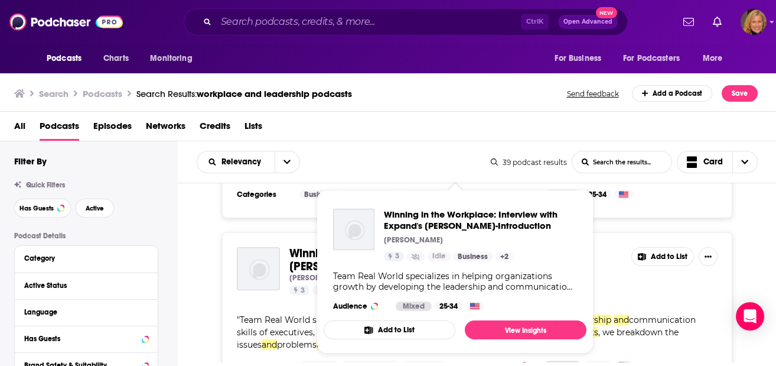
scroll to position [1102, 0]
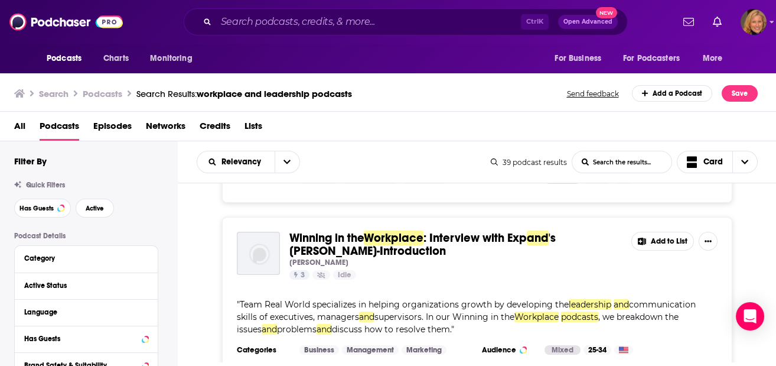
click at [659, 232] on button "Add to List" at bounding box center [663, 241] width 63 height 19
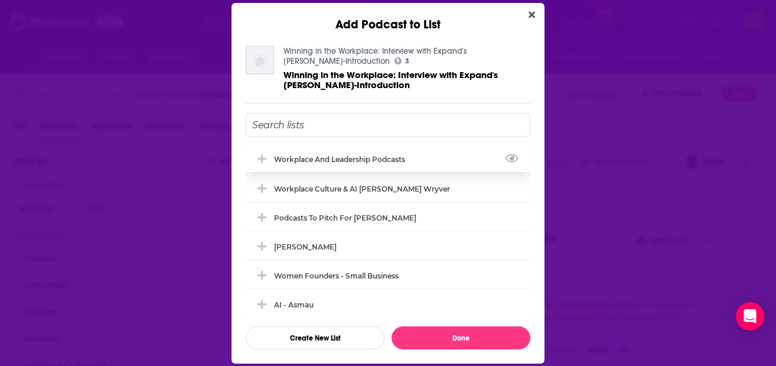
click at [390, 158] on div "Workplace and leadership Podcasts" at bounding box center [343, 159] width 138 height 9
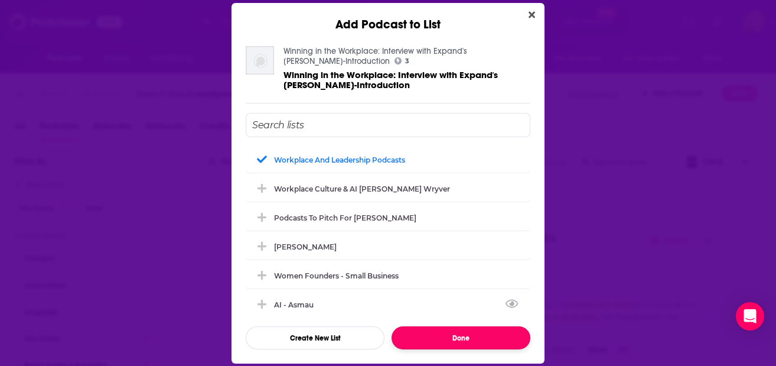
click at [472, 341] on button "Done" at bounding box center [461, 337] width 139 height 23
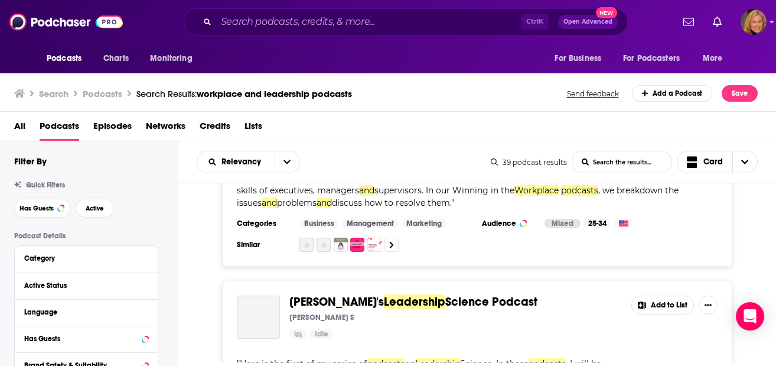
scroll to position [1260, 0]
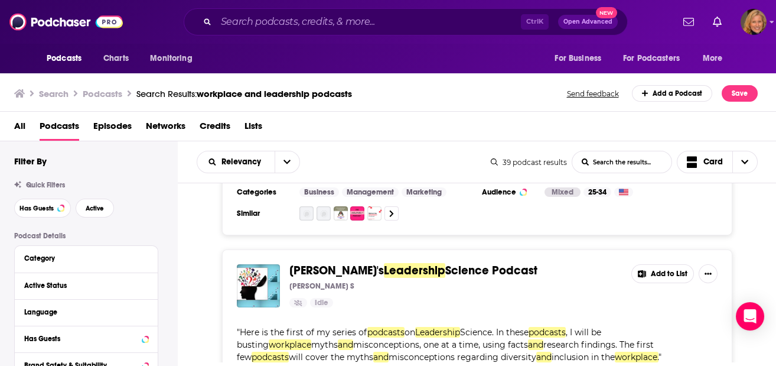
click at [673, 264] on button "Add to List" at bounding box center [663, 273] width 63 height 19
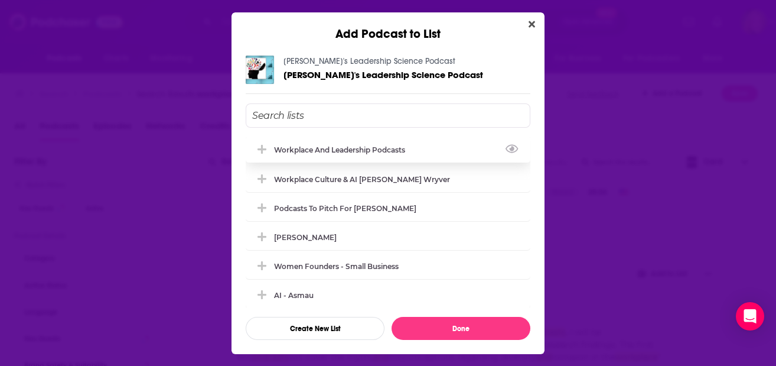
click at [382, 150] on div "Workplace and leadership Podcasts" at bounding box center [343, 149] width 138 height 9
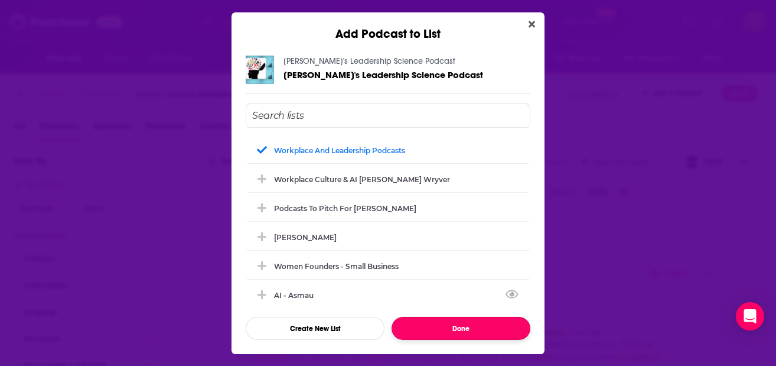
click at [468, 336] on button "Done" at bounding box center [461, 328] width 139 height 23
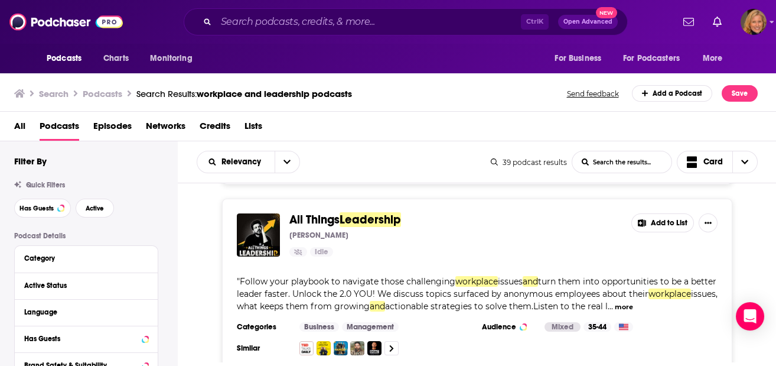
scroll to position [1418, 0]
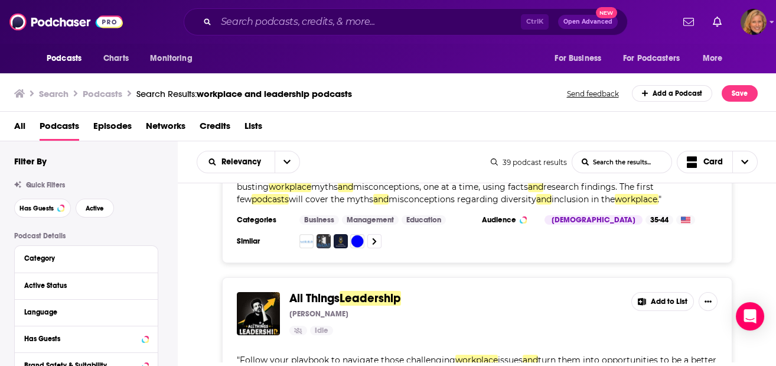
click at [668, 292] on button "Add to List" at bounding box center [663, 301] width 63 height 19
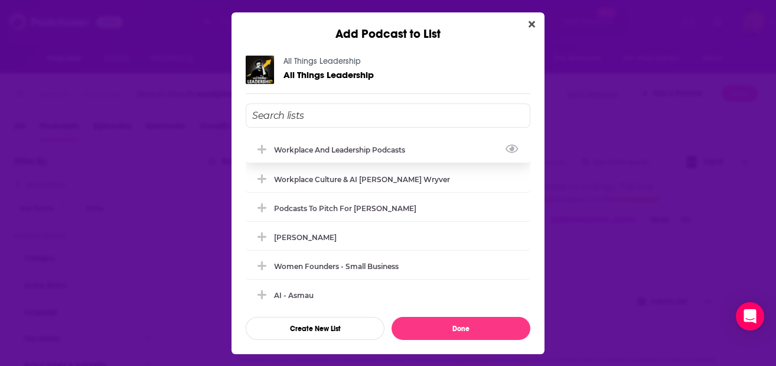
click at [281, 146] on div "Workplace and leadership Podcasts" at bounding box center [343, 149] width 138 height 9
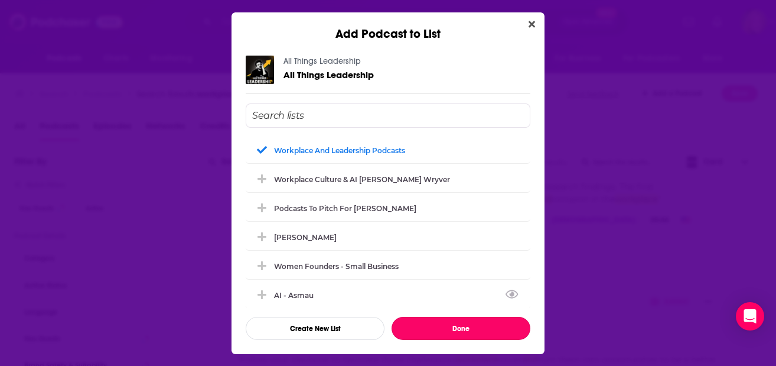
click at [447, 321] on button "Done" at bounding box center [461, 328] width 139 height 23
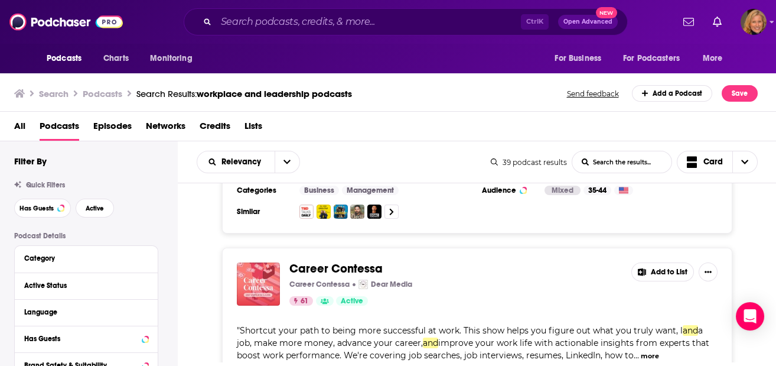
scroll to position [1654, 0]
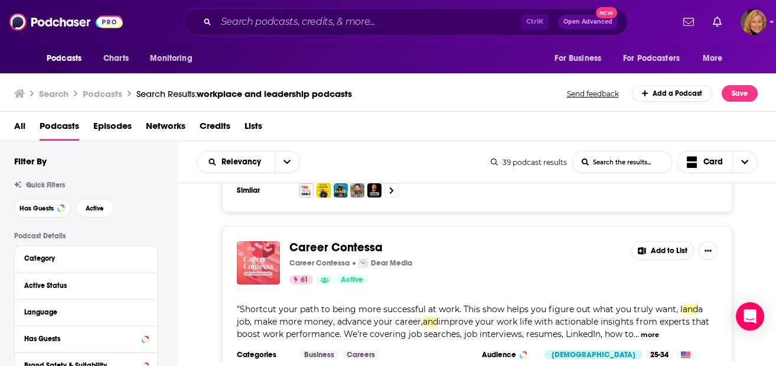
click at [669, 241] on button "Add to List" at bounding box center [663, 250] width 63 height 19
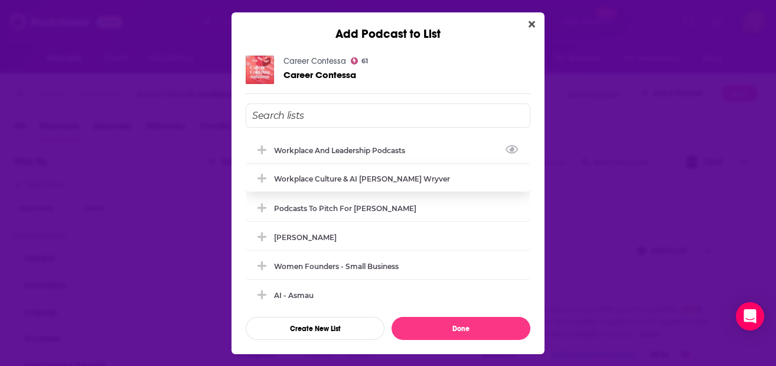
drag, startPoint x: 269, startPoint y: 148, endPoint x: 336, endPoint y: 185, distance: 76.1
click at [269, 148] on button "Add Podcast To List" at bounding box center [263, 150] width 21 height 12
click at [423, 315] on div "Workplace and leadership Podcasts Workplace Culture & AI [PERSON_NAME] Wryver P…" at bounding box center [388, 221] width 285 height 236
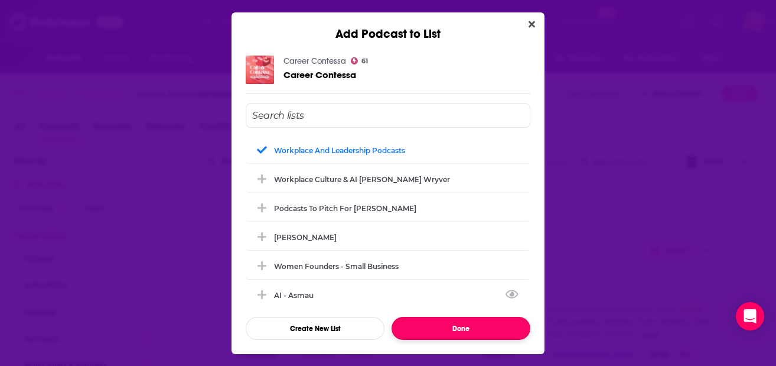
click at [483, 329] on button "Done" at bounding box center [461, 328] width 139 height 23
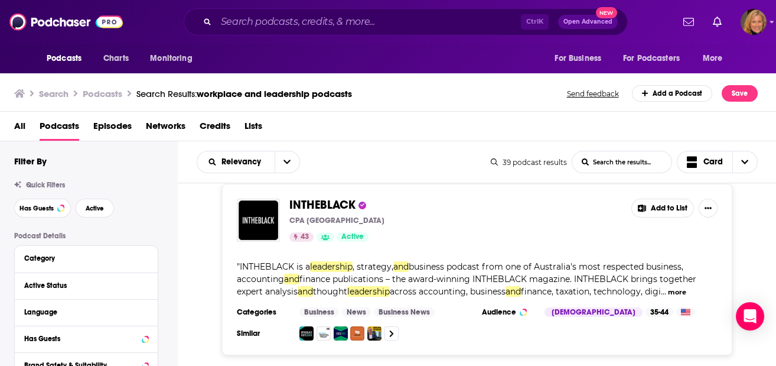
scroll to position [1969, 0]
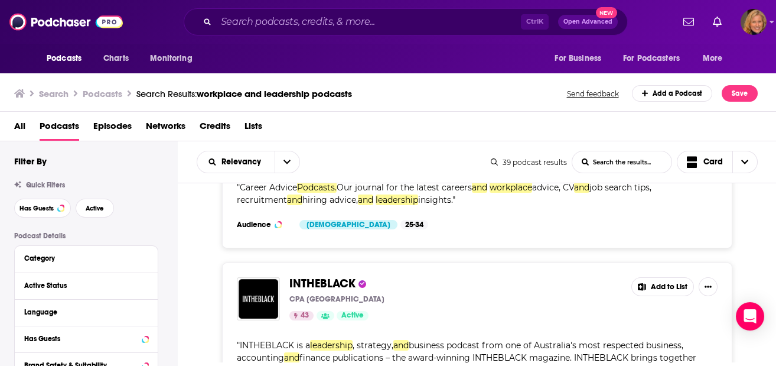
click at [659, 277] on button "Add to List" at bounding box center [663, 286] width 63 height 19
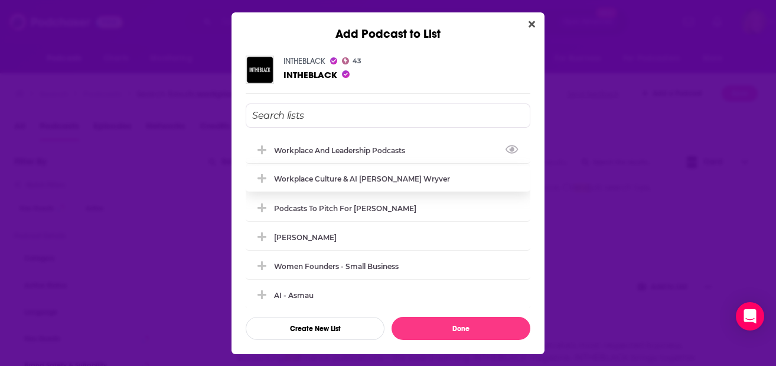
drag, startPoint x: 331, startPoint y: 145, endPoint x: 350, endPoint y: 174, distance: 34.1
click at [332, 146] on div "Workplace and leadership Podcasts" at bounding box center [343, 150] width 138 height 9
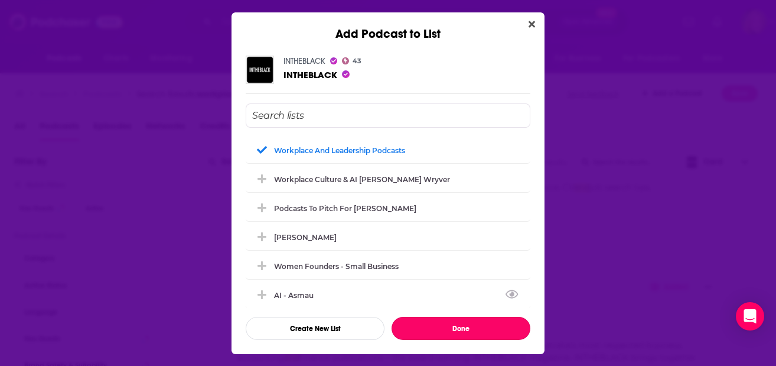
drag, startPoint x: 451, startPoint y: 327, endPoint x: 454, endPoint y: 311, distance: 16.2
click at [451, 328] on button "Done" at bounding box center [461, 328] width 139 height 23
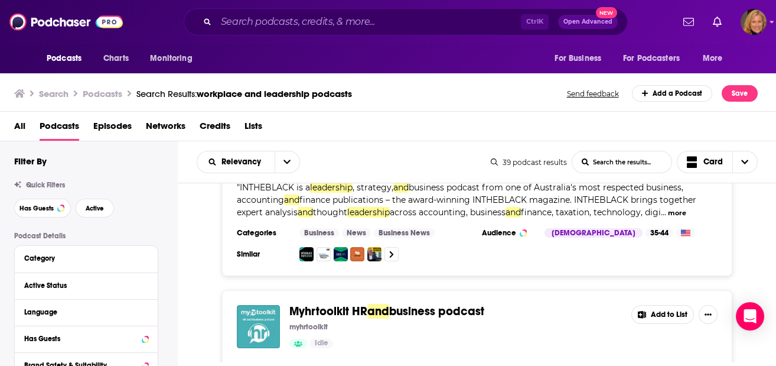
scroll to position [2205, 0]
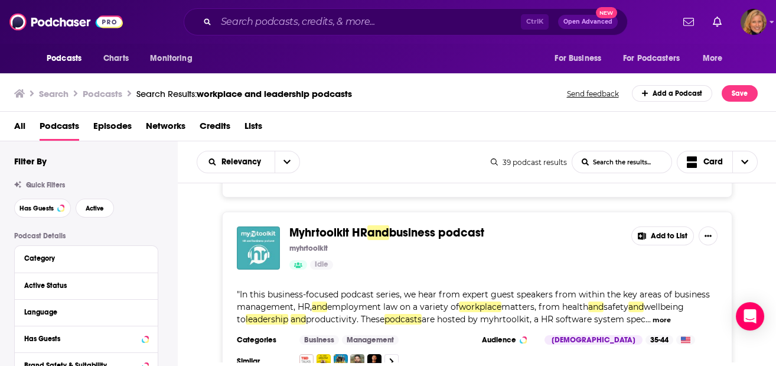
click at [660, 226] on button "Add to List" at bounding box center [663, 235] width 63 height 19
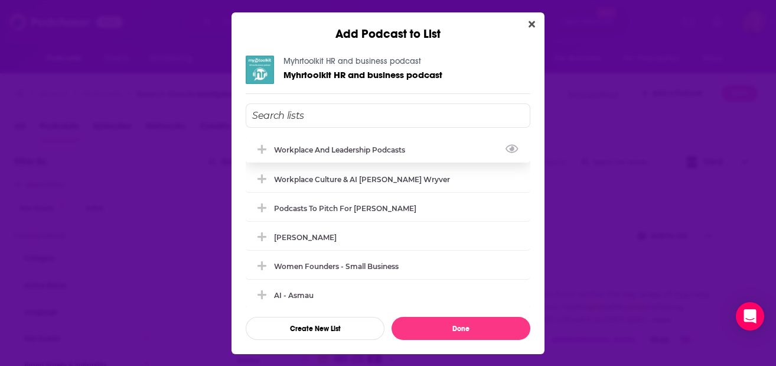
click at [312, 151] on div "Workplace and leadership Podcasts" at bounding box center [343, 149] width 138 height 9
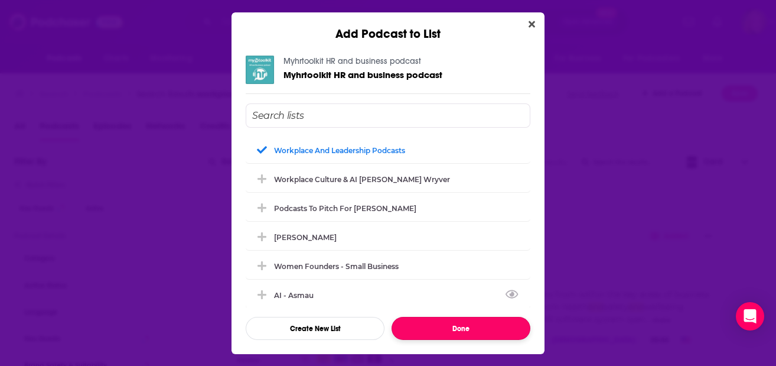
click at [453, 327] on button "Done" at bounding box center [461, 328] width 139 height 23
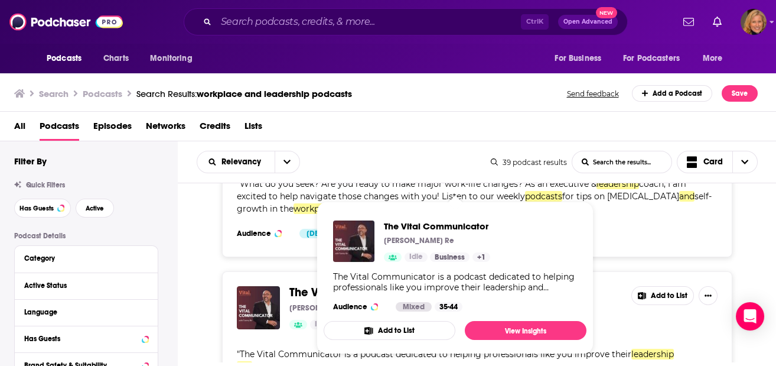
scroll to position [2520, 0]
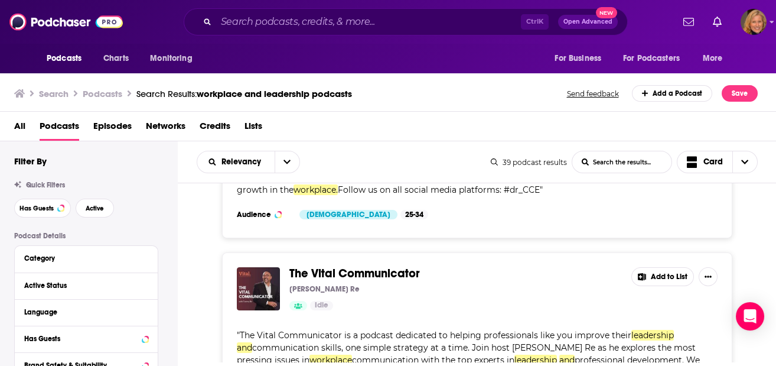
click at [651, 267] on button "Add to List" at bounding box center [663, 276] width 63 height 19
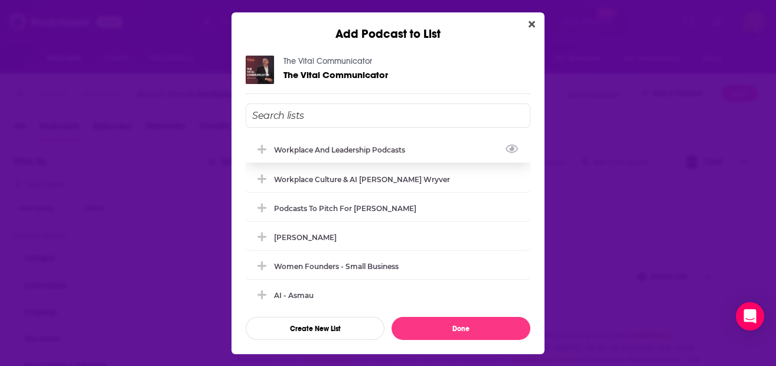
click at [313, 141] on div "Workplace and leadership Podcasts" at bounding box center [388, 149] width 285 height 26
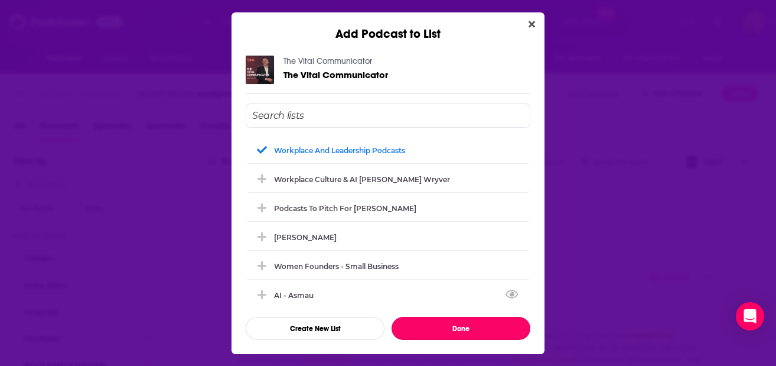
drag, startPoint x: 442, startPoint y: 333, endPoint x: 471, endPoint y: 303, distance: 41.8
click at [443, 333] on button "Done" at bounding box center [461, 328] width 139 height 23
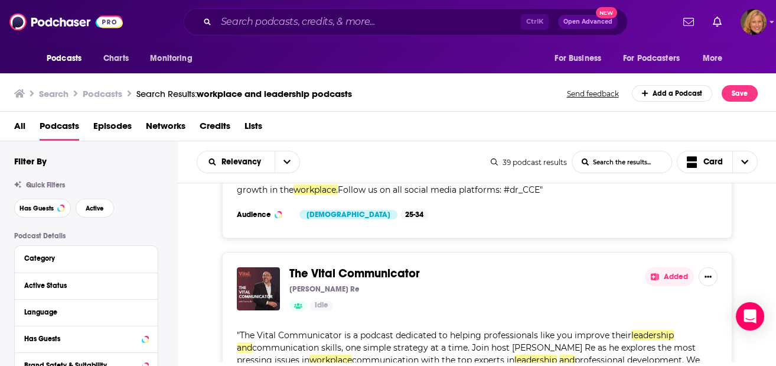
scroll to position [2678, 0]
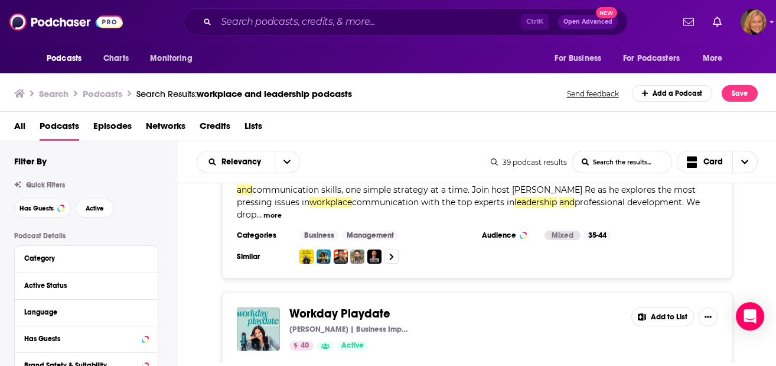
click at [665, 307] on button "Add to List" at bounding box center [663, 316] width 63 height 19
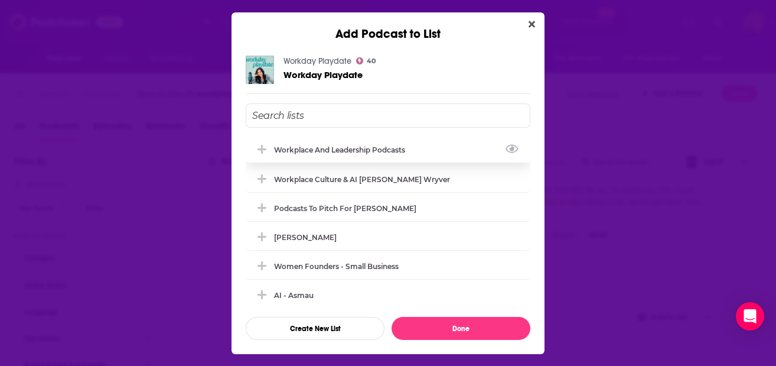
click at [289, 146] on div "Workplace and leadership Podcasts" at bounding box center [343, 149] width 138 height 9
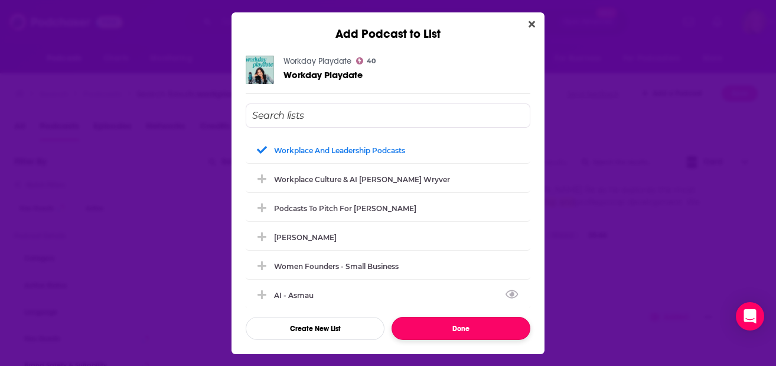
click at [447, 325] on button "Done" at bounding box center [461, 328] width 139 height 23
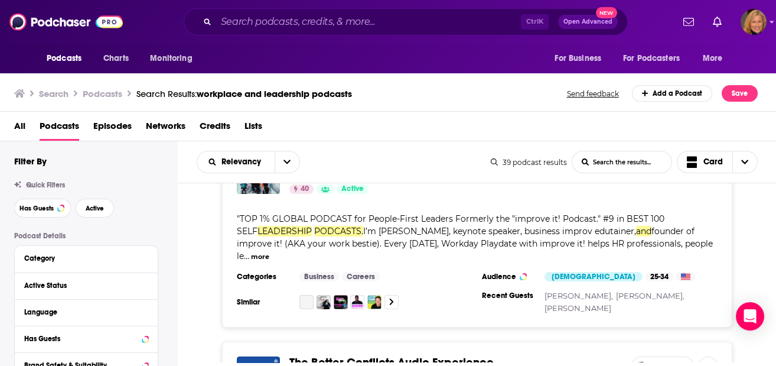
scroll to position [2836, 0]
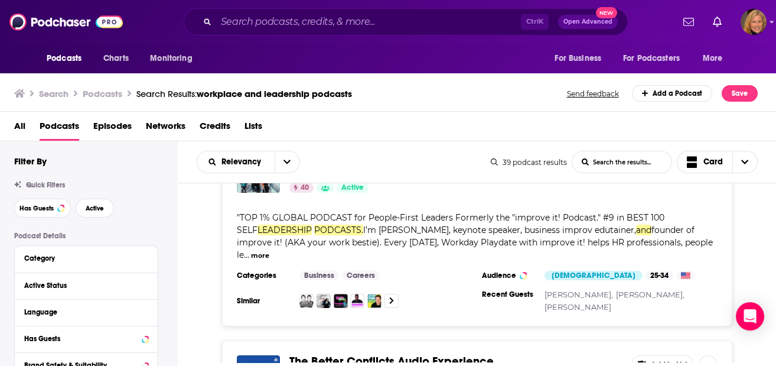
click at [662, 355] on button "Add to List" at bounding box center [663, 364] width 63 height 19
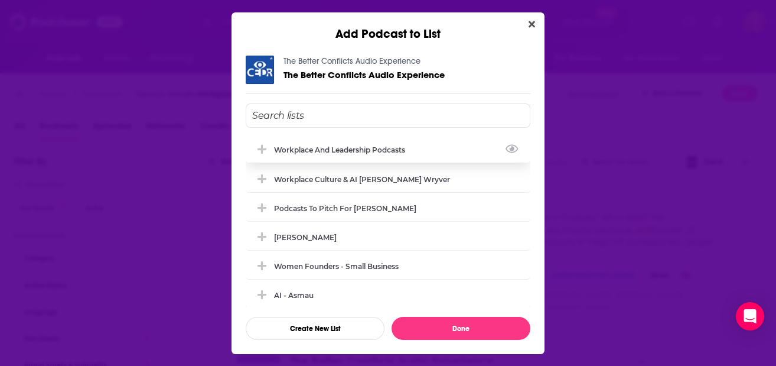
click at [286, 144] on div "Workplace and leadership Podcasts" at bounding box center [388, 149] width 285 height 26
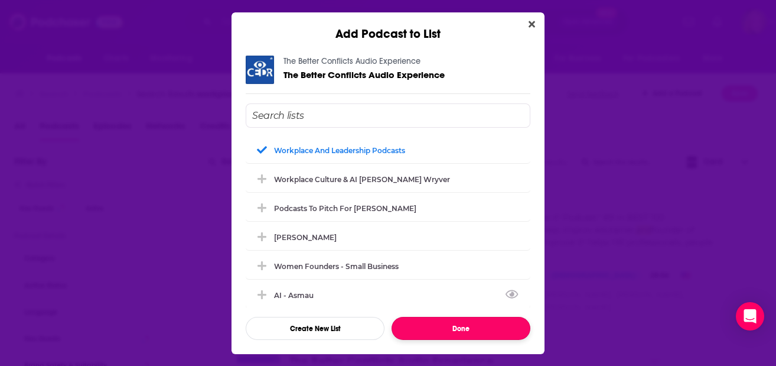
click at [455, 334] on button "Done" at bounding box center [461, 328] width 139 height 23
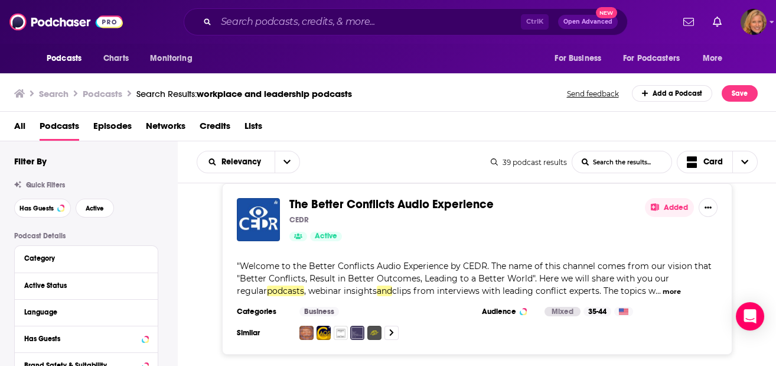
scroll to position [3072, 0]
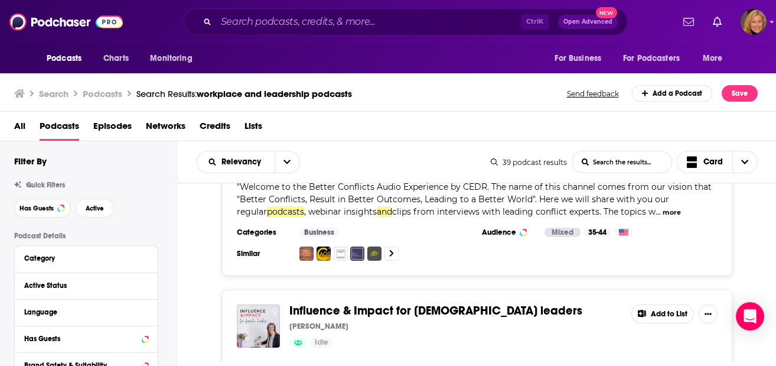
click at [663, 304] on button "Add to List" at bounding box center [663, 313] width 63 height 19
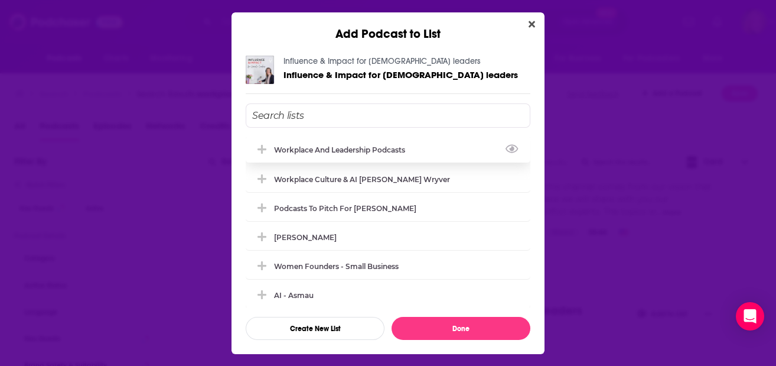
click at [320, 148] on div "Workplace and leadership Podcasts" at bounding box center [343, 149] width 138 height 9
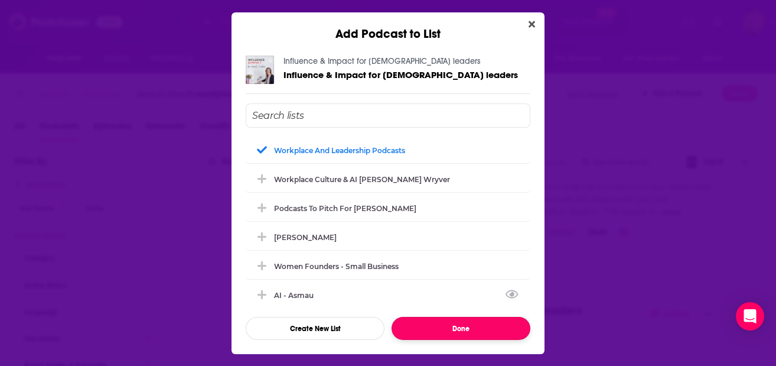
click at [467, 331] on button "Done" at bounding box center [461, 328] width 139 height 23
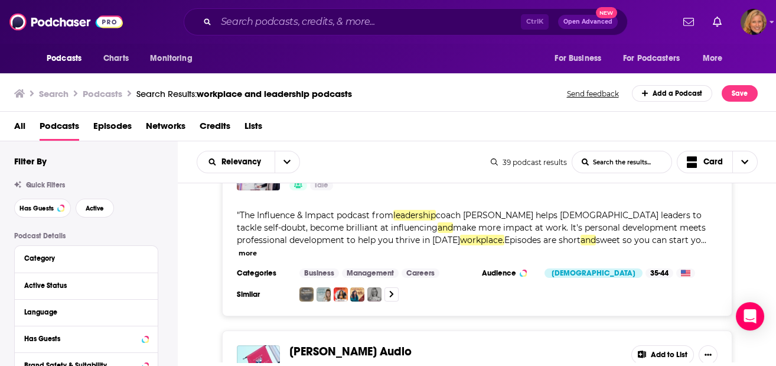
scroll to position [3308, 0]
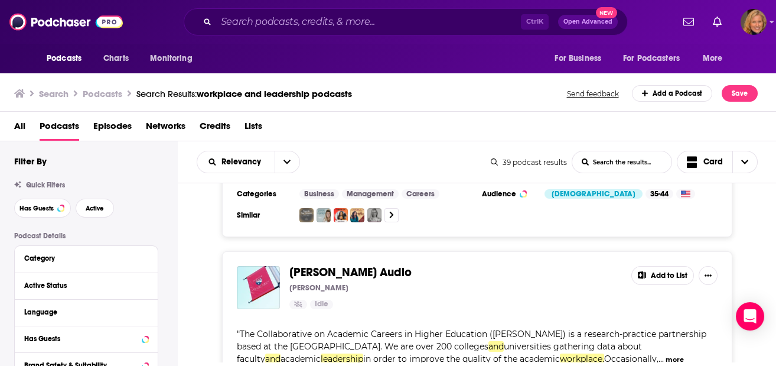
click at [664, 266] on button "Add to List" at bounding box center [663, 275] width 63 height 19
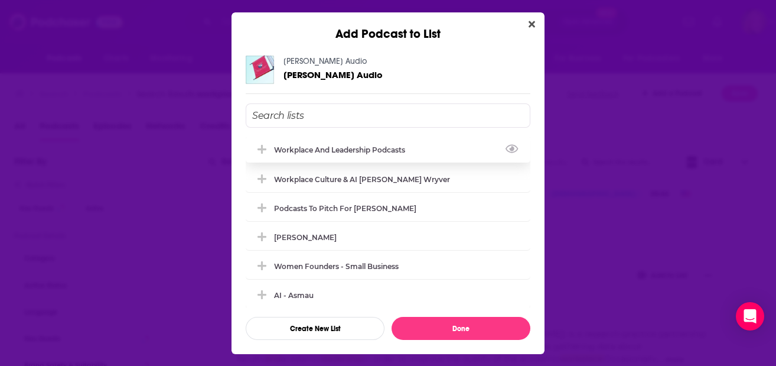
click at [327, 141] on div "Workplace and leadership Podcasts" at bounding box center [388, 149] width 285 height 26
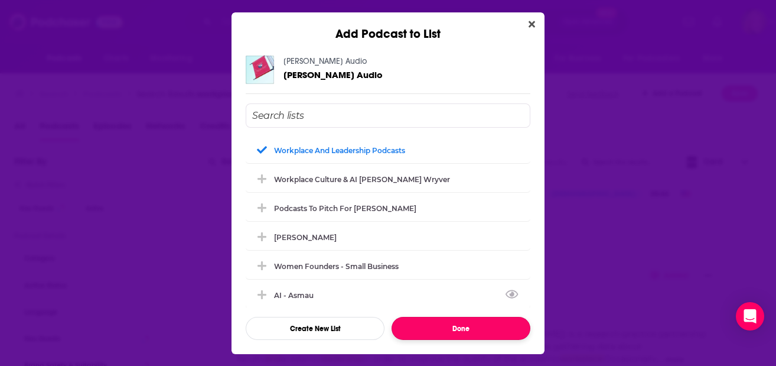
click at [453, 333] on button "Done" at bounding box center [461, 328] width 139 height 23
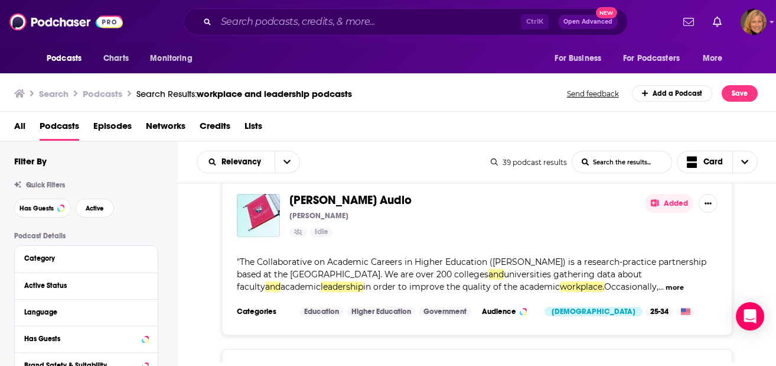
scroll to position [3459, 0]
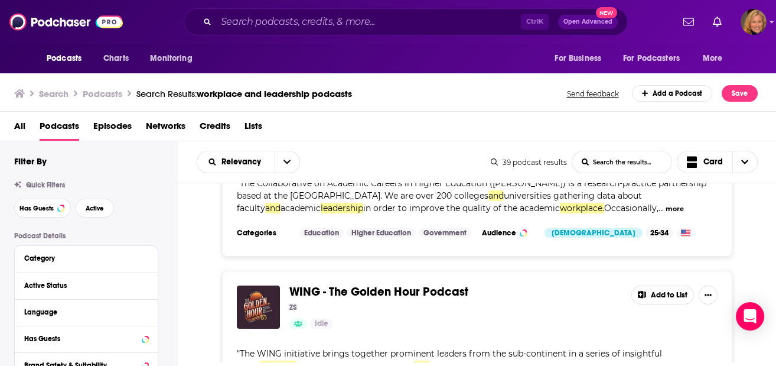
click at [654, 285] on button "Add to List" at bounding box center [663, 294] width 63 height 19
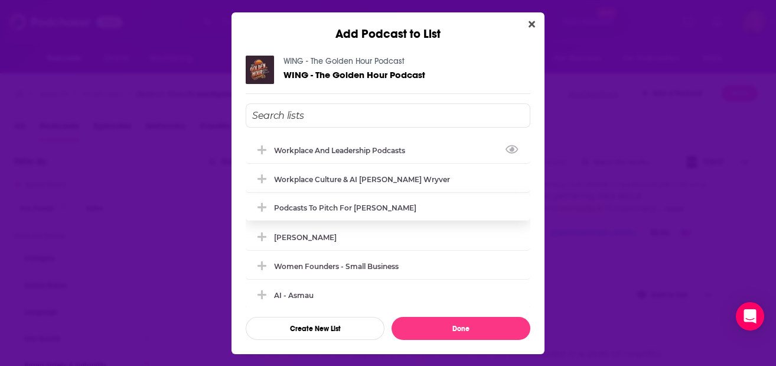
click at [327, 151] on div "Workplace and leadership Podcasts" at bounding box center [343, 150] width 138 height 9
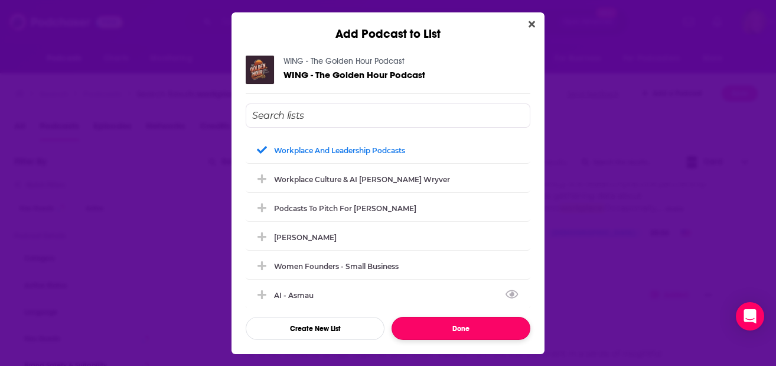
click at [455, 326] on button "Done" at bounding box center [461, 328] width 139 height 23
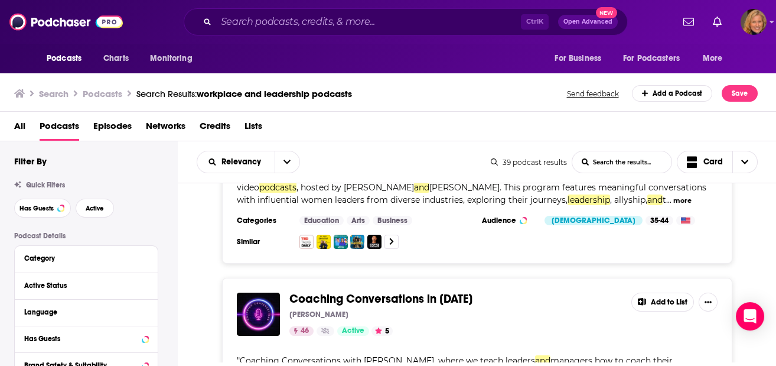
scroll to position [3617, 0]
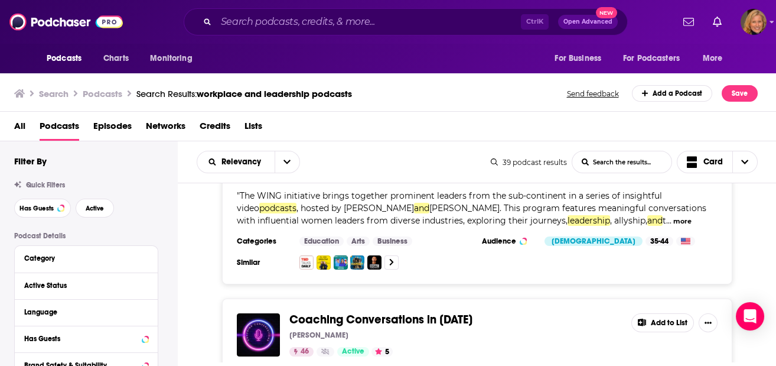
click at [656, 313] on button "Add to List" at bounding box center [663, 322] width 63 height 19
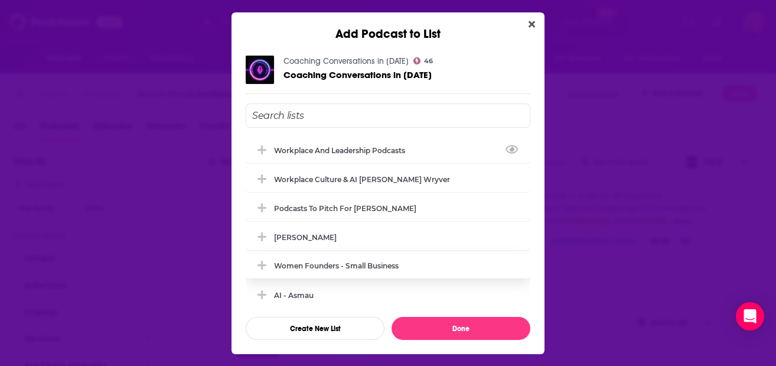
click at [352, 146] on div "Workplace and leadership Podcasts" at bounding box center [343, 150] width 138 height 9
click at [491, 310] on div "Workplace and leadership Podcasts Workplace Culture & AI [PERSON_NAME] Wryver P…" at bounding box center [388, 221] width 285 height 236
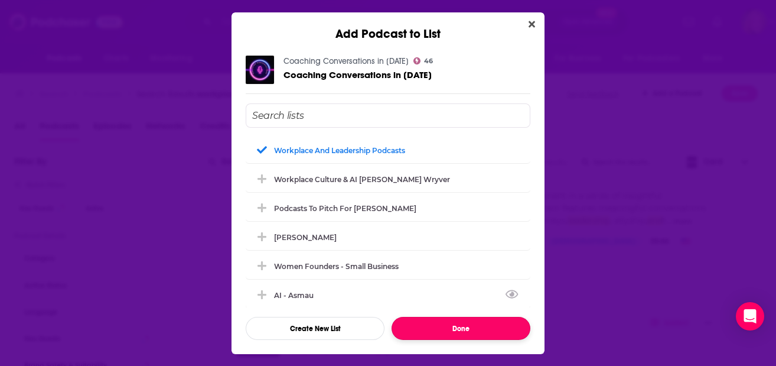
click at [477, 327] on button "Done" at bounding box center [461, 328] width 139 height 23
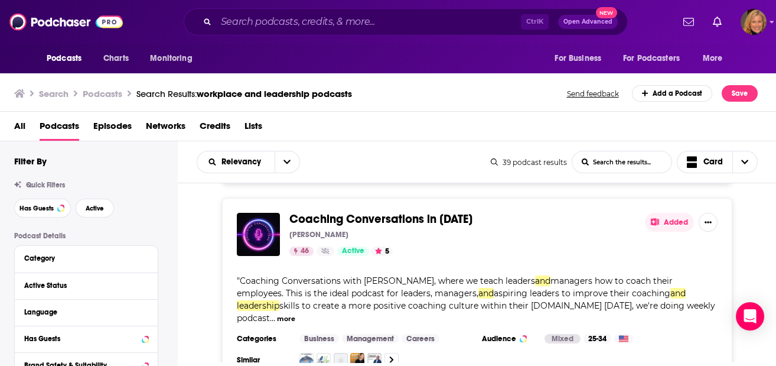
scroll to position [3774, 0]
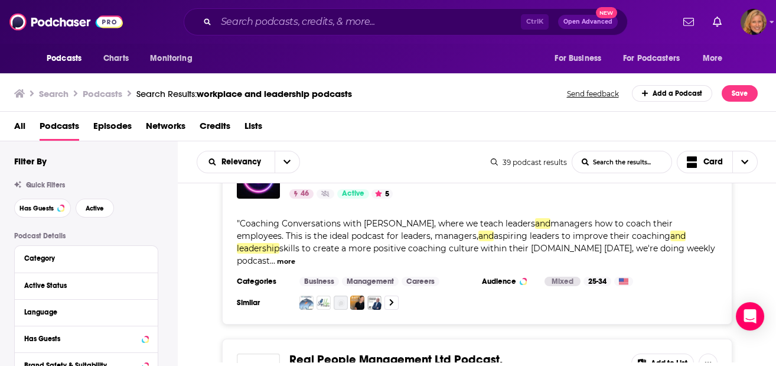
click at [662, 353] on button "Add to List" at bounding box center [663, 362] width 63 height 19
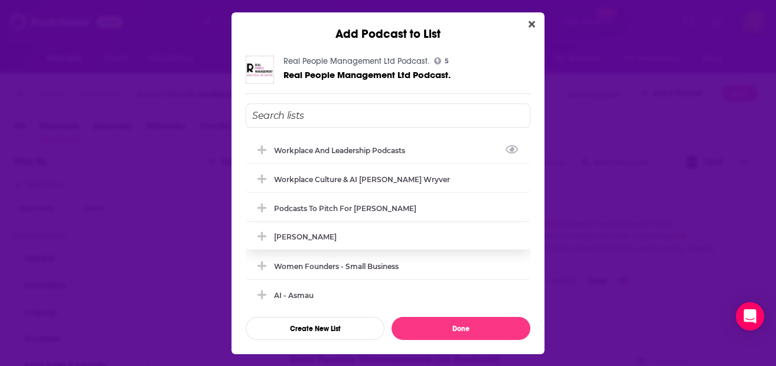
click at [365, 153] on div "Workplace and leadership Podcasts" at bounding box center [343, 150] width 138 height 9
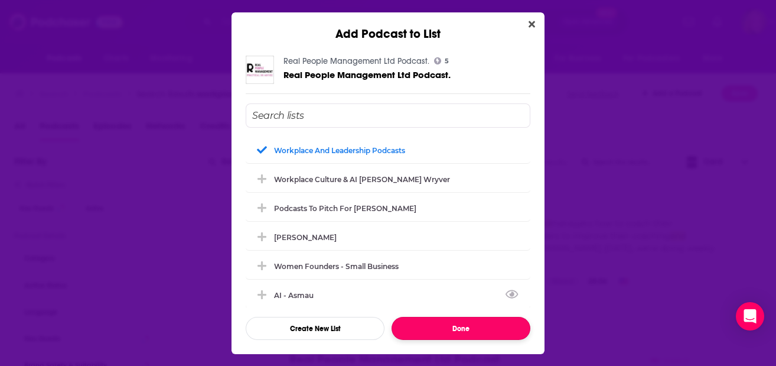
click at [455, 321] on button "Done" at bounding box center [461, 328] width 139 height 23
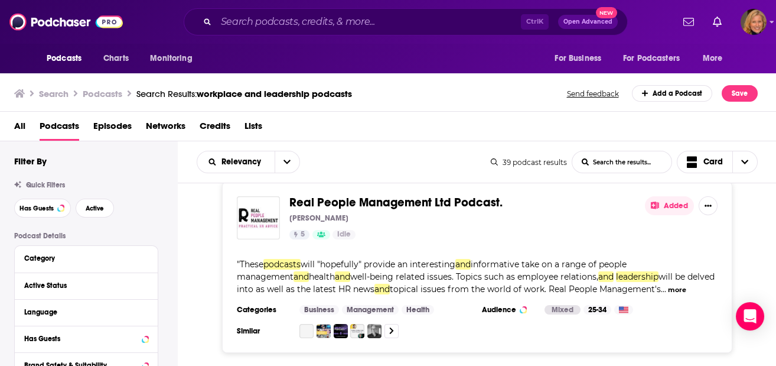
scroll to position [4011, 0]
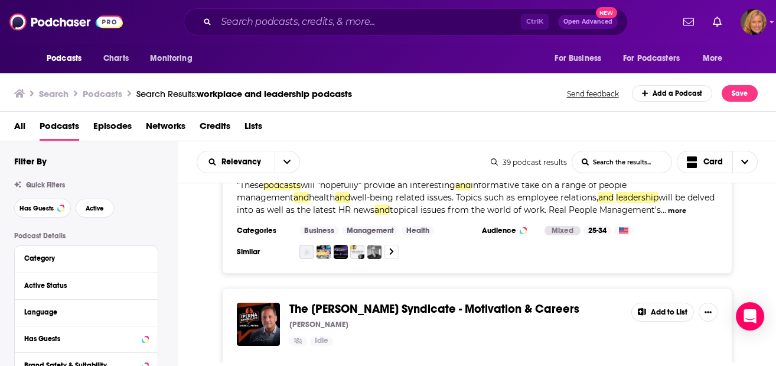
click at [657, 302] on button "Add to List" at bounding box center [663, 311] width 63 height 19
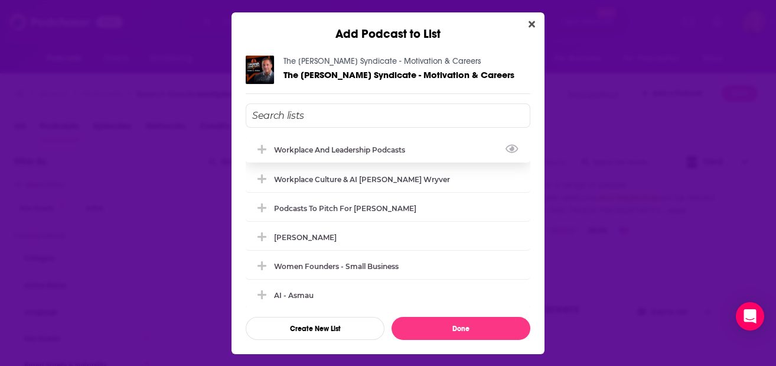
click at [340, 144] on div "Workplace and leadership Podcasts" at bounding box center [388, 149] width 285 height 26
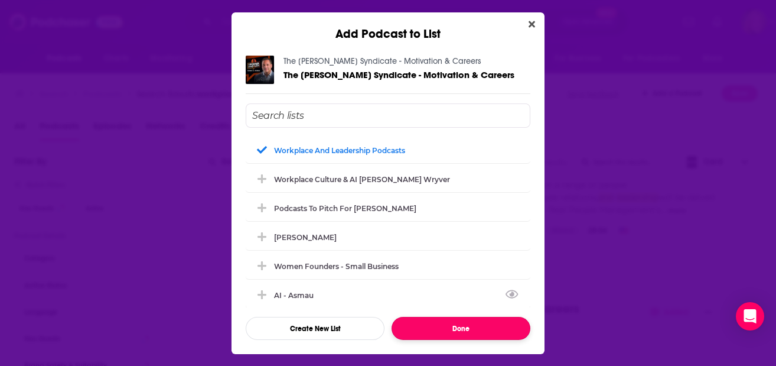
click at [445, 324] on button "Done" at bounding box center [461, 328] width 139 height 23
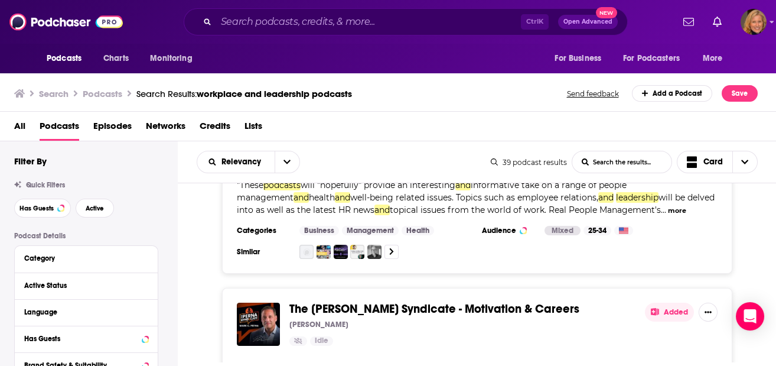
scroll to position [4168, 0]
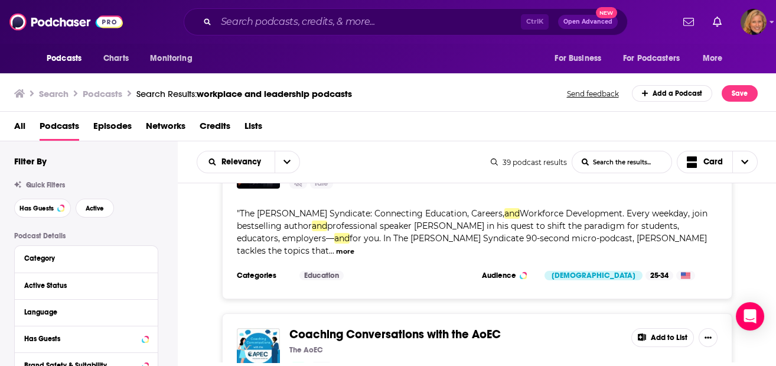
click at [660, 328] on button "Add to List" at bounding box center [663, 337] width 63 height 19
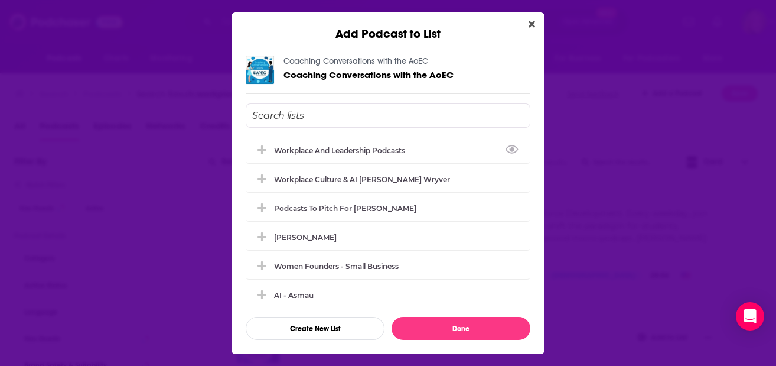
click at [331, 152] on div "Workplace and leadership Podcasts" at bounding box center [343, 150] width 138 height 9
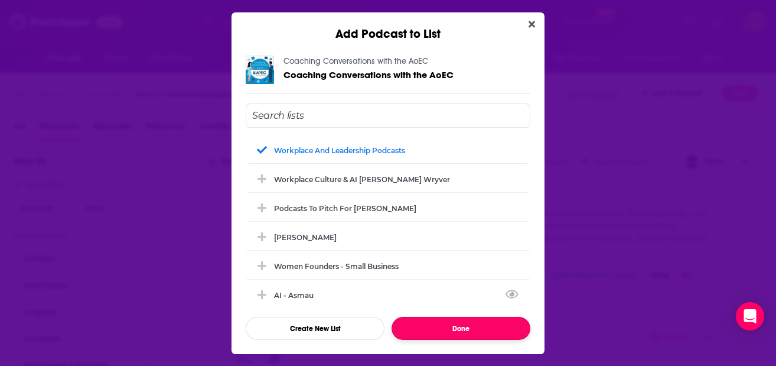
click at [457, 334] on button "Done" at bounding box center [461, 328] width 139 height 23
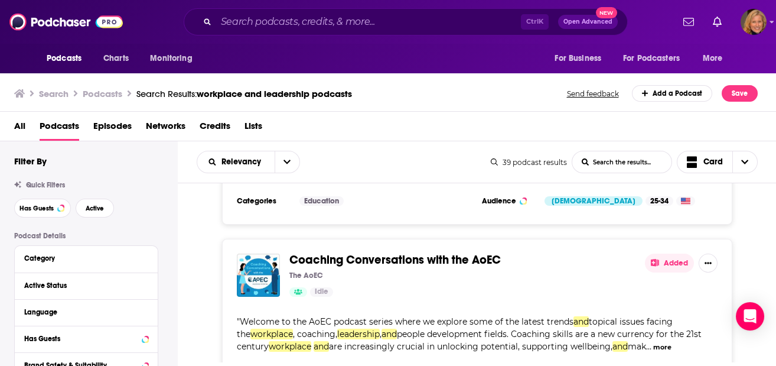
scroll to position [4326, 0]
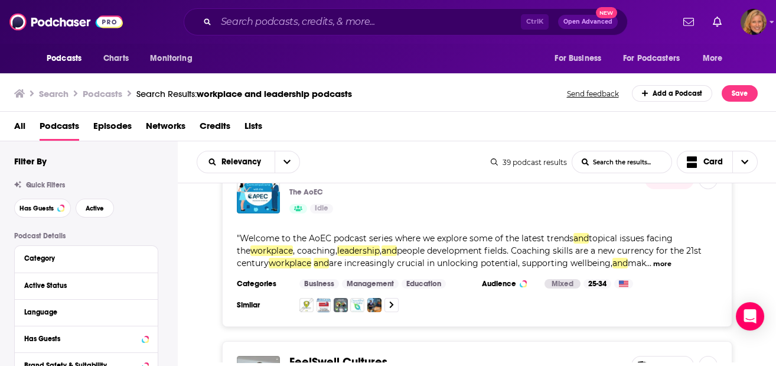
click at [642, 361] on icon at bounding box center [642, 365] width 8 height 8
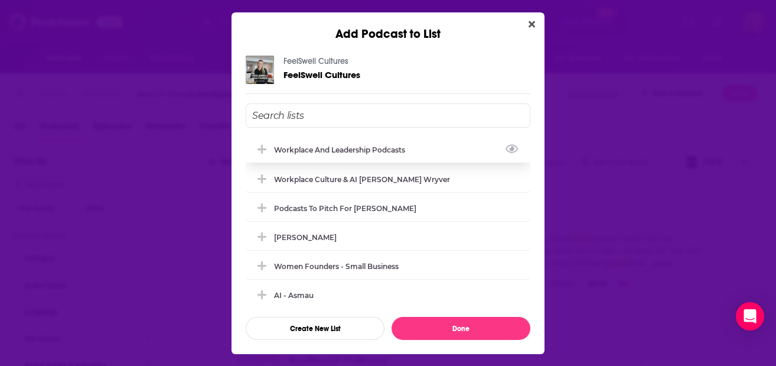
click at [344, 148] on div "Workplace and leadership Podcasts" at bounding box center [343, 149] width 138 height 9
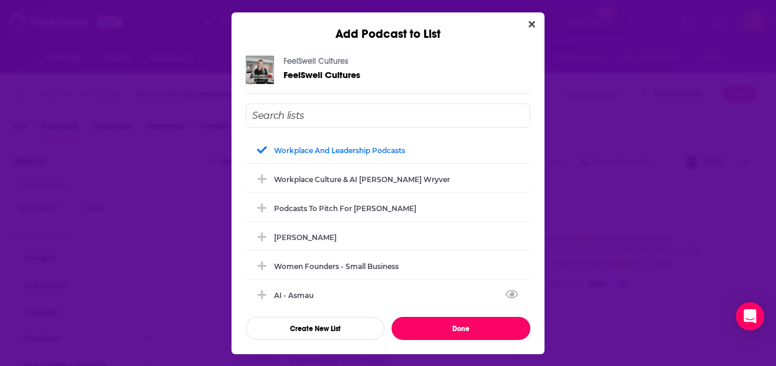
drag, startPoint x: 467, startPoint y: 324, endPoint x: 648, endPoint y: 290, distance: 184.0
click at [468, 325] on button "Done" at bounding box center [461, 328] width 139 height 23
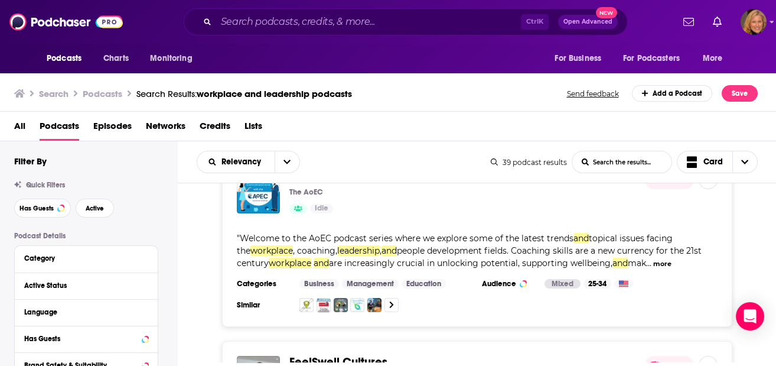
scroll to position [4418, 0]
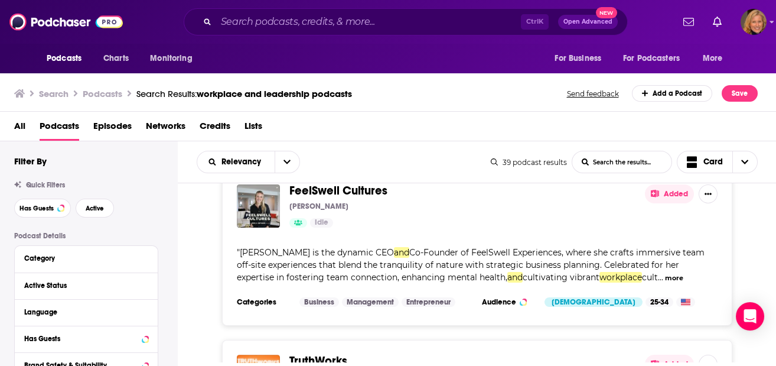
click at [675, 354] on button "Added" at bounding box center [669, 363] width 49 height 19
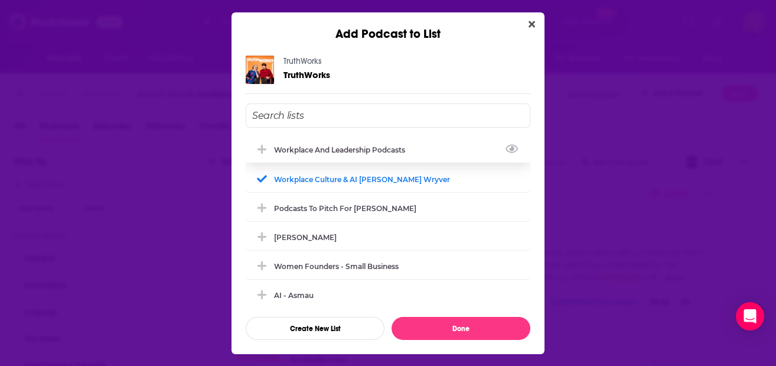
click at [317, 153] on div "Workplace and leadership Podcasts" at bounding box center [343, 149] width 138 height 9
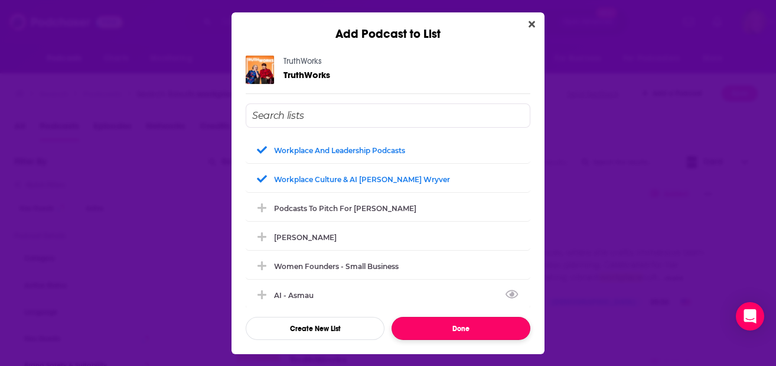
click at [438, 324] on button "Done" at bounding box center [461, 328] width 139 height 23
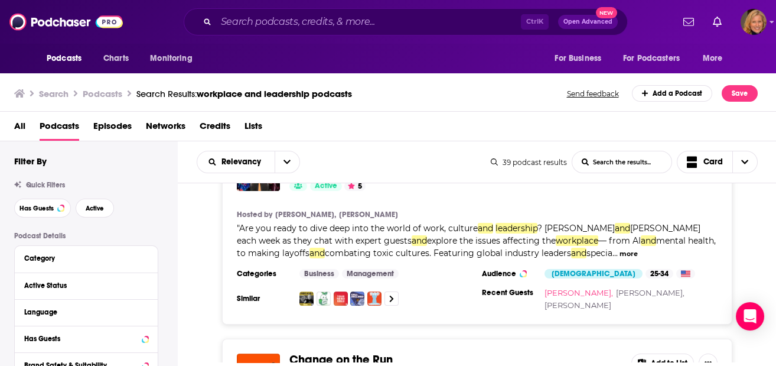
scroll to position [4733, 0]
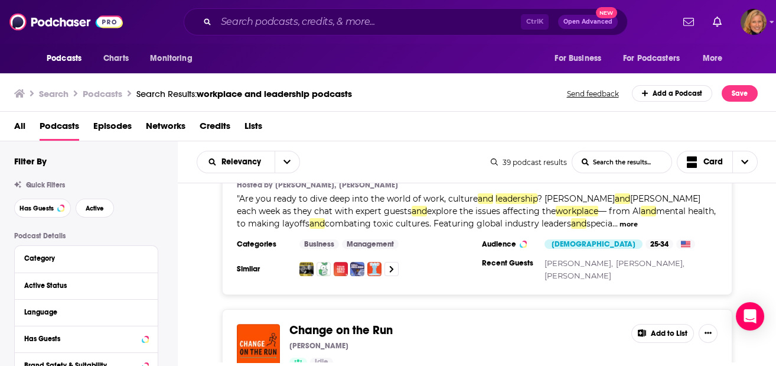
click at [649, 324] on button "Add to List" at bounding box center [663, 333] width 63 height 19
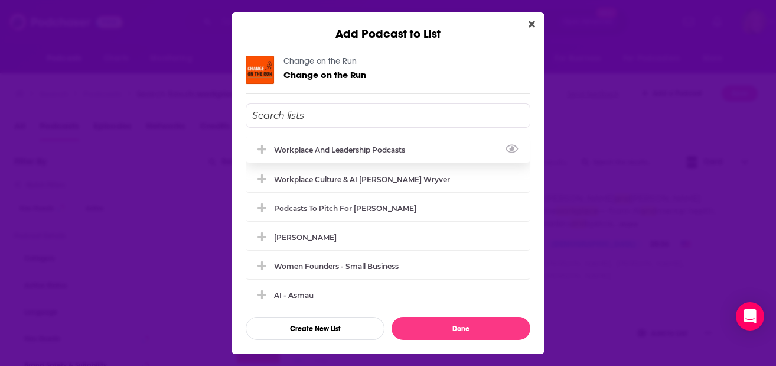
click at [332, 144] on div "Workplace and leadership Podcasts" at bounding box center [388, 149] width 285 height 26
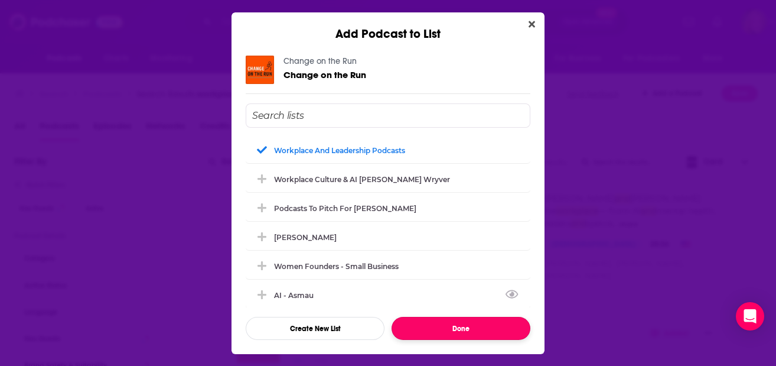
click at [463, 326] on button "Done" at bounding box center [461, 328] width 139 height 23
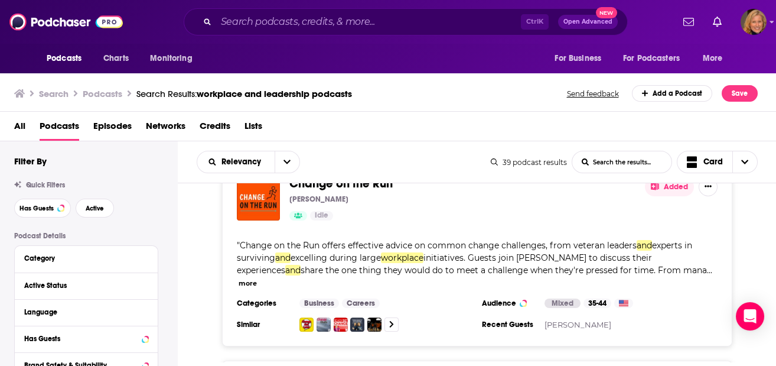
scroll to position [4890, 0]
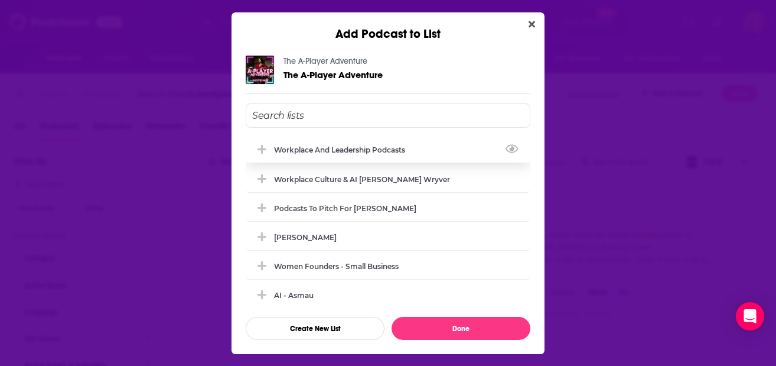
click at [309, 150] on div "Workplace and leadership Podcasts" at bounding box center [343, 149] width 138 height 9
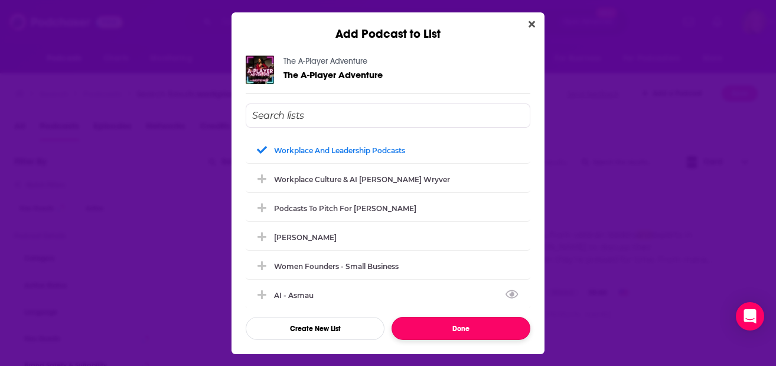
click at [448, 327] on button "Done" at bounding box center [461, 328] width 139 height 23
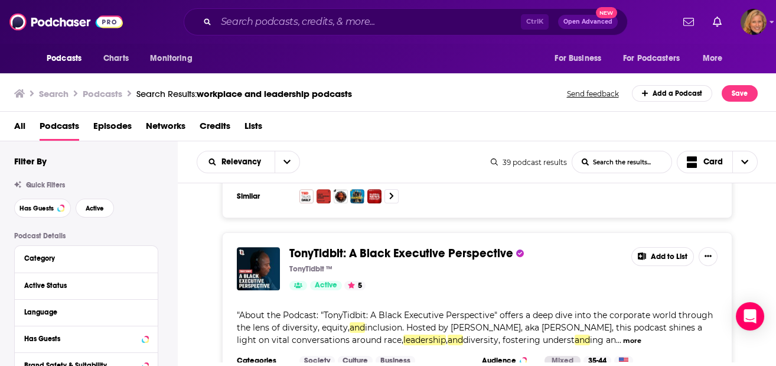
scroll to position [5284, 0]
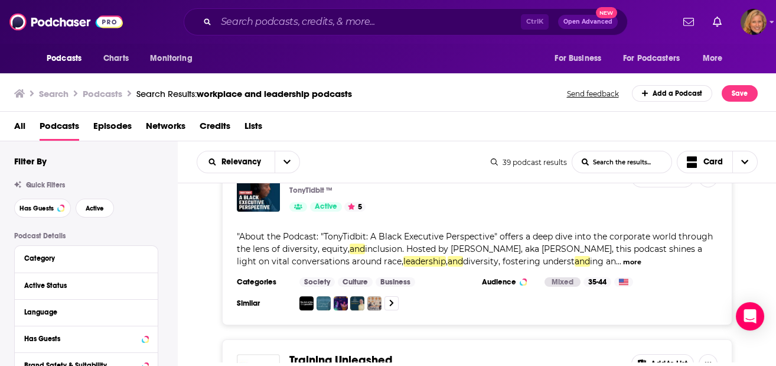
click at [657, 354] on button "Add to List" at bounding box center [663, 363] width 63 height 19
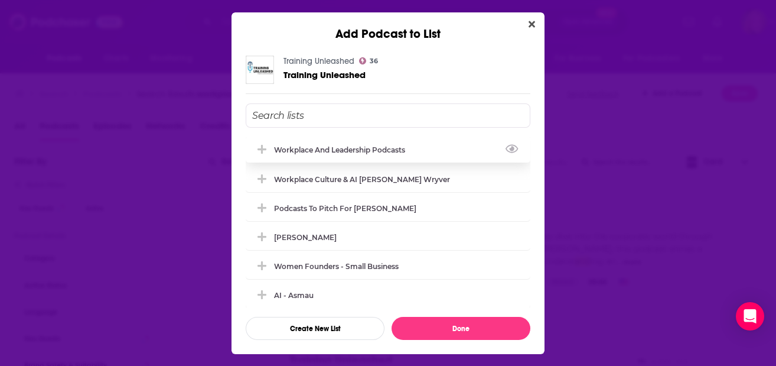
click at [321, 152] on div "Workplace and leadership Podcasts" at bounding box center [343, 149] width 138 height 9
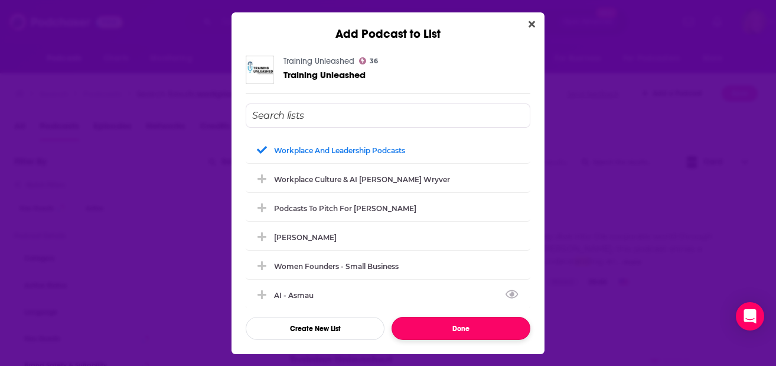
click at [444, 323] on button "Done" at bounding box center [461, 328] width 139 height 23
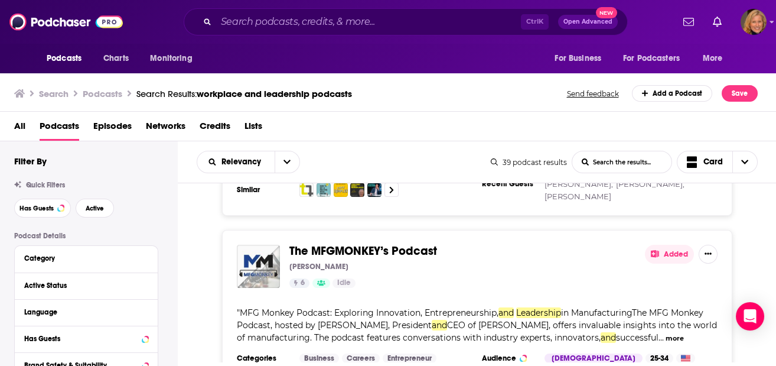
scroll to position [5678, 0]
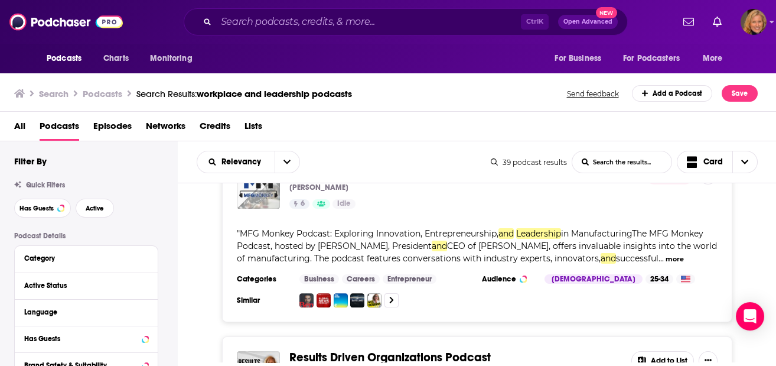
click at [666, 351] on button "Add to List" at bounding box center [663, 360] width 63 height 19
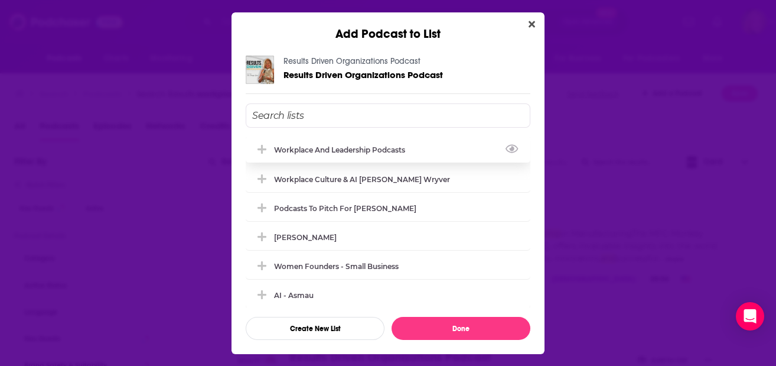
click at [370, 148] on div "Workplace and leadership Podcasts" at bounding box center [343, 149] width 138 height 9
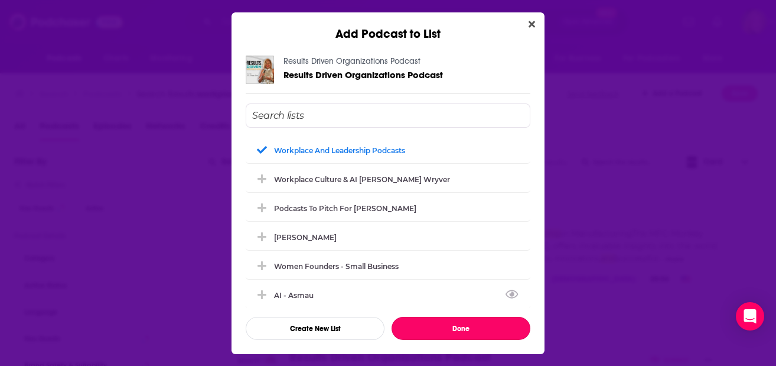
click at [460, 326] on button "Done" at bounding box center [461, 328] width 139 height 23
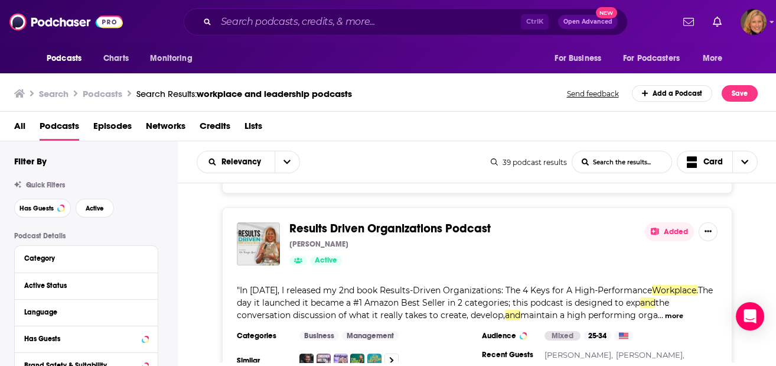
scroll to position [5836, 0]
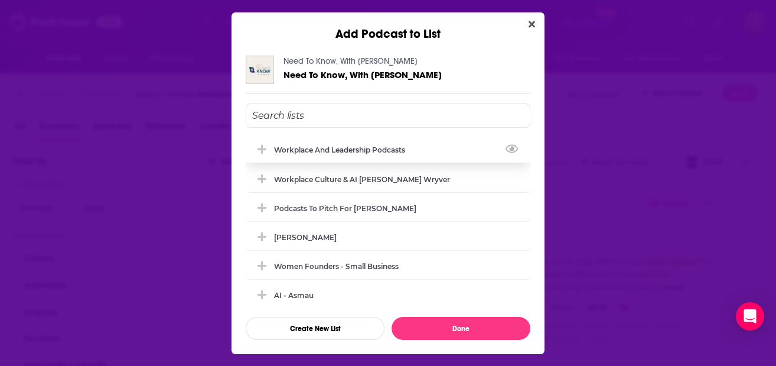
click at [388, 149] on div "Workplace and leadership Podcasts" at bounding box center [343, 149] width 138 height 9
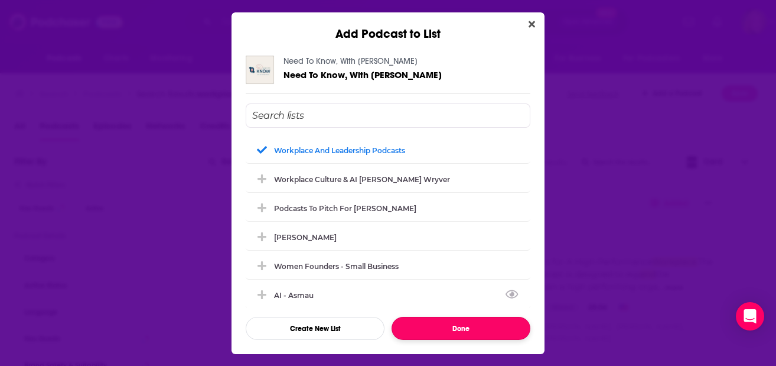
click at [467, 326] on button "Done" at bounding box center [461, 328] width 139 height 23
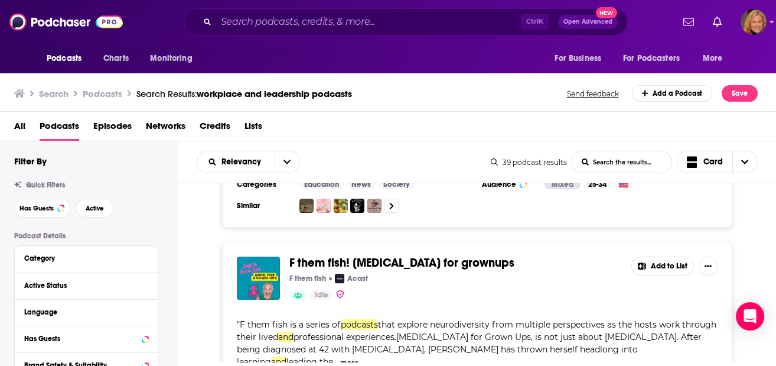
scroll to position [6230, 0]
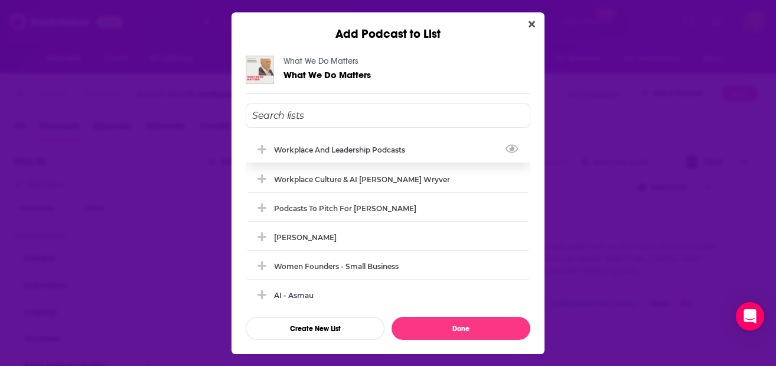
click at [386, 148] on div "Workplace and leadership Podcasts" at bounding box center [343, 149] width 138 height 9
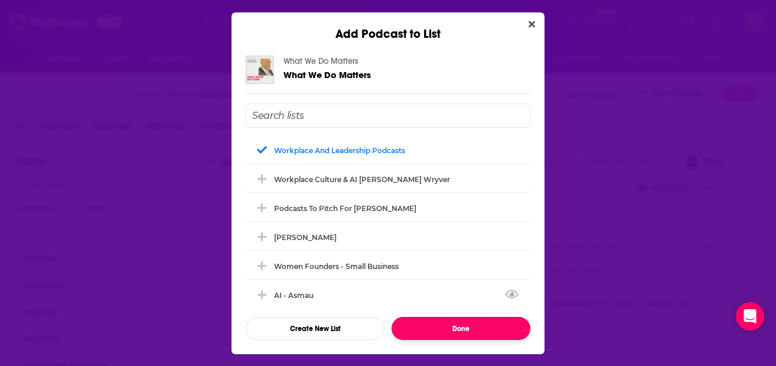
click at [463, 324] on button "Done" at bounding box center [461, 328] width 139 height 23
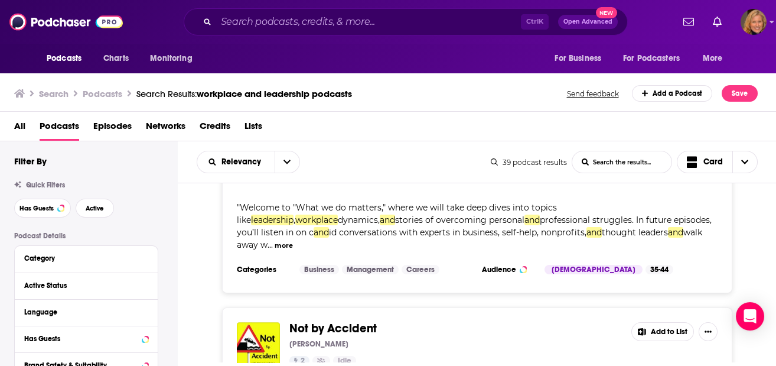
scroll to position [6544, 0]
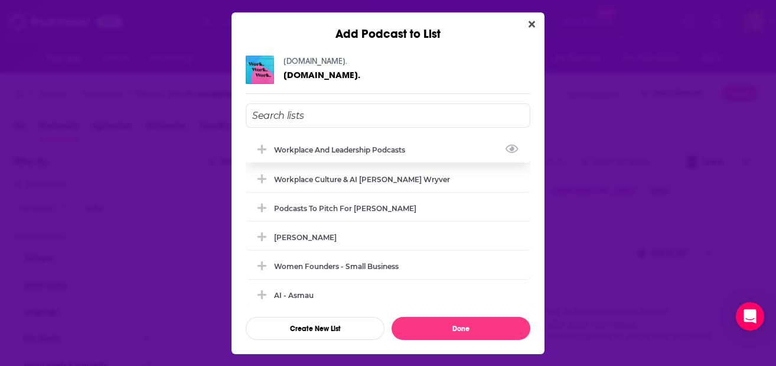
click at [392, 148] on div "Workplace and leadership Podcasts" at bounding box center [343, 149] width 138 height 9
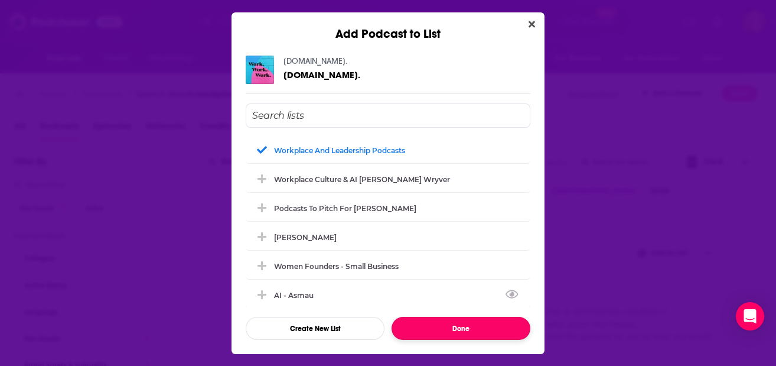
click at [461, 326] on button "Done" at bounding box center [461, 328] width 139 height 23
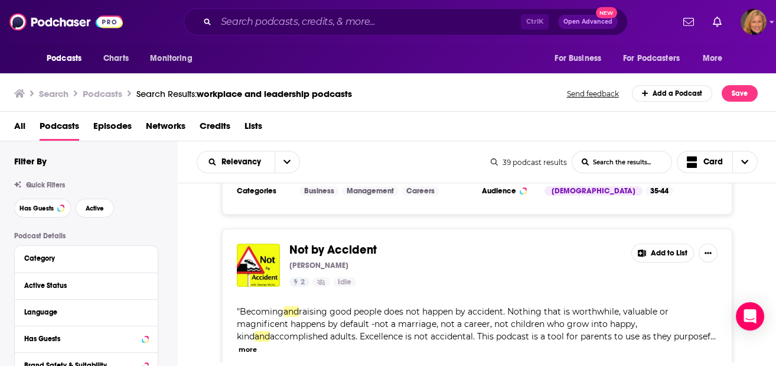
scroll to position [6702, 0]
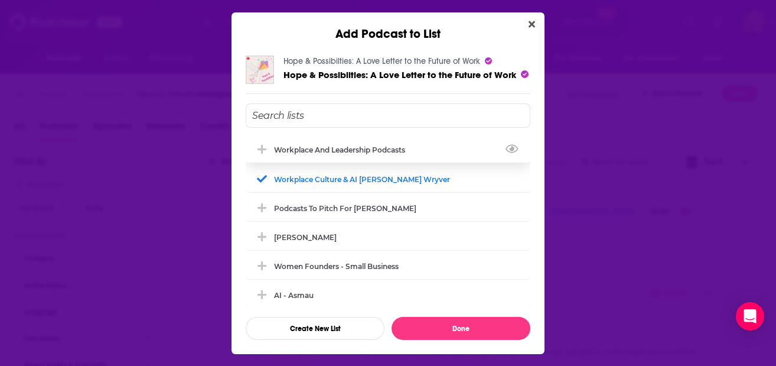
click at [387, 144] on div "Workplace and leadership Podcasts" at bounding box center [388, 149] width 285 height 26
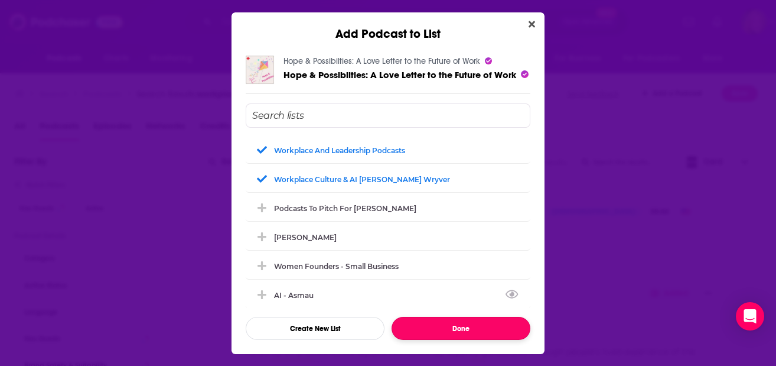
click at [474, 323] on button "Done" at bounding box center [461, 328] width 139 height 23
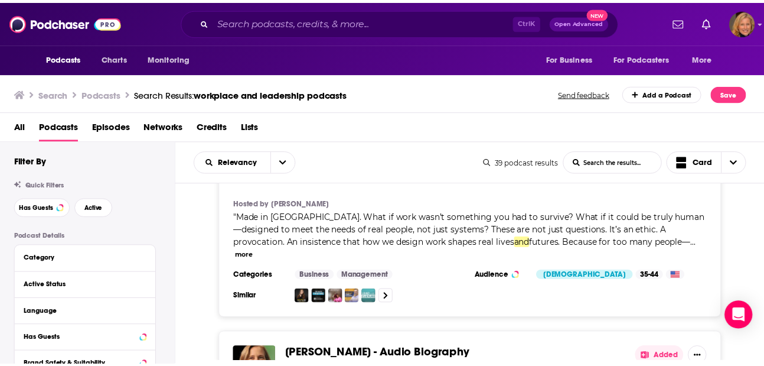
scroll to position [6625, 0]
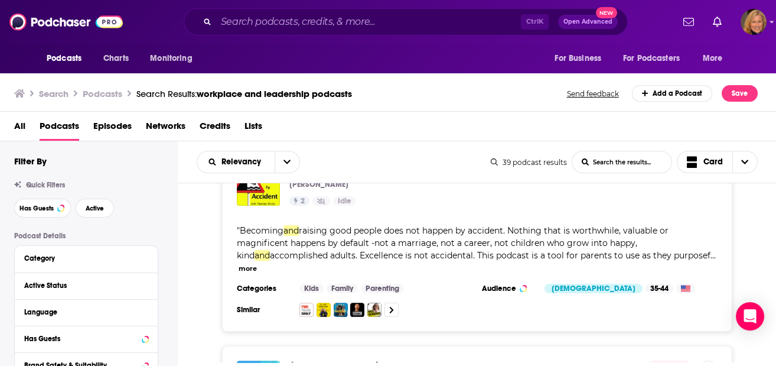
click at [250, 125] on span "Lists" at bounding box center [254, 128] width 18 height 24
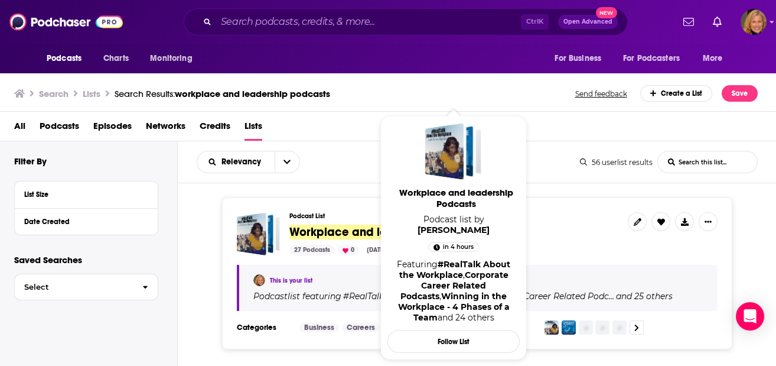
click at [366, 229] on span "Workplace and leadership Podcasts" at bounding box center [389, 231] width 200 height 15
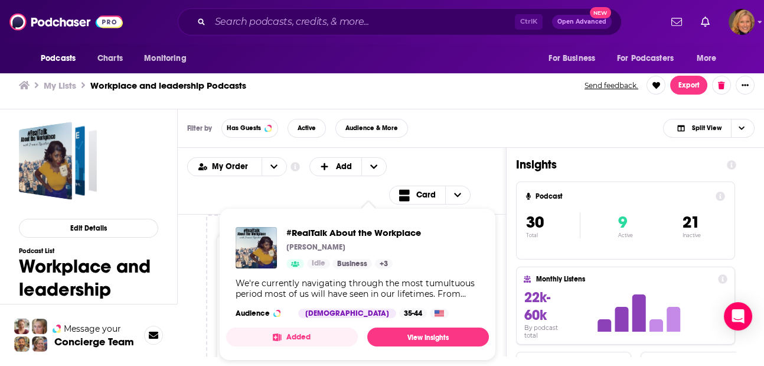
scroll to position [3, 0]
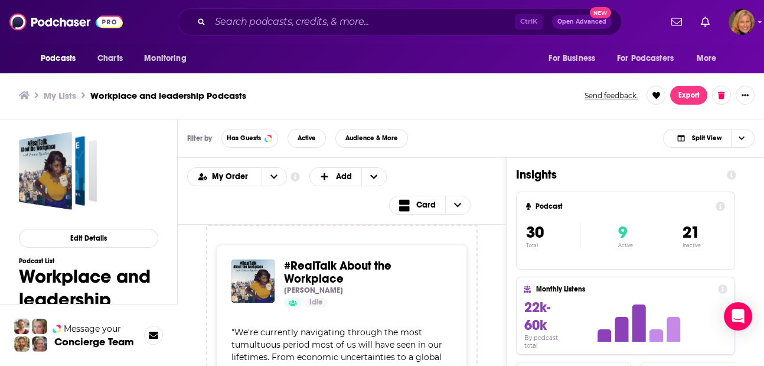
click at [67, 91] on h3 "My Lists" at bounding box center [60, 95] width 32 height 11
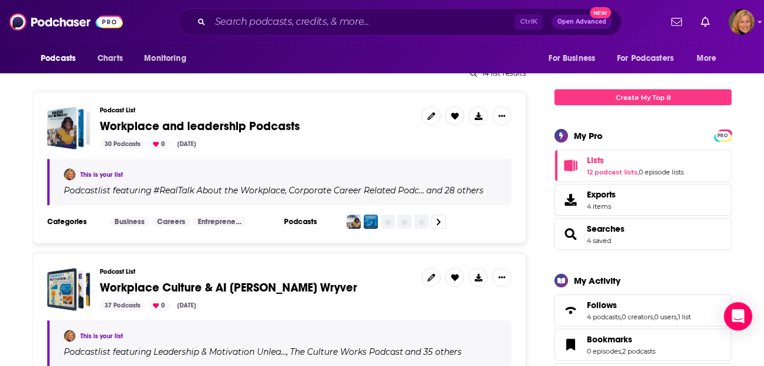
scroll to position [79, 0]
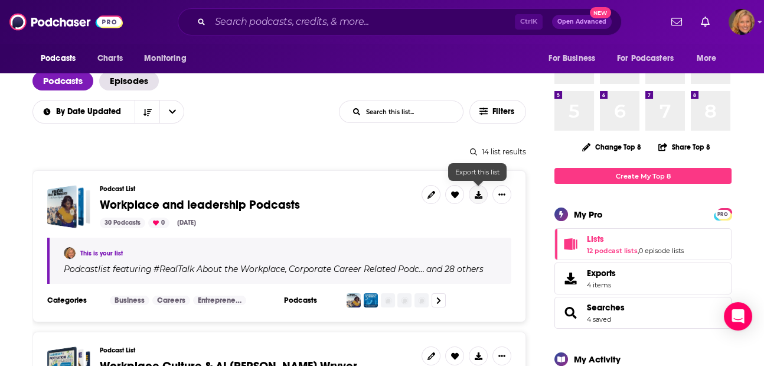
click at [481, 193] on icon at bounding box center [479, 195] width 8 height 8
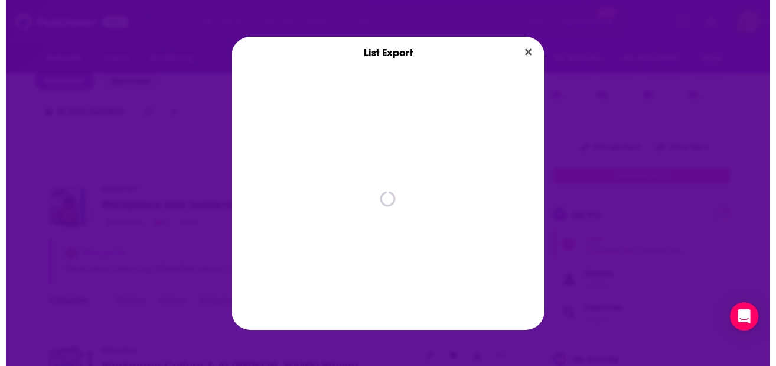
scroll to position [0, 0]
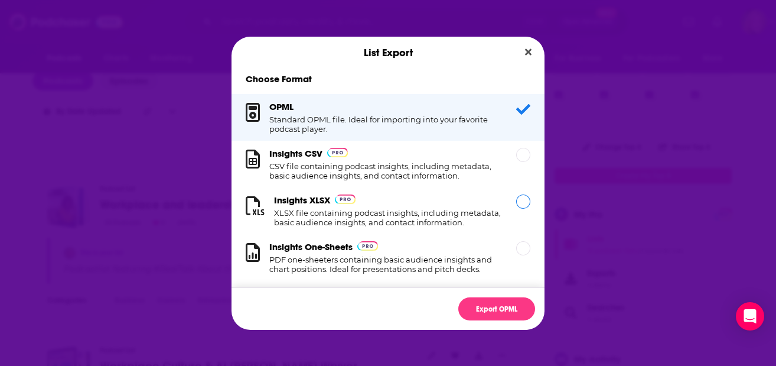
click at [516, 196] on div "Dialog" at bounding box center [523, 201] width 14 height 14
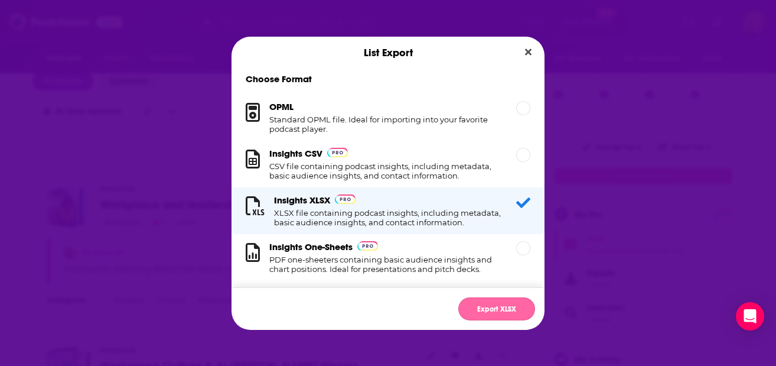
click at [515, 304] on button "Export XLSX" at bounding box center [496, 308] width 77 height 23
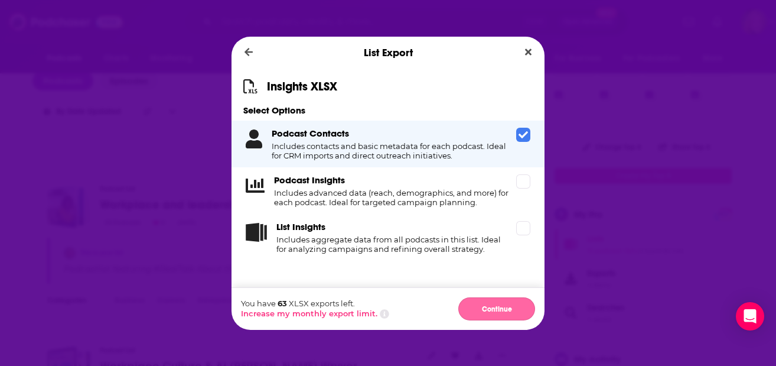
click at [497, 310] on button "Continue" at bounding box center [496, 308] width 77 height 23
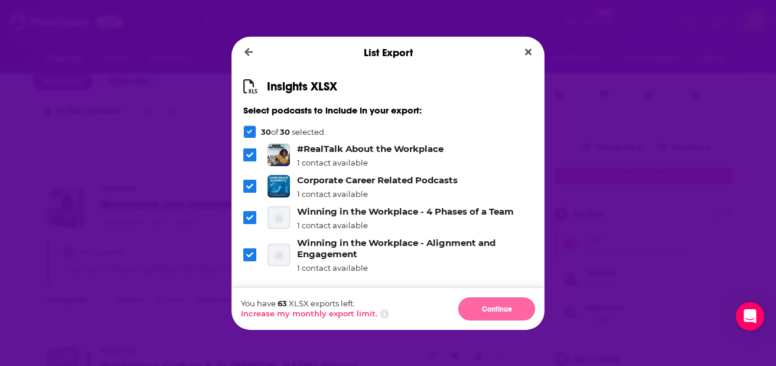
click at [512, 306] on button "Continue" at bounding box center [496, 308] width 77 height 23
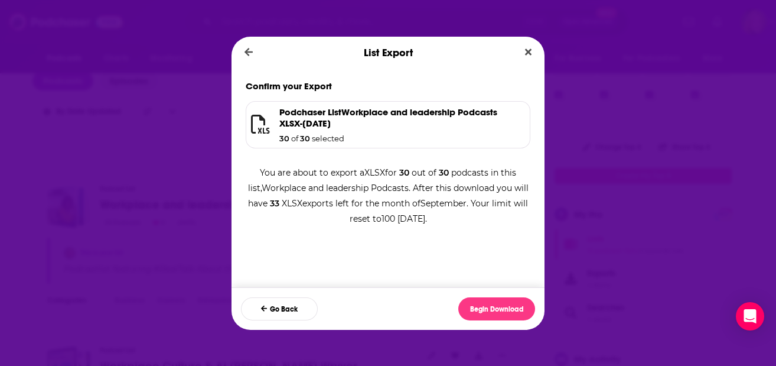
click at [317, 120] on h1 "Podchaser List Workplace and leadership Podcasts XLSX - [DATE]" at bounding box center [397, 117] width 236 height 22
click at [317, 124] on h1 "Podchaser List Workplace and leadership Podcasts XLSX - [DATE]" at bounding box center [397, 117] width 236 height 22
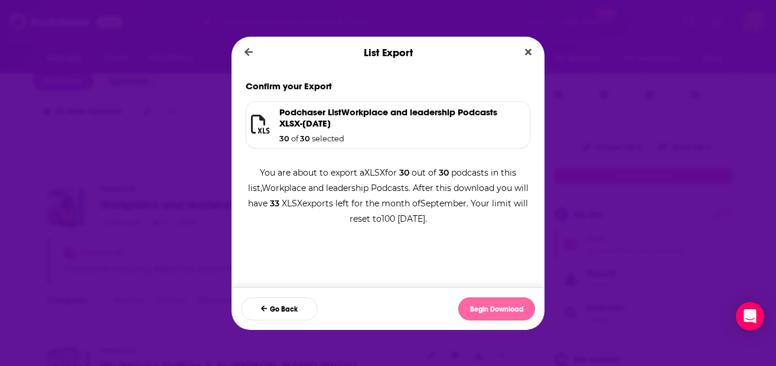
click at [487, 305] on button "Begin Download" at bounding box center [496, 308] width 77 height 23
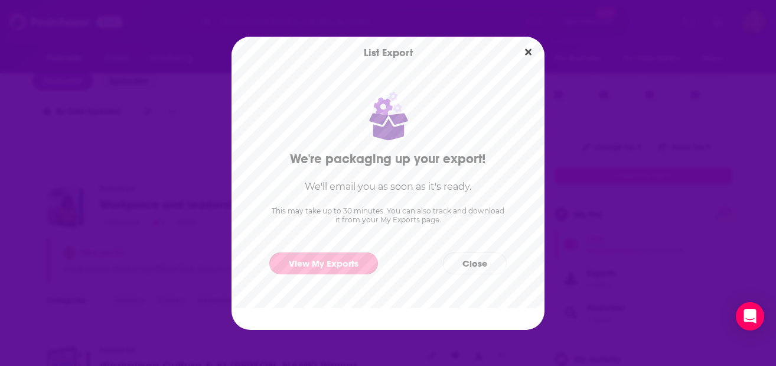
click at [340, 263] on link "View My Exports" at bounding box center [323, 263] width 109 height 22
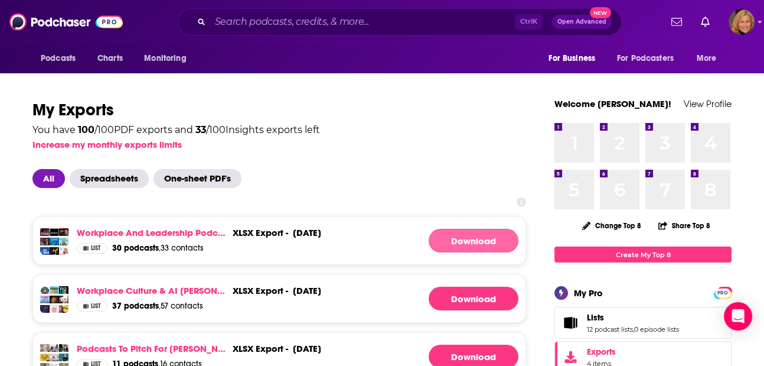
click at [451, 242] on link "Download" at bounding box center [474, 241] width 90 height 24
